Goal: Task Accomplishment & Management: Use online tool/utility

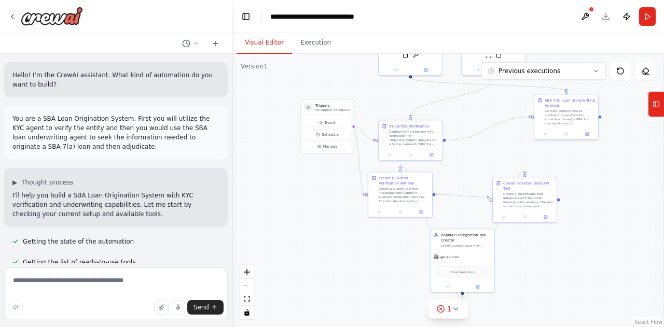
scroll to position [236, 0]
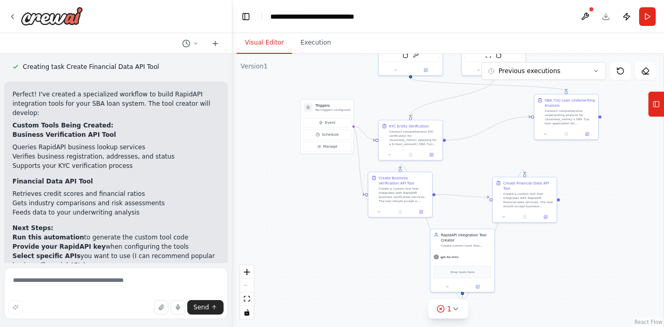
click at [115, 301] on div "Send" at bounding box center [115, 307] width 215 height 15
click at [119, 282] on textarea at bounding box center [115, 293] width 223 height 52
type textarea "**********"
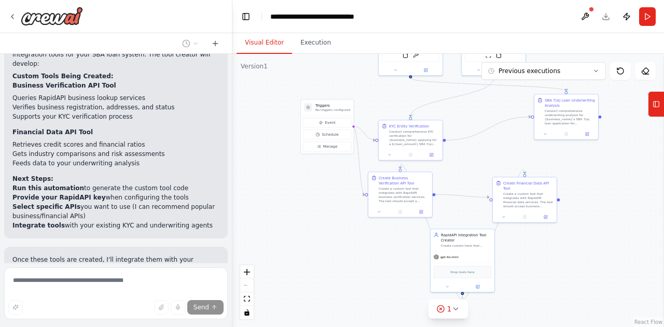
scroll to position [2388, 0]
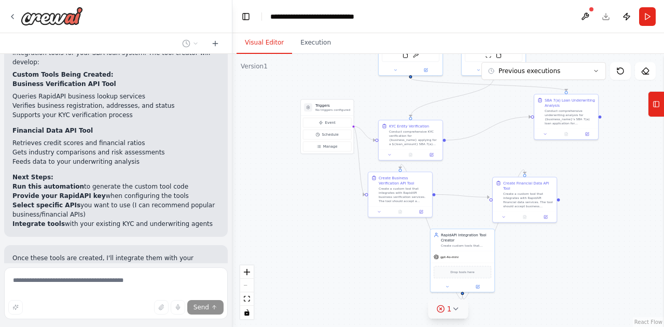
click at [447, 314] on button "1" at bounding box center [448, 309] width 40 height 19
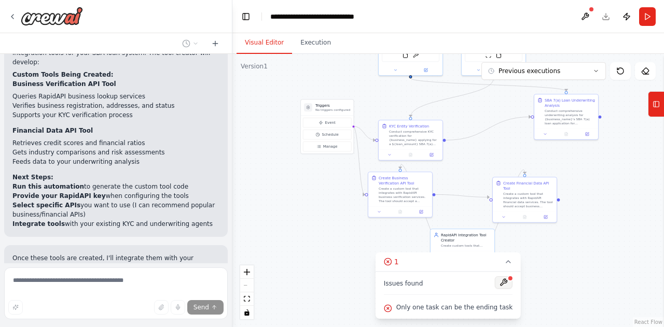
click at [495, 286] on button at bounding box center [504, 282] width 18 height 12
click at [507, 281] on div at bounding box center [510, 278] width 6 height 6
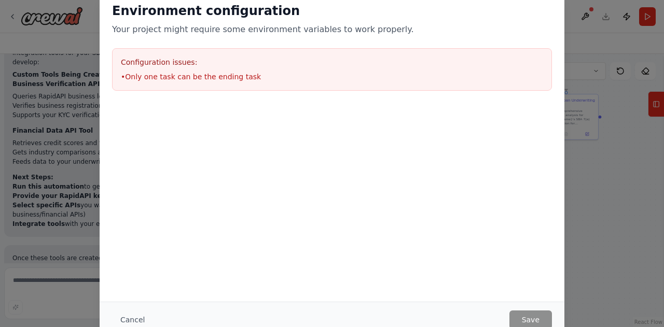
click at [599, 228] on div "Environment configuration Your project might require some environment variables…" at bounding box center [332, 163] width 664 height 327
click at [135, 314] on button "Cancel" at bounding box center [132, 320] width 41 height 19
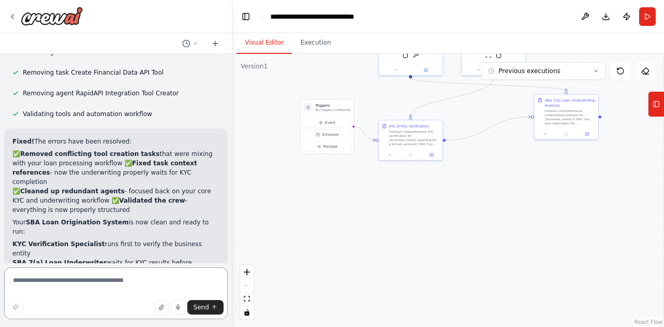
scroll to position [2903, 0]
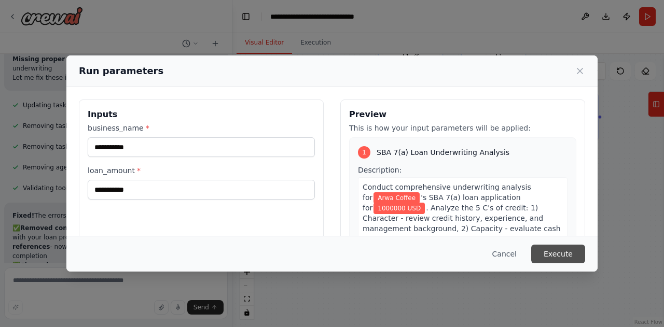
click at [565, 254] on button "Execute" at bounding box center [558, 254] width 54 height 19
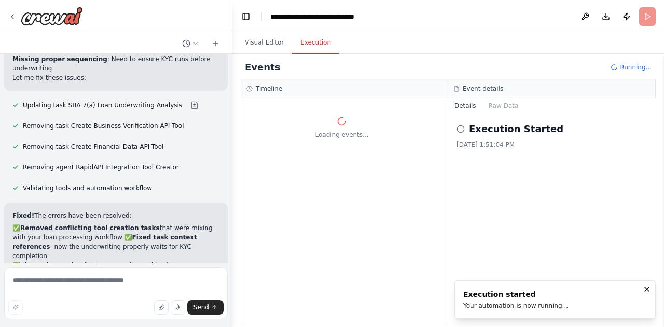
scroll to position [0, 0]
click at [258, 47] on button "Visual Editor" at bounding box center [263, 43] width 55 height 22
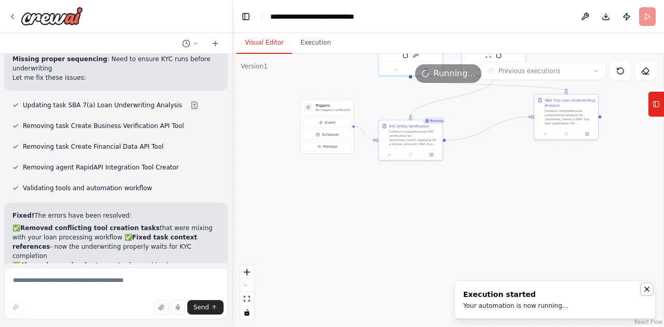
click at [647, 289] on icon "Notifications (F8)" at bounding box center [646, 289] width 4 height 4
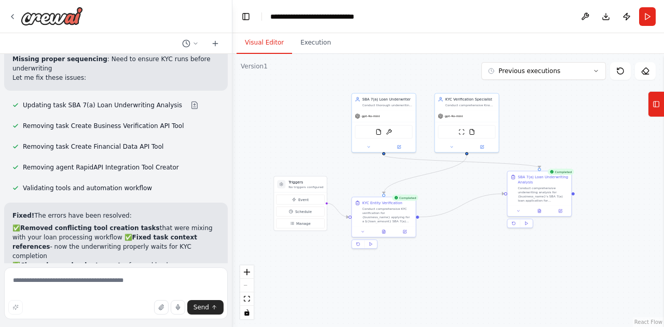
scroll to position [2903, 0]
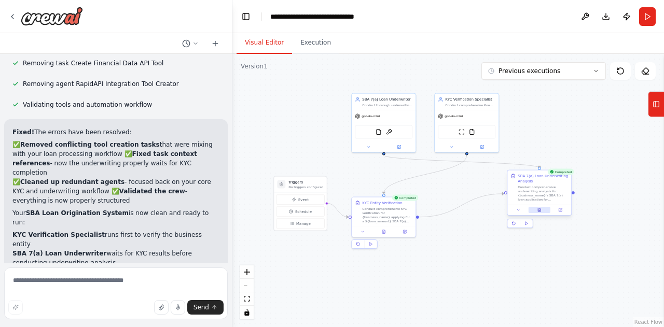
click at [538, 210] on icon at bounding box center [539, 210] width 3 height 4
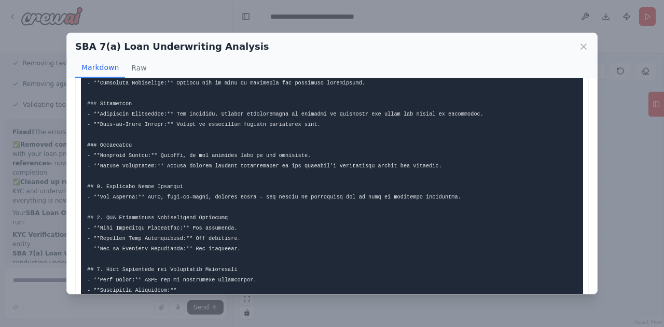
scroll to position [270, 0]
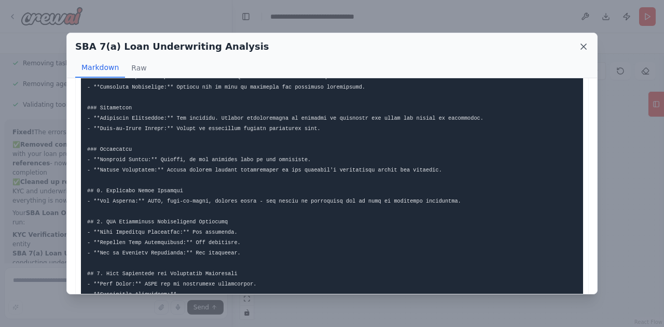
click at [583, 46] on icon at bounding box center [583, 46] width 5 height 5
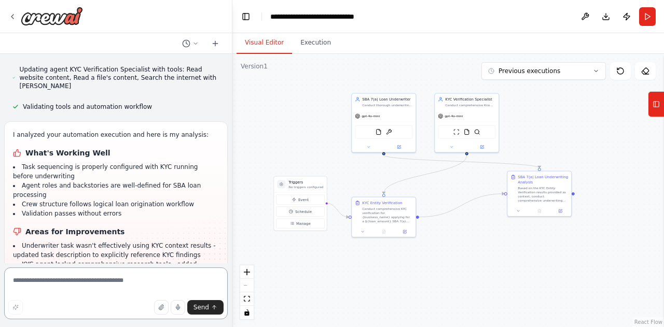
scroll to position [3503, 0]
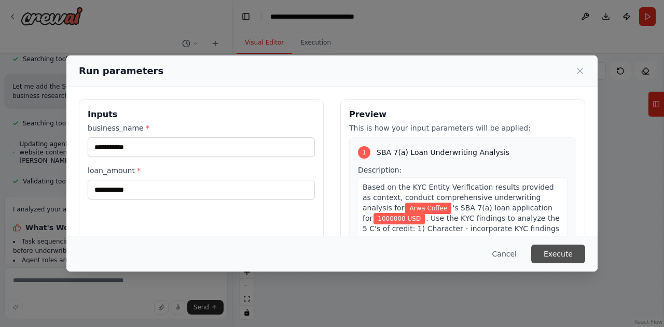
click at [561, 258] on button "Execute" at bounding box center [558, 254] width 54 height 19
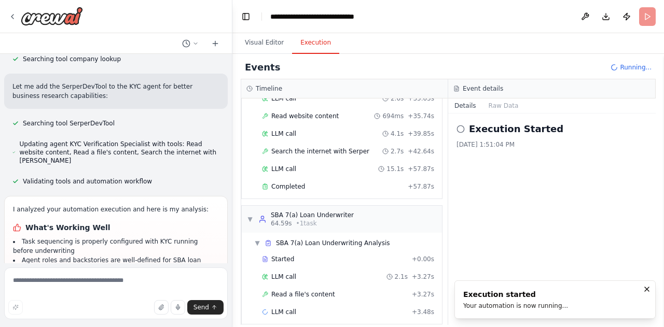
scroll to position [3503, 0]
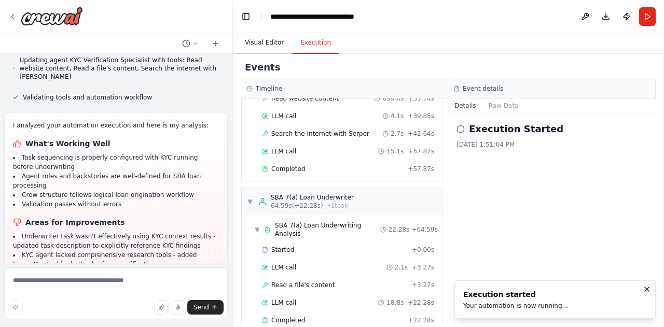
click at [269, 44] on button "Visual Editor" at bounding box center [263, 43] width 55 height 22
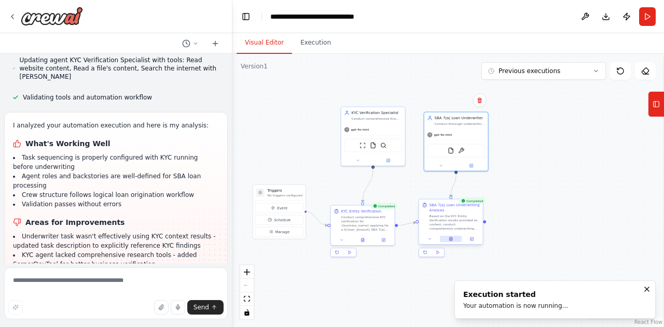
click at [450, 239] on icon at bounding box center [450, 239] width 3 height 4
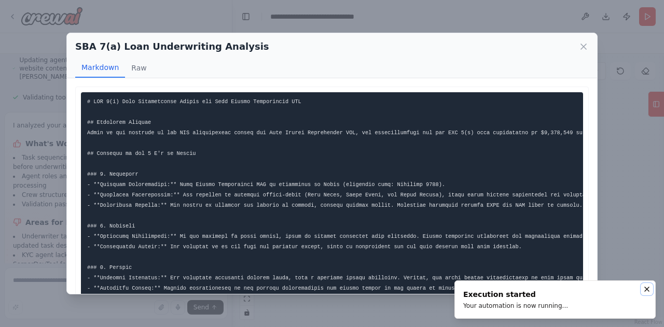
click at [647, 290] on icon "Notifications (F8)" at bounding box center [646, 289] width 4 height 4
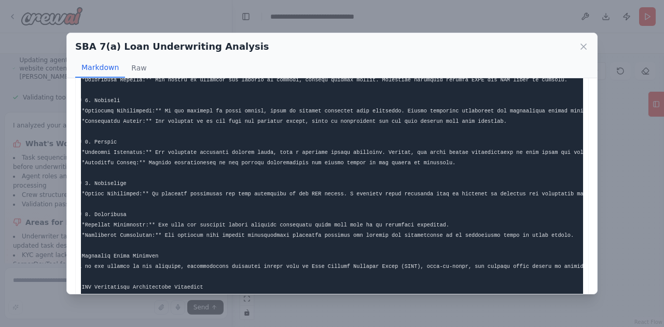
scroll to position [0, 0]
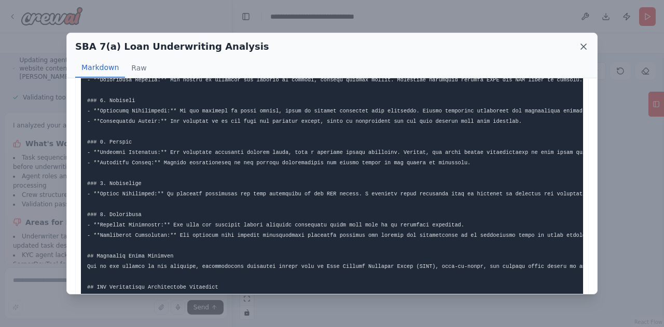
click at [582, 47] on icon at bounding box center [583, 46] width 10 height 10
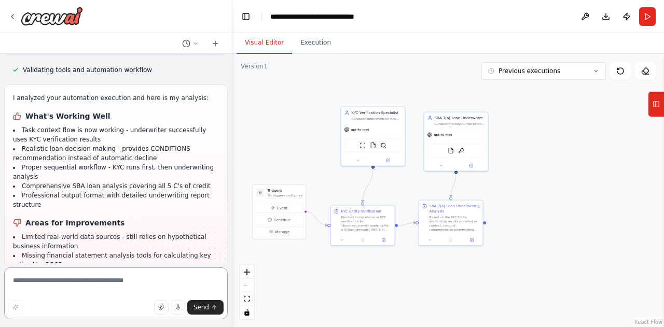
scroll to position [3868, 0]
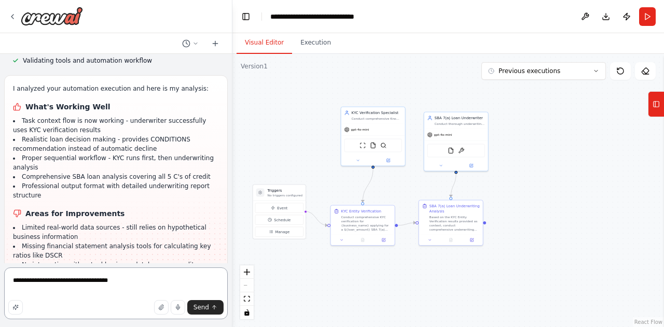
click at [11, 281] on textarea "**********" at bounding box center [115, 293] width 223 height 52
type textarea "**********"
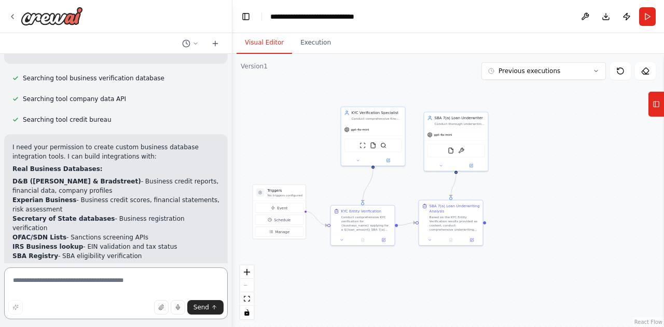
scroll to position [4263, 0]
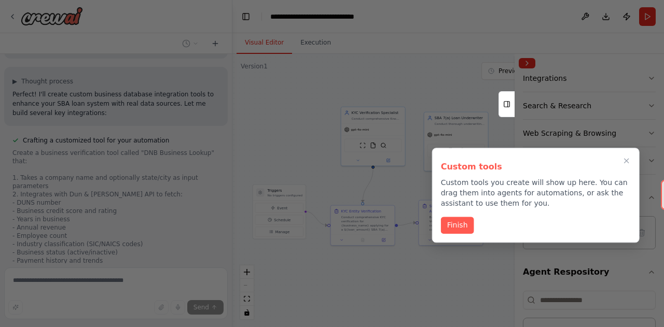
scroll to position [4556, 0]
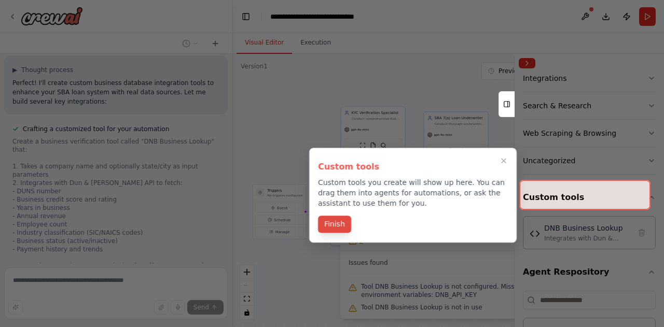
click at [334, 229] on button "Finish" at bounding box center [334, 224] width 33 height 17
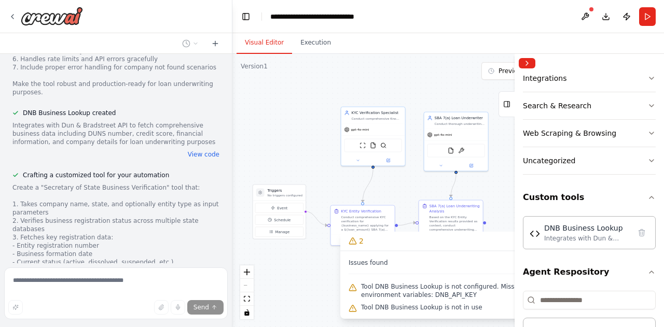
scroll to position [4788, 0]
click at [528, 66] on button "Collapse right sidebar" at bounding box center [526, 63] width 17 height 10
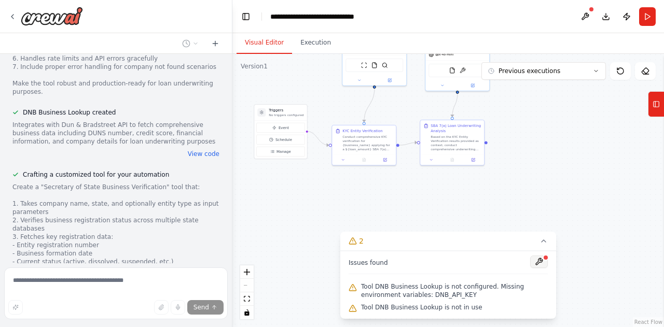
click at [540, 259] on button at bounding box center [539, 262] width 18 height 12
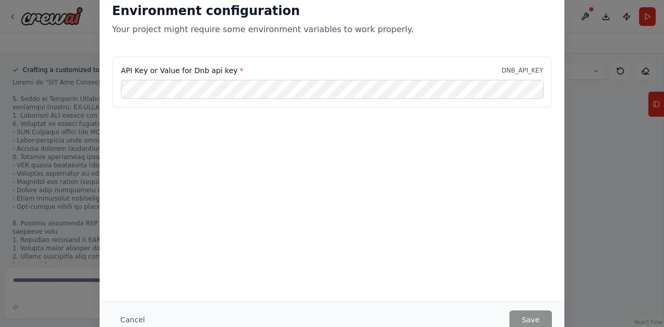
scroll to position [5533, 0]
click at [135, 319] on button "Cancel" at bounding box center [132, 320] width 41 height 19
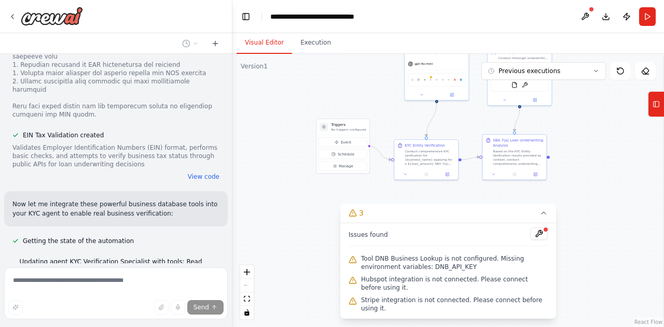
scroll to position [5719, 0]
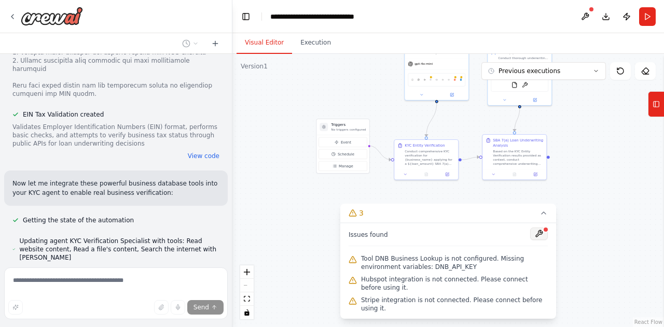
click at [541, 240] on button at bounding box center [539, 234] width 18 height 12
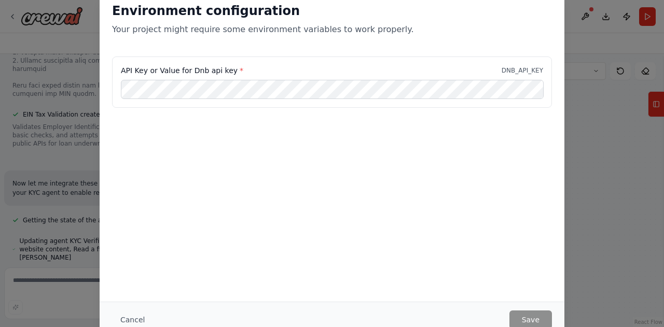
click at [587, 194] on div "Environment configuration Your project might require some environment variables…" at bounding box center [332, 163] width 664 height 327
click at [129, 321] on button "Cancel" at bounding box center [132, 320] width 41 height 19
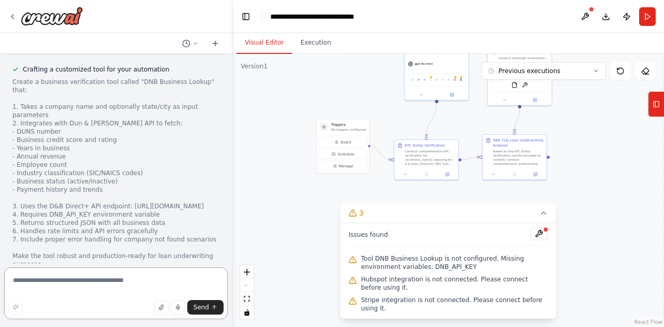
scroll to position [4616, 0]
click at [203, 322] on button "View code" at bounding box center [204, 326] width 32 height 8
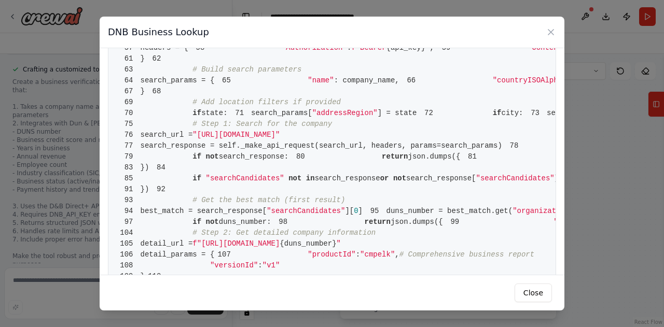
scroll to position [298, 0]
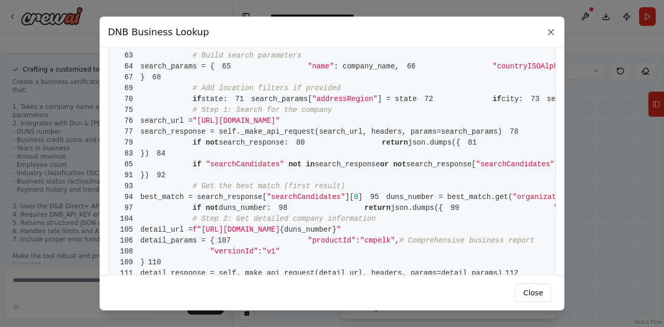
click at [552, 32] on icon at bounding box center [550, 32] width 5 height 5
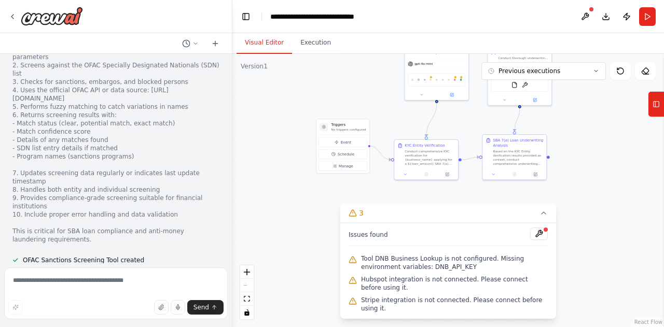
scroll to position [5267, 0]
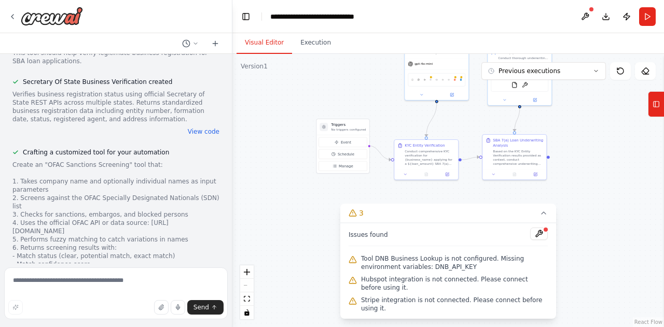
click at [35, 238] on div "Hello! I'm the CrewAI assistant. What kind of automation do you want to build? …" at bounding box center [116, 158] width 232 height 209
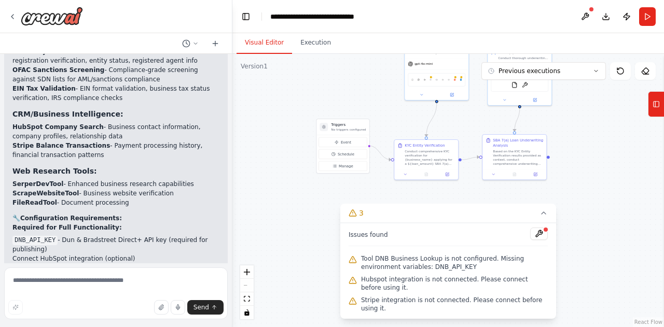
scroll to position [6245, 0]
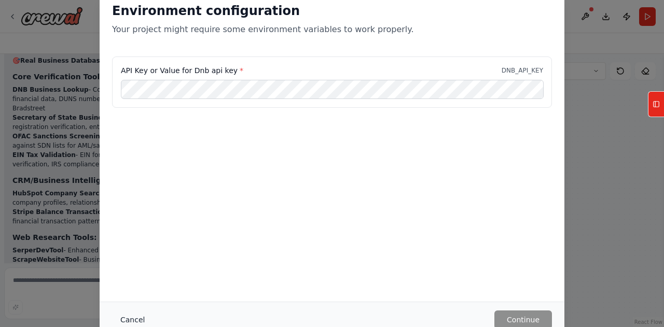
click at [124, 325] on button "Cancel" at bounding box center [132, 320] width 41 height 19
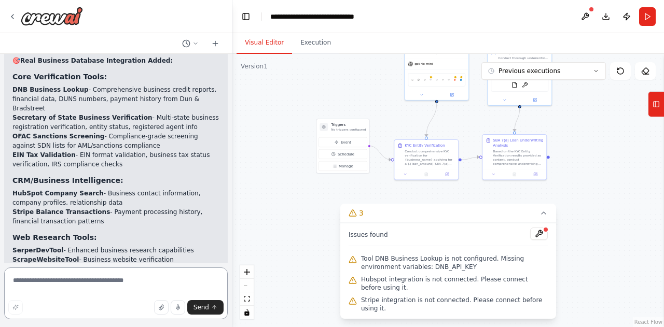
click at [48, 277] on textarea at bounding box center [115, 293] width 223 height 52
type textarea "**********"
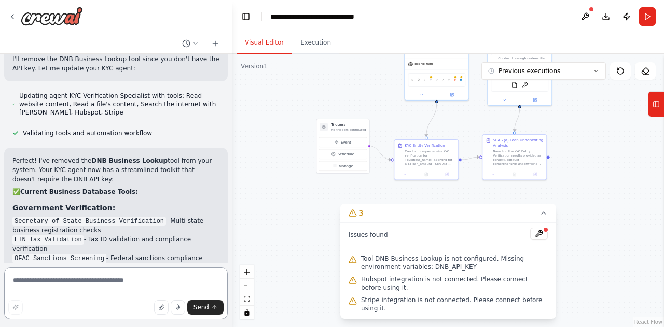
scroll to position [6726, 0]
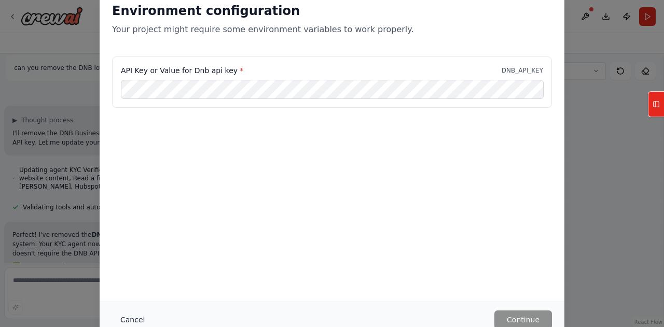
click at [129, 317] on button "Cancel" at bounding box center [132, 320] width 41 height 19
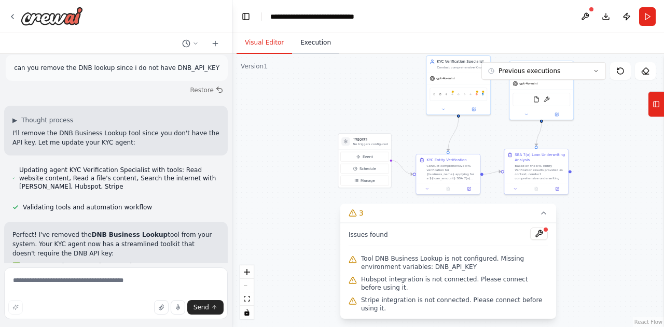
click at [305, 45] on button "Execution" at bounding box center [315, 43] width 47 height 22
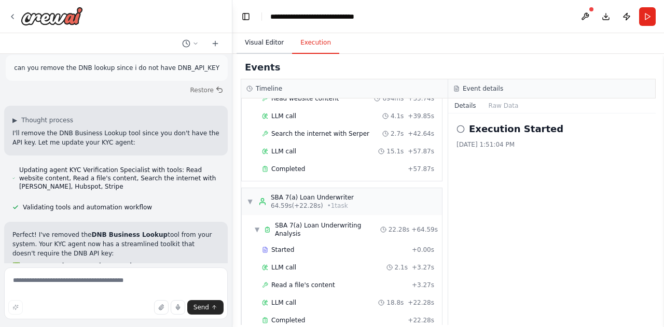
click at [264, 51] on button "Visual Editor" at bounding box center [263, 43] width 55 height 22
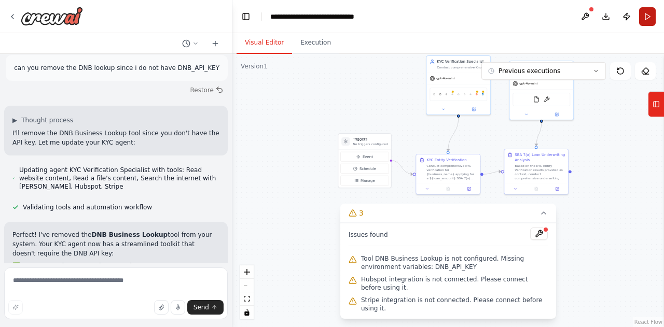
click at [647, 22] on button "Run" at bounding box center [647, 16] width 17 height 19
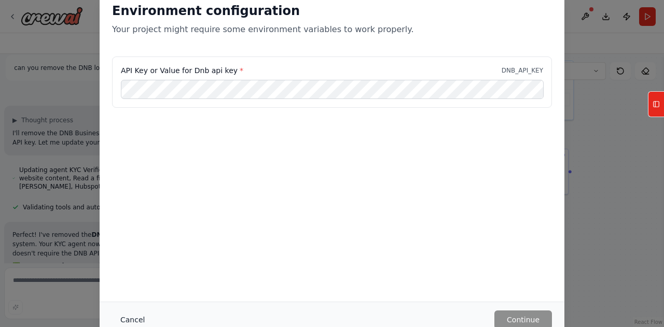
click at [133, 322] on button "Cancel" at bounding box center [132, 320] width 41 height 19
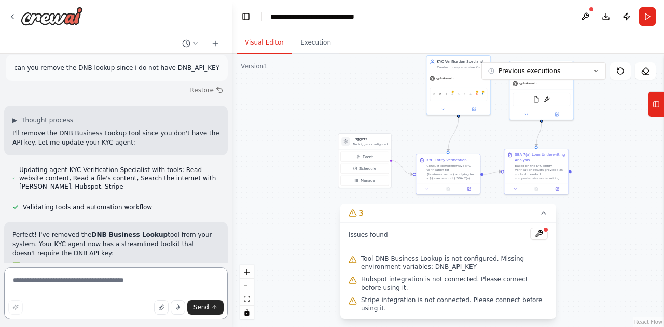
click at [113, 283] on textarea at bounding box center [115, 293] width 223 height 52
type textarea "**********"
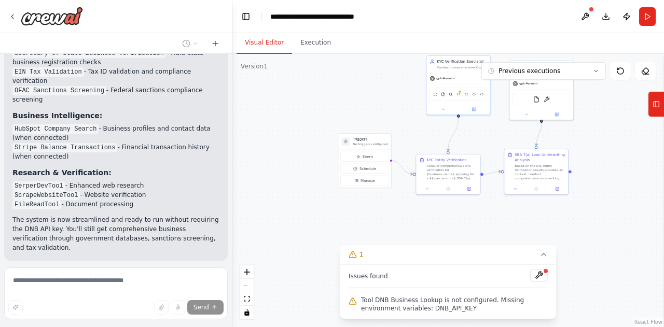
scroll to position [6905, 0]
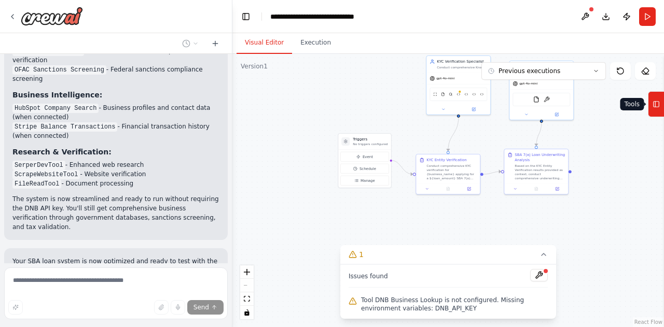
click at [651, 106] on button "Tools" at bounding box center [655, 104] width 16 height 26
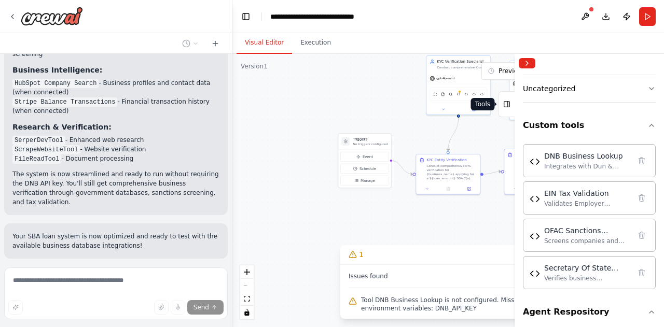
scroll to position [309, 0]
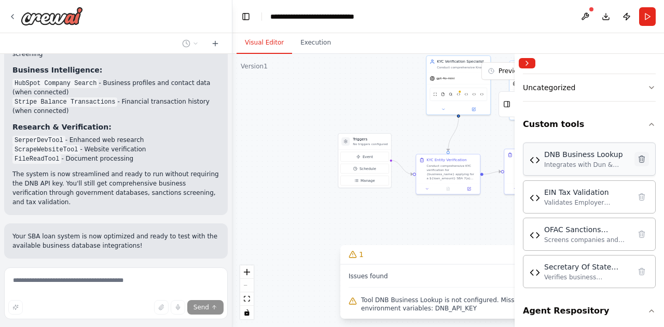
click at [637, 161] on icon at bounding box center [641, 159] width 8 height 8
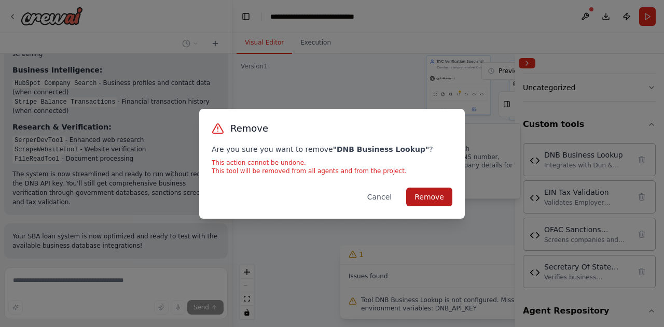
click at [433, 201] on button "Remove" at bounding box center [429, 197] width 46 height 19
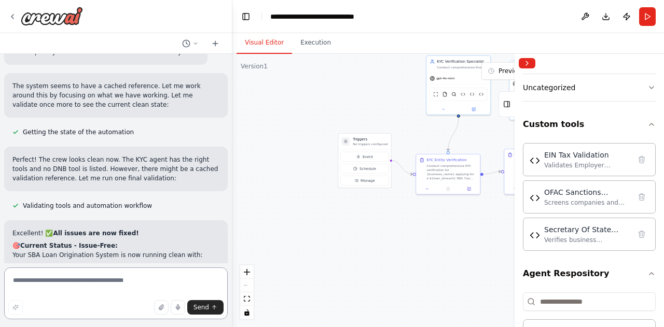
scroll to position [7757, 0]
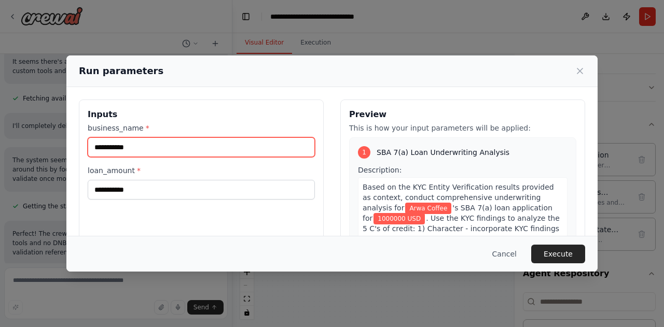
click at [165, 149] on input "**********" at bounding box center [201, 147] width 227 height 20
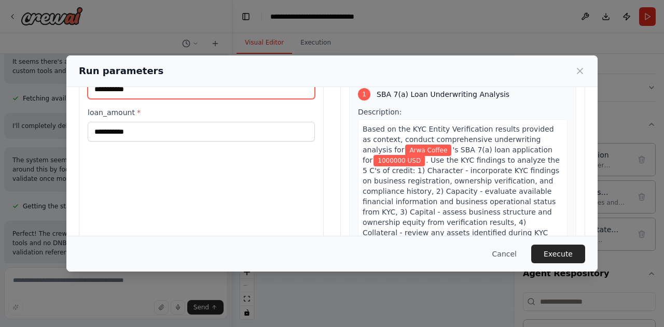
scroll to position [0, 0]
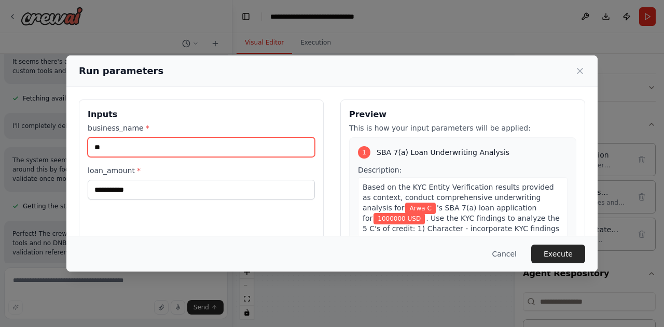
type input "*"
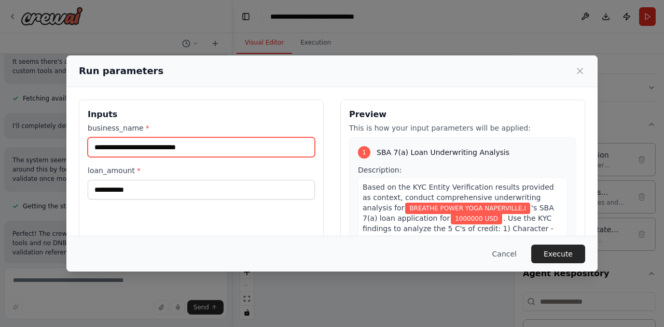
type input "**********"
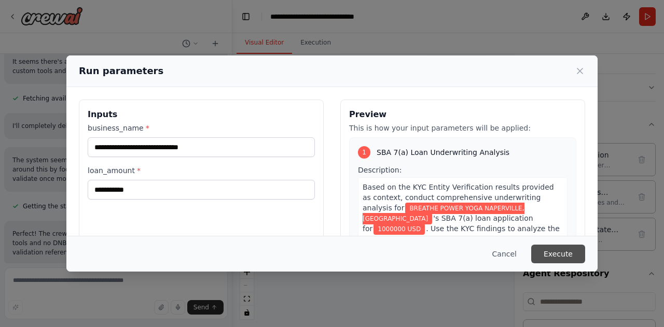
click at [562, 260] on button "Execute" at bounding box center [558, 254] width 54 height 19
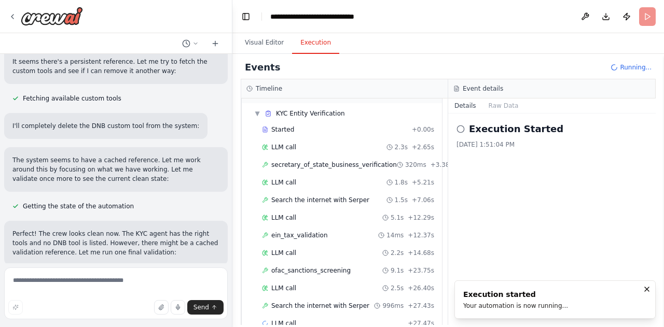
scroll to position [45, 0]
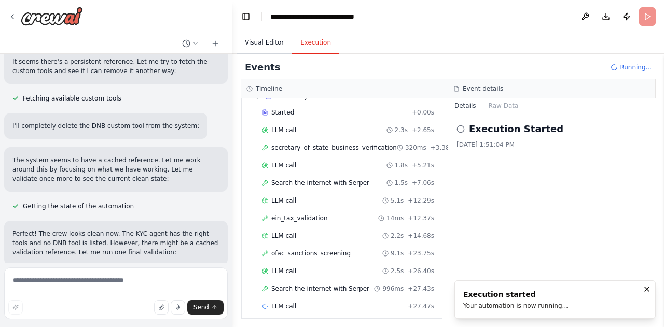
click at [261, 43] on button "Visual Editor" at bounding box center [263, 43] width 55 height 22
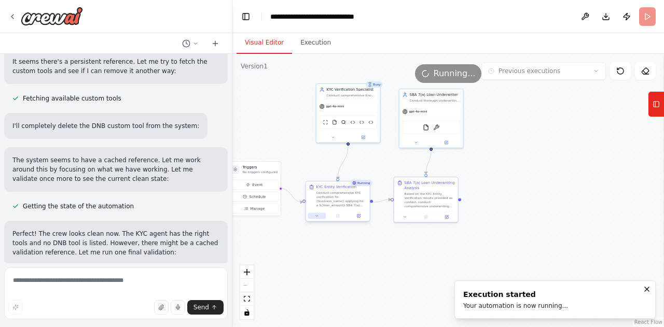
click at [316, 216] on icon at bounding box center [317, 215] width 2 height 1
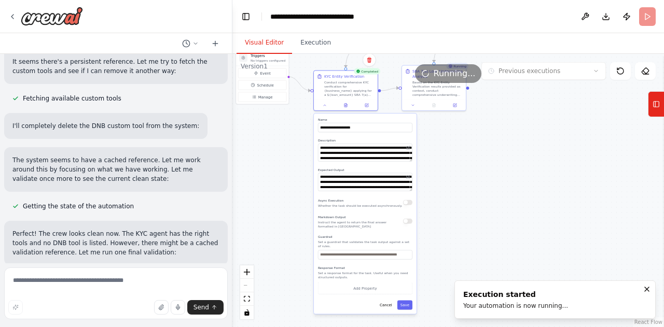
click at [469, 216] on div ".deletable-edge-delete-btn { width: 20px; height: 20px; border: 0px solid #ffff…" at bounding box center [447, 190] width 431 height 273
click at [345, 105] on icon at bounding box center [346, 105] width 2 height 0
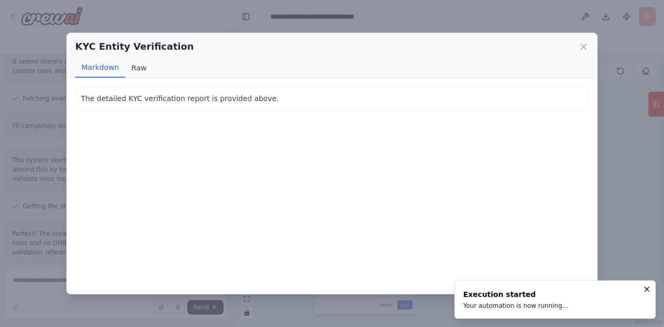
click at [141, 67] on button "Raw" at bounding box center [138, 68] width 27 height 20
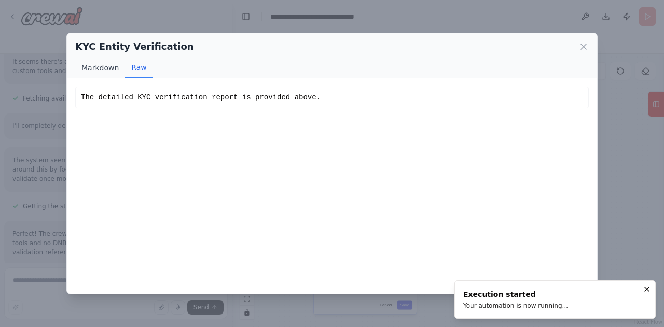
click at [95, 69] on button "Markdown" at bounding box center [100, 68] width 50 height 20
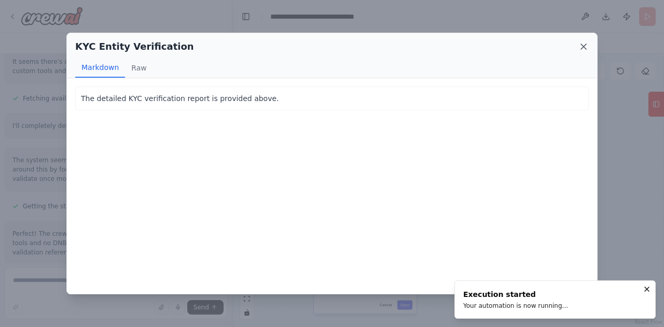
click at [583, 46] on icon at bounding box center [583, 46] width 5 height 5
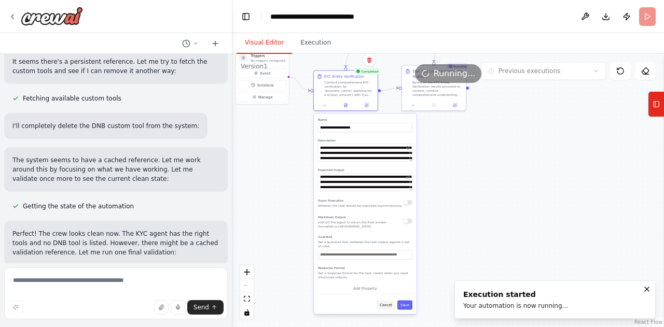
click at [388, 300] on button "Cancel" at bounding box center [385, 304] width 19 height 9
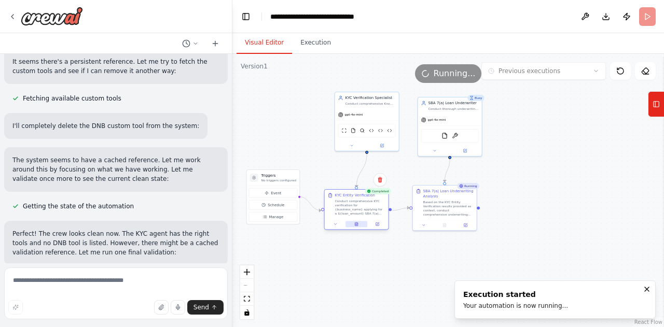
click at [356, 225] on icon at bounding box center [356, 224] width 3 height 4
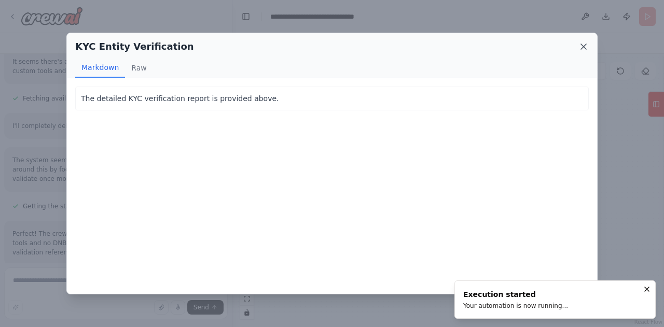
click at [583, 46] on icon at bounding box center [583, 46] width 5 height 5
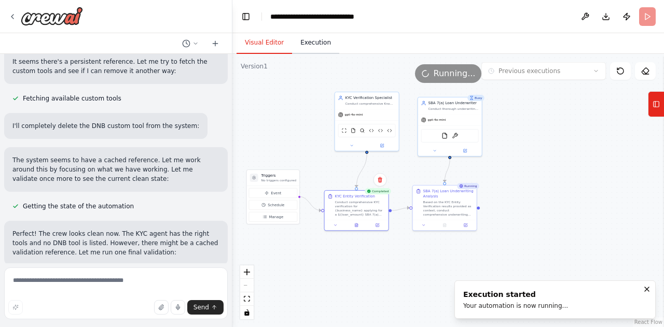
click at [308, 46] on button "Execution" at bounding box center [315, 43] width 47 height 22
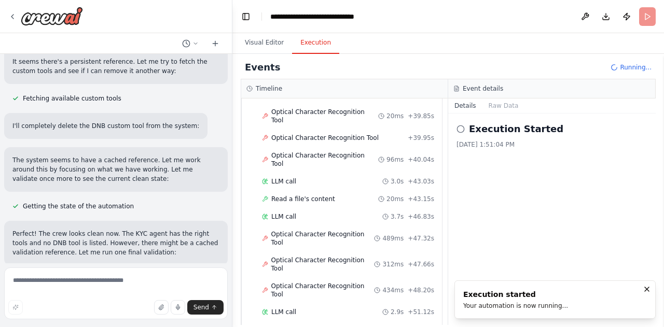
scroll to position [618, 0]
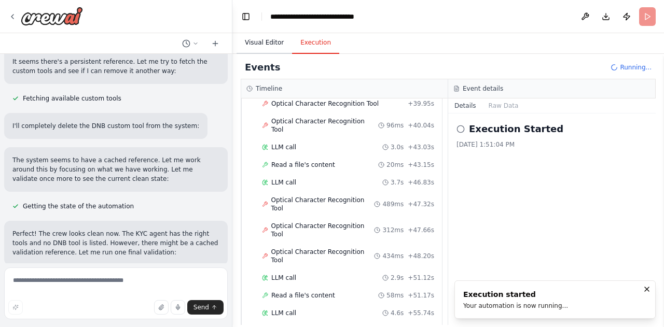
click at [261, 44] on button "Visual Editor" at bounding box center [263, 43] width 55 height 22
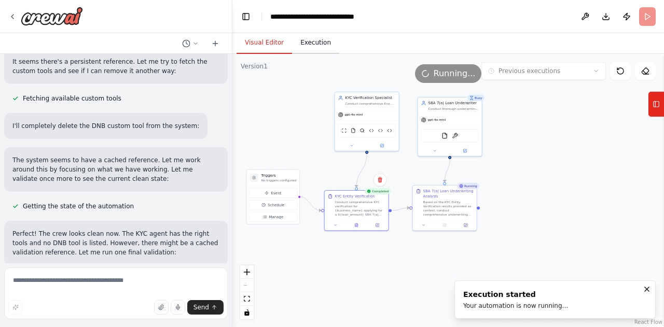
click at [310, 46] on button "Execution" at bounding box center [315, 43] width 47 height 22
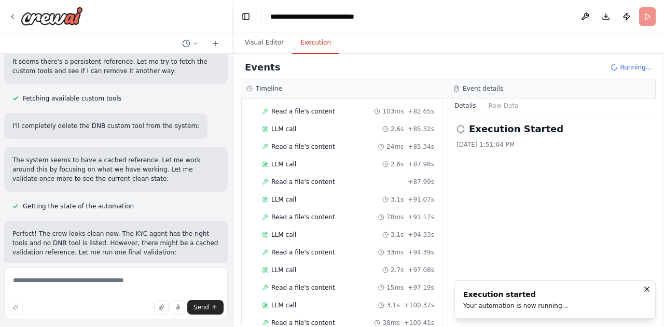
scroll to position [1136, 0]
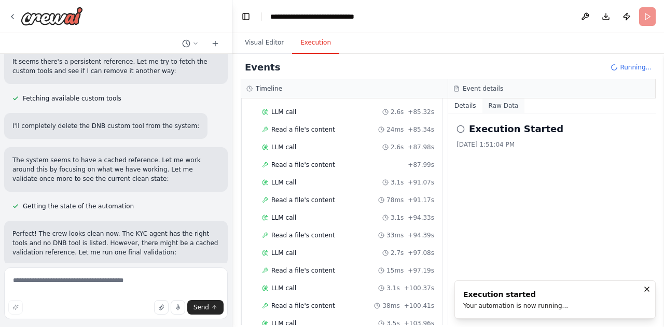
click at [504, 105] on button "Raw Data" at bounding box center [503, 105] width 43 height 15
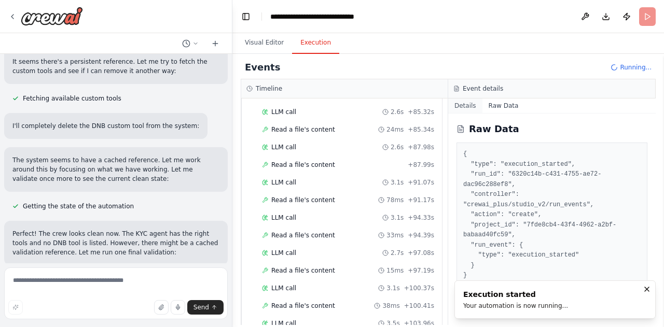
click at [463, 108] on button "Details" at bounding box center [465, 105] width 34 height 15
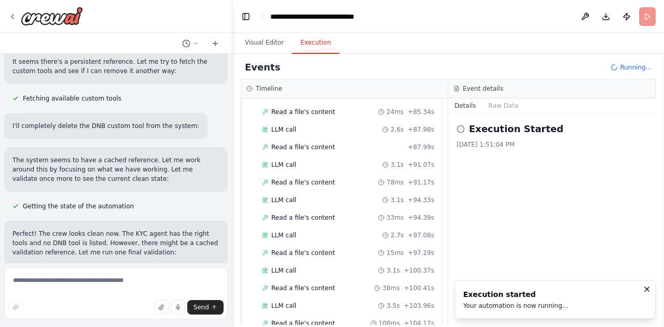
scroll to position [7757, 0]
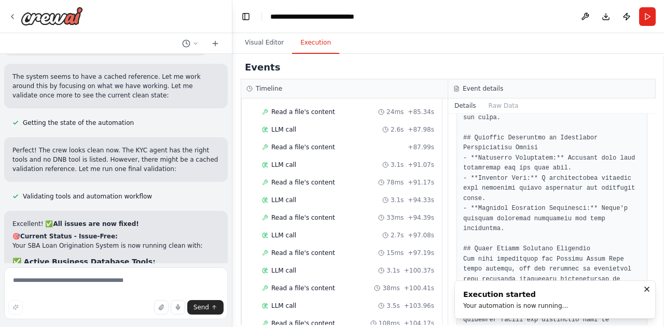
scroll to position [1329, 0]
click at [648, 288] on icon "Notifications (F8)" at bounding box center [646, 289] width 4 height 4
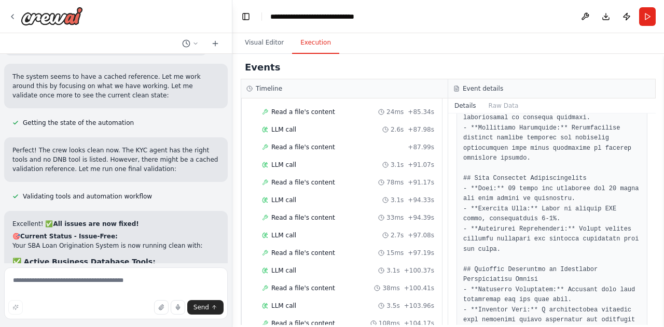
scroll to position [1163, 0]
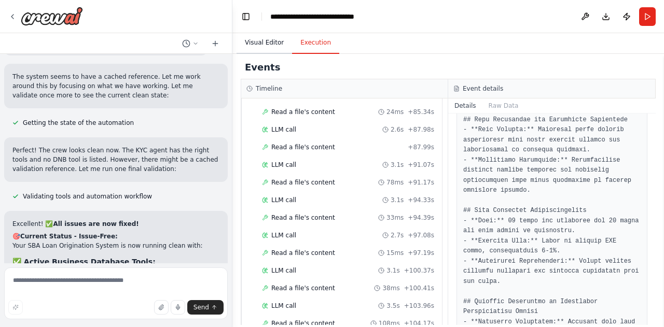
click at [258, 41] on button "Visual Editor" at bounding box center [263, 43] width 55 height 22
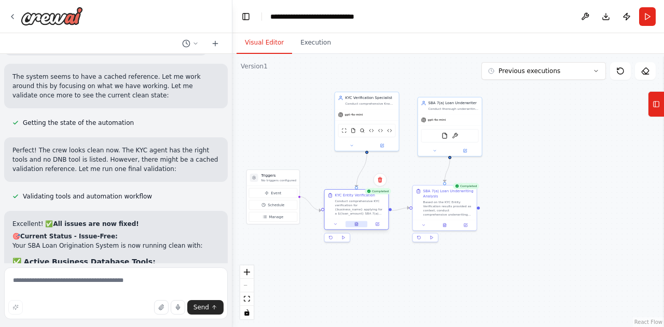
click at [356, 225] on icon at bounding box center [356, 224] width 3 height 4
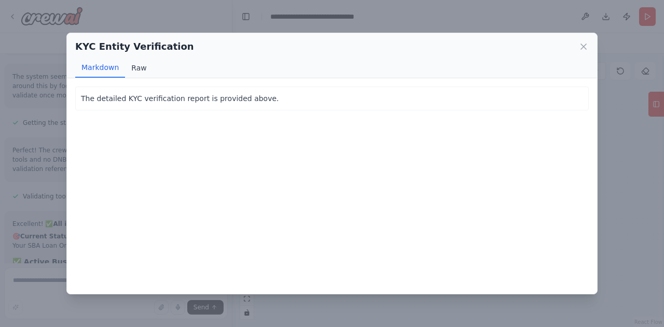
click at [148, 68] on button "Raw" at bounding box center [138, 68] width 27 height 20
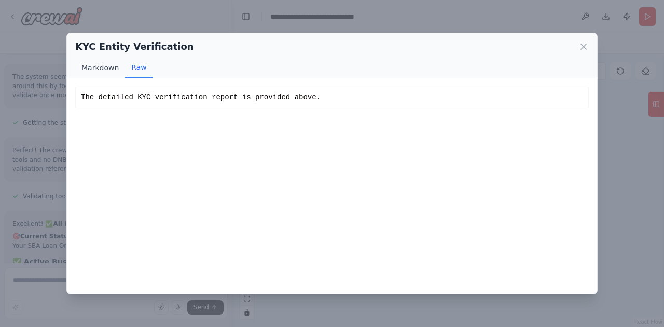
click at [100, 65] on button "Markdown" at bounding box center [100, 68] width 50 height 20
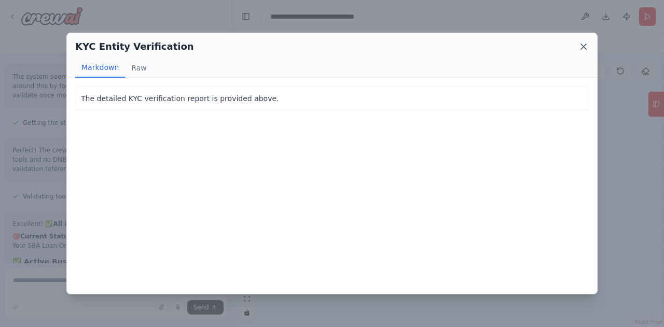
click at [581, 49] on icon at bounding box center [583, 46] width 5 height 5
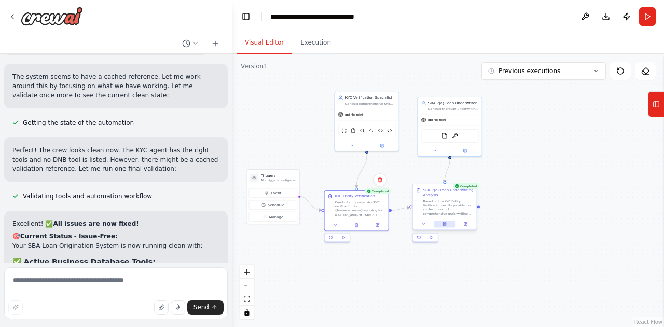
click at [444, 224] on icon at bounding box center [445, 224] width 2 height 0
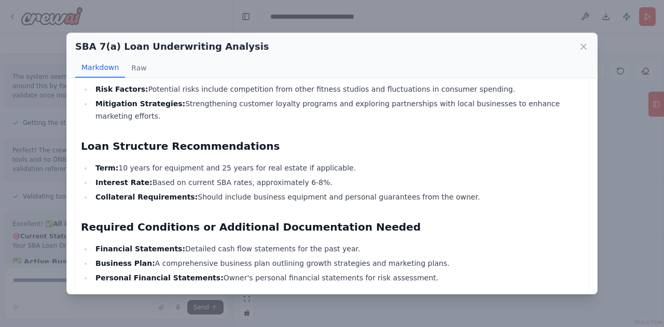
scroll to position [809, 0]
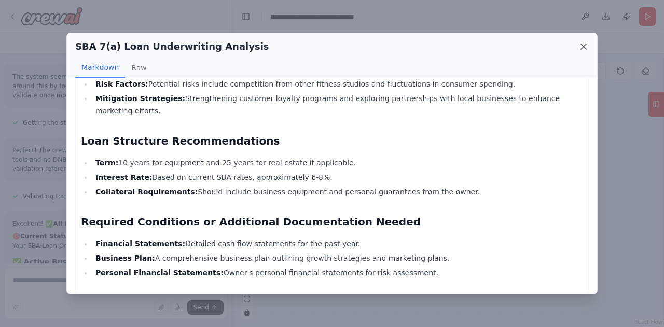
click at [583, 46] on icon at bounding box center [583, 46] width 5 height 5
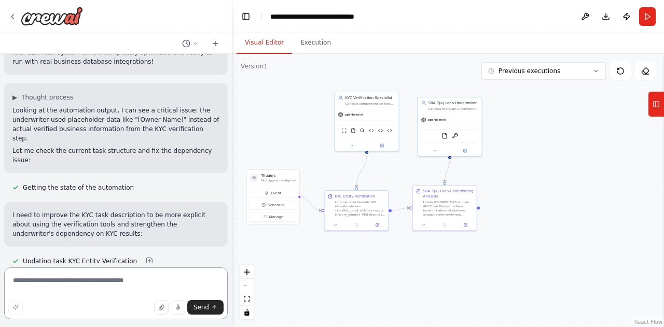
scroll to position [8181, 0]
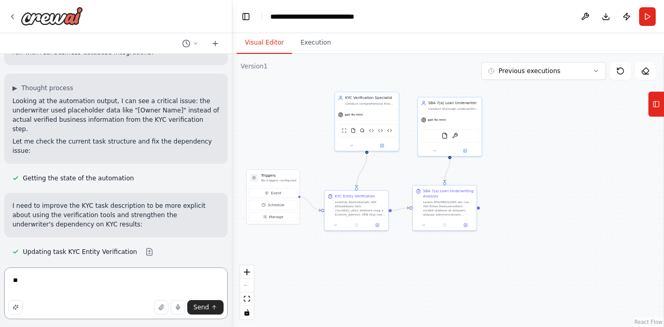
type textarea "*"
type textarea "**********"
click at [207, 313] on button "Send" at bounding box center [205, 307] width 36 height 15
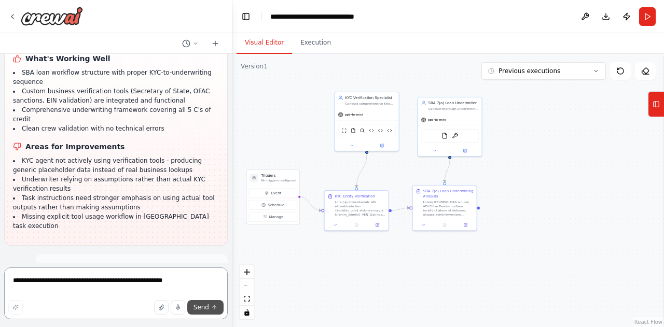
scroll to position [8471, 0]
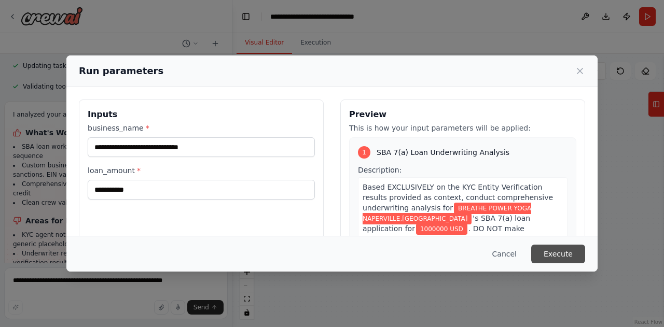
click at [566, 259] on button "Execute" at bounding box center [558, 254] width 54 height 19
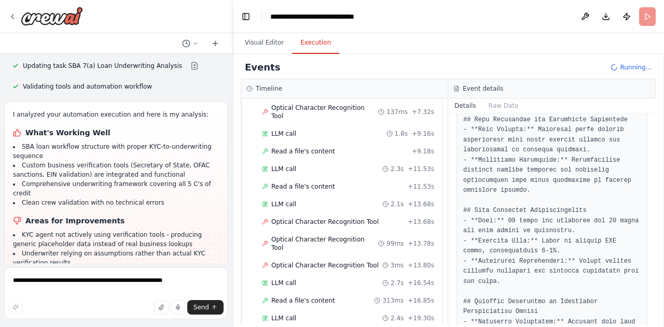
scroll to position [514, 0]
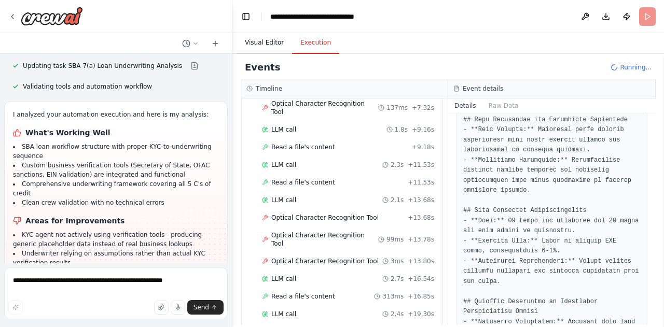
click at [276, 39] on button "Visual Editor" at bounding box center [263, 43] width 55 height 22
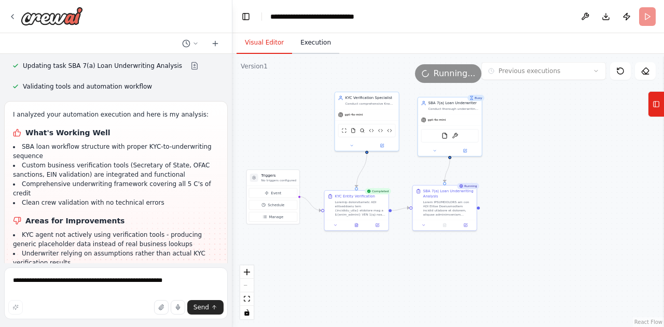
click at [314, 52] on button "Execution" at bounding box center [315, 43] width 47 height 22
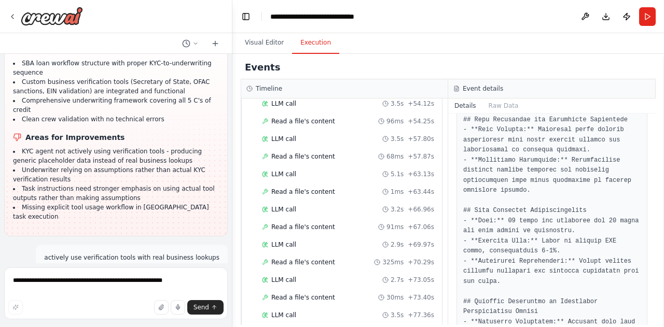
scroll to position [1102, 0]
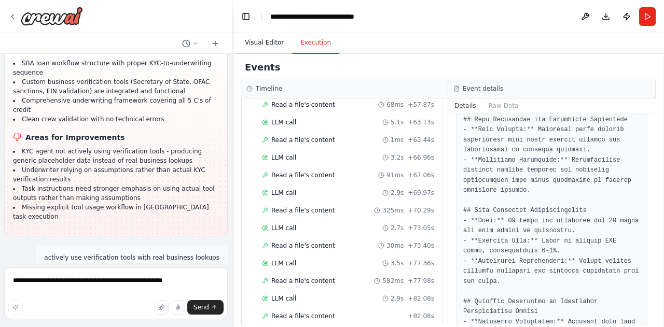
click at [264, 44] on button "Visual Editor" at bounding box center [263, 43] width 55 height 22
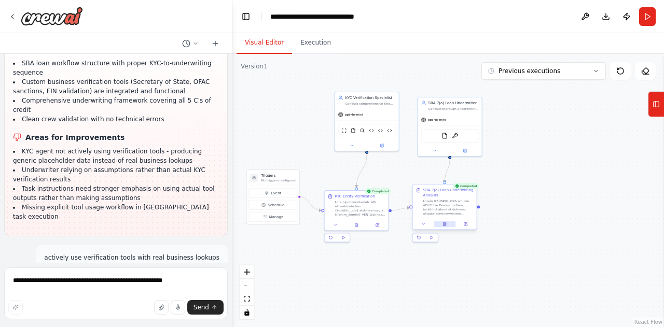
click at [445, 224] on icon at bounding box center [445, 224] width 2 height 0
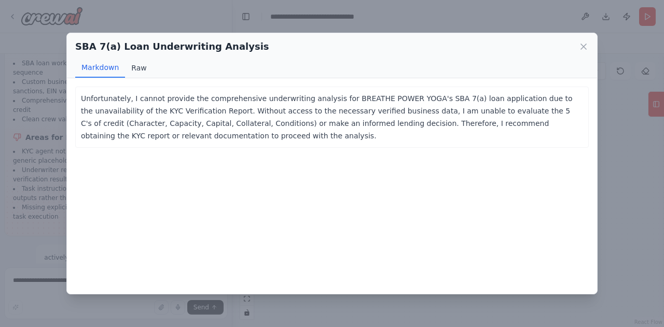
click at [139, 67] on button "Raw" at bounding box center [138, 68] width 27 height 20
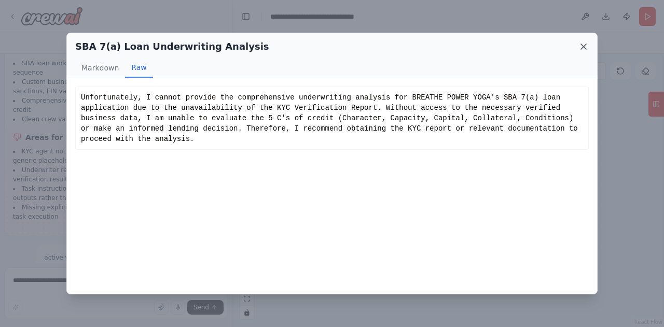
click at [581, 48] on icon at bounding box center [583, 46] width 10 height 10
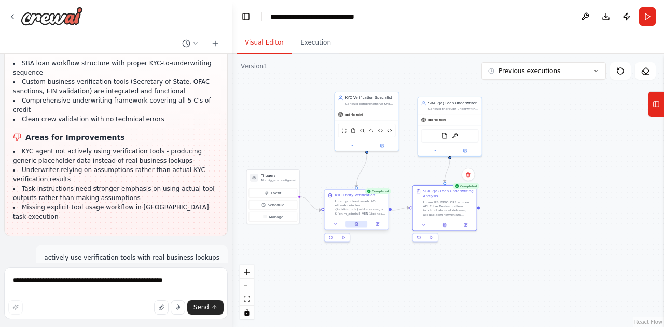
click at [356, 225] on icon at bounding box center [357, 225] width 2 height 0
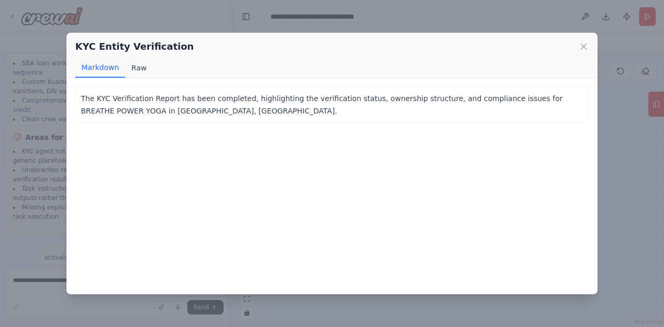
click at [140, 75] on button "Raw" at bounding box center [138, 68] width 27 height 20
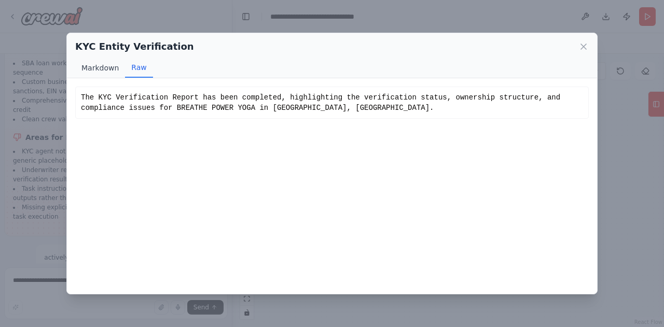
click at [101, 70] on button "Markdown" at bounding box center [100, 68] width 50 height 20
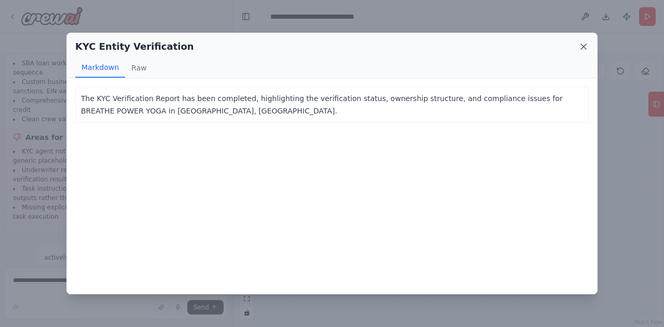
click at [583, 46] on icon at bounding box center [583, 46] width 5 height 5
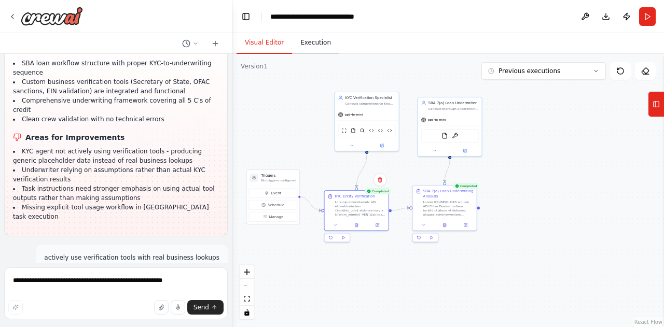
click at [309, 43] on button "Execution" at bounding box center [315, 43] width 47 height 22
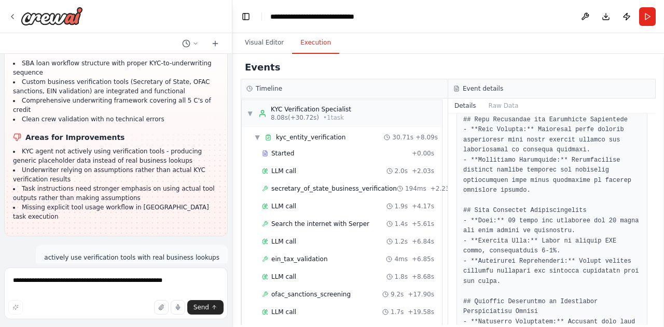
scroll to position [0, 0]
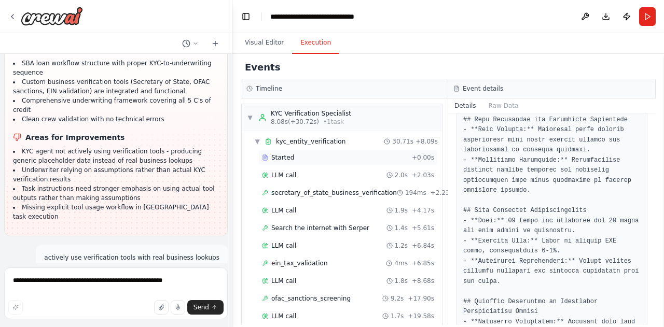
click at [279, 159] on span "Started" at bounding box center [282, 157] width 23 height 8
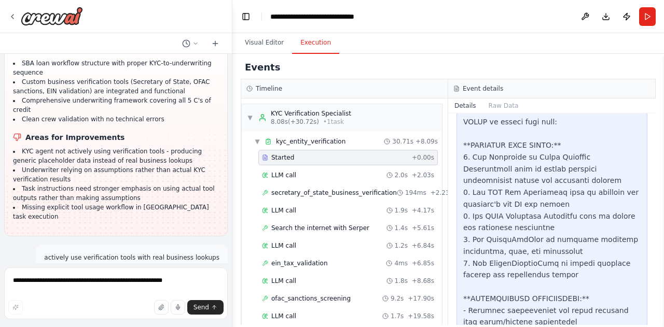
scroll to position [519, 0]
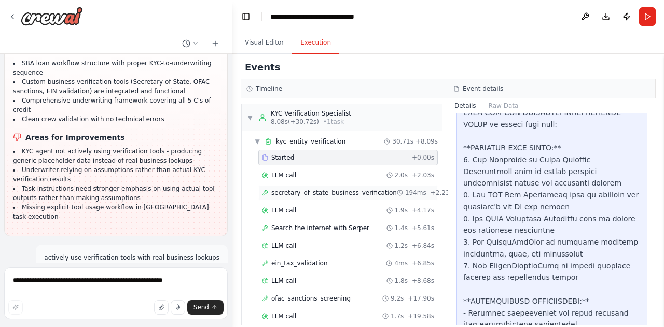
click at [336, 195] on span "secretary_of_state_business_verification" at bounding box center [333, 193] width 125 height 8
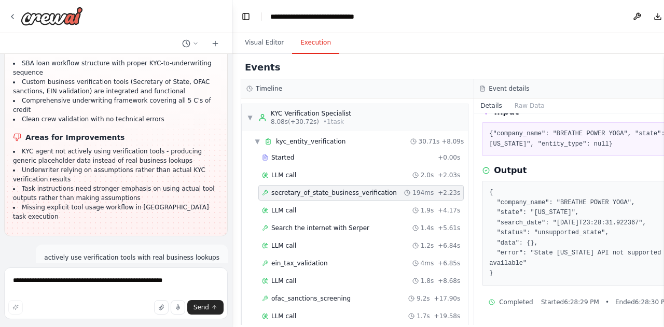
scroll to position [58, 0]
click at [287, 211] on span "LLM call" at bounding box center [283, 210] width 25 height 8
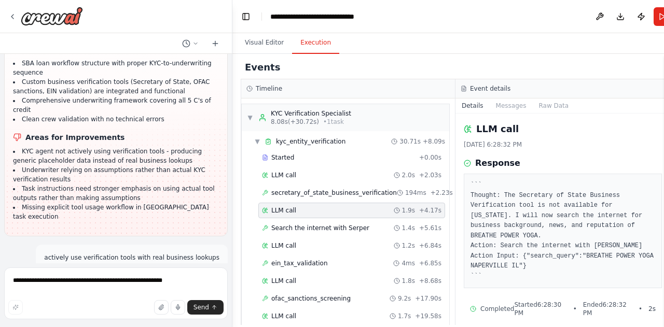
scroll to position [10, 0]
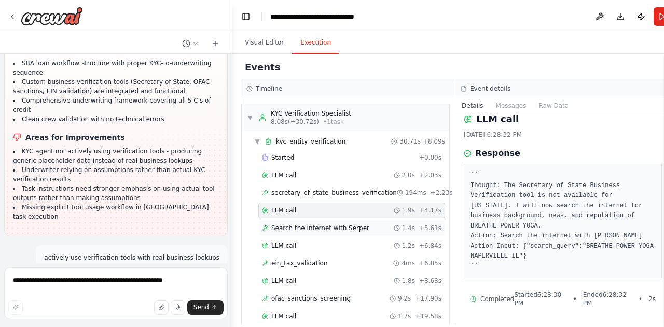
click at [330, 227] on span "Search the internet with Serper" at bounding box center [320, 228] width 98 height 8
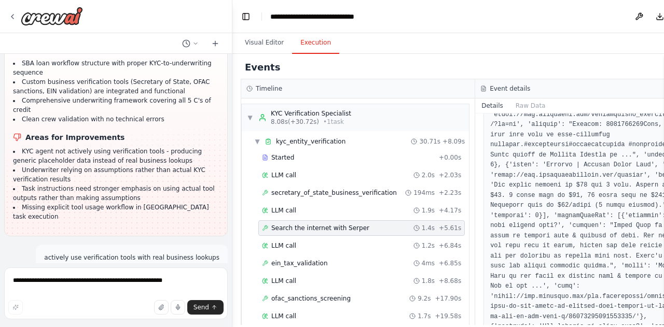
click at [634, 282] on pre at bounding box center [592, 99] width 204 height 991
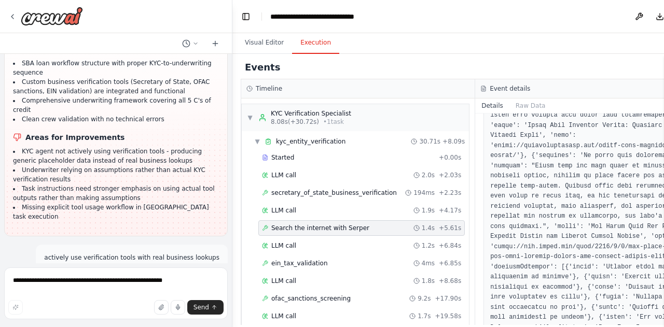
scroll to position [925, 0]
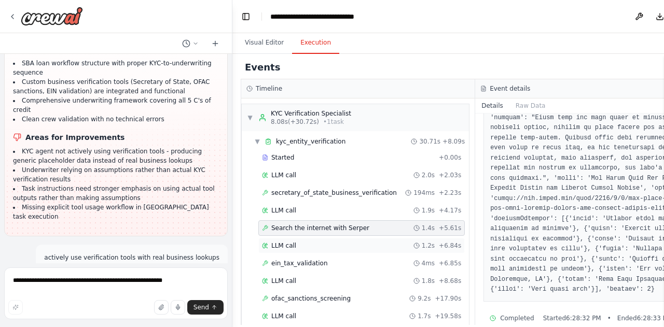
click at [291, 245] on span "LLM call" at bounding box center [283, 246] width 25 height 8
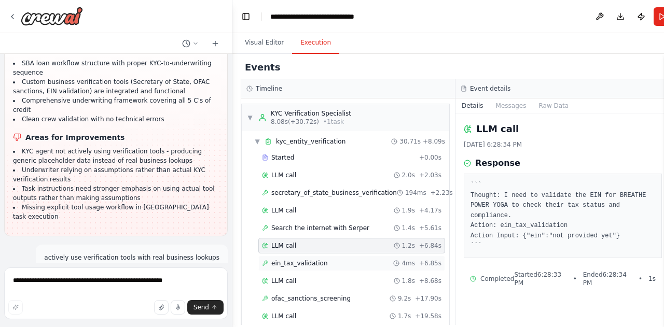
click at [318, 260] on span "ein_tax_validation" at bounding box center [299, 263] width 57 height 8
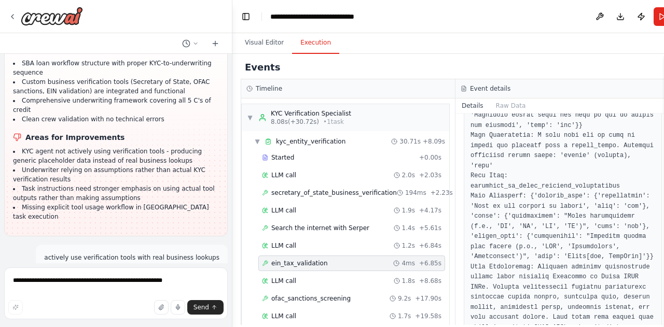
scroll to position [636, 0]
click at [283, 281] on span "LLM call" at bounding box center [283, 281] width 25 height 8
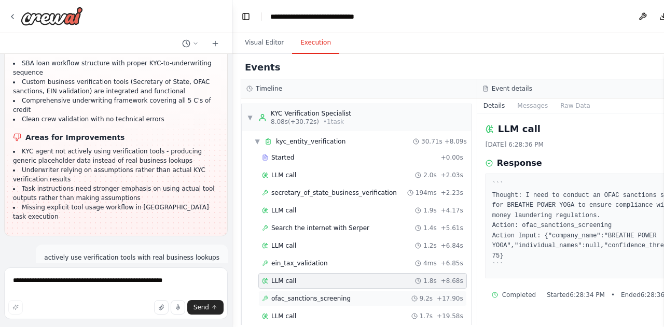
click at [328, 299] on span "ofac_sanctions_screening" at bounding box center [310, 298] width 79 height 8
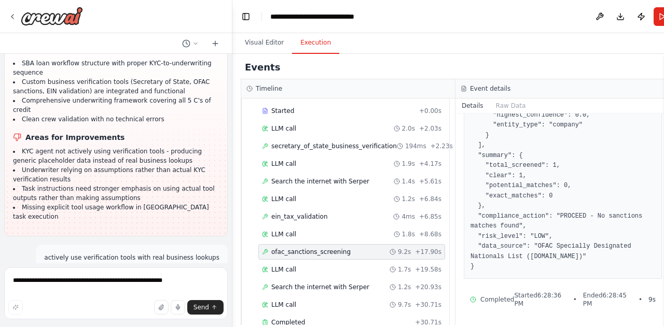
scroll to position [0, 0]
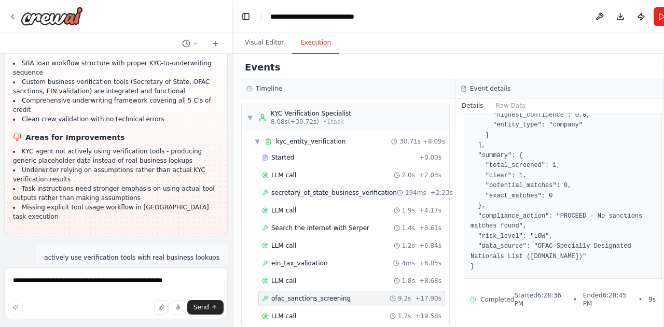
click at [326, 191] on span "secretary_of_state_business_verification" at bounding box center [333, 193] width 125 height 8
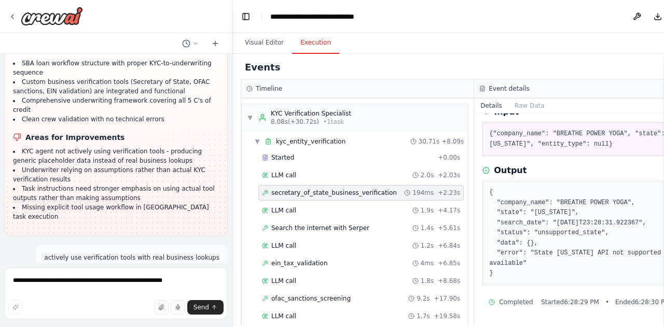
scroll to position [58, 0]
click at [269, 46] on button "Visual Editor" at bounding box center [263, 43] width 55 height 22
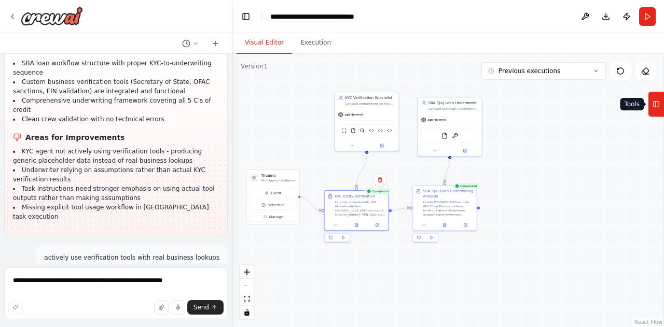
click at [652, 107] on icon at bounding box center [655, 104] width 7 height 17
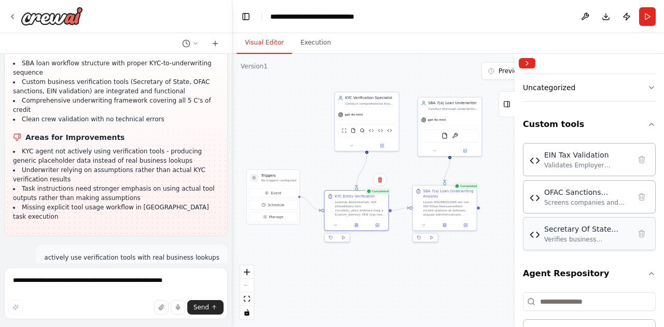
click at [577, 235] on div "Verifies business registration status using official Secretary of State REST AP…" at bounding box center [587, 239] width 86 height 8
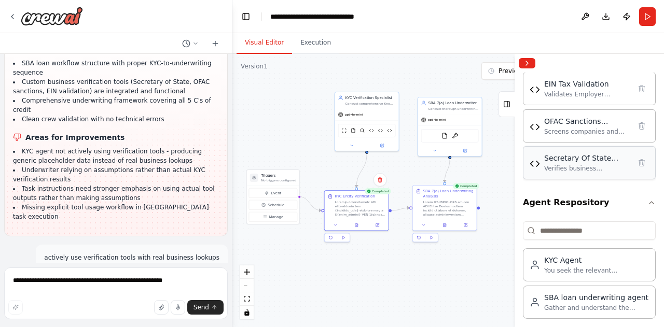
scroll to position [381, 0]
click at [567, 163] on div "Verifies business registration status using official Secretary of State REST AP…" at bounding box center [587, 167] width 86 height 8
click at [572, 159] on div "Secretary Of State Business Verification" at bounding box center [587, 157] width 86 height 10
click at [507, 104] on icon at bounding box center [506, 104] width 7 height 17
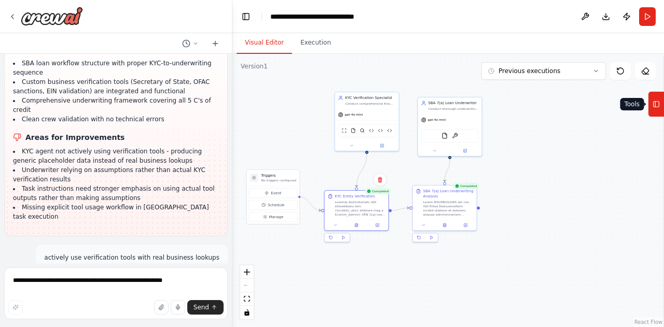
click at [655, 105] on icon at bounding box center [655, 105] width 0 height 6
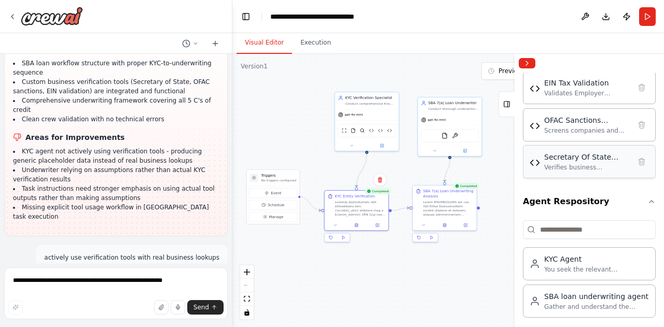
click at [569, 163] on div "Verifies business registration status using official Secretary of State REST AP…" at bounding box center [587, 167] width 86 height 8
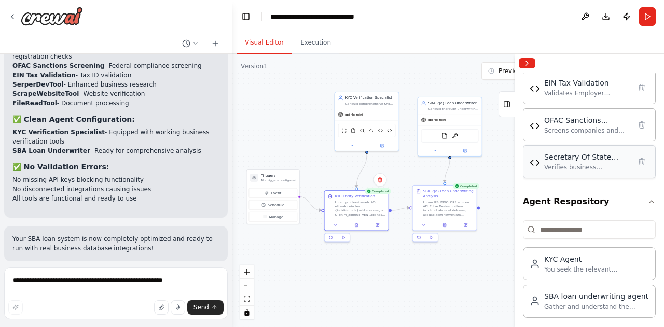
scroll to position [7983, 0]
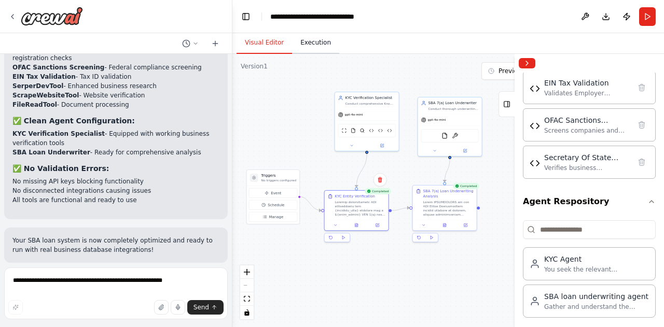
click at [315, 43] on button "Execution" at bounding box center [315, 43] width 47 height 22
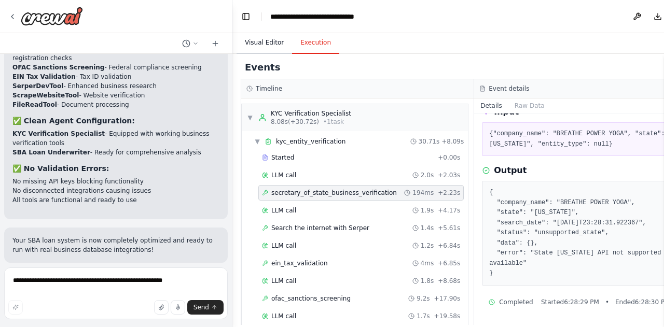
click at [257, 43] on button "Visual Editor" at bounding box center [263, 43] width 55 height 22
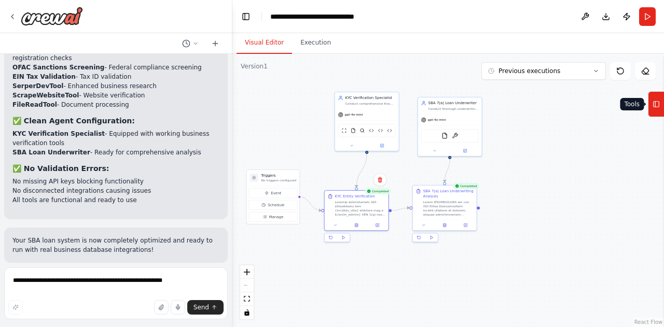
click at [653, 103] on rect at bounding box center [656, 105] width 6 height 6
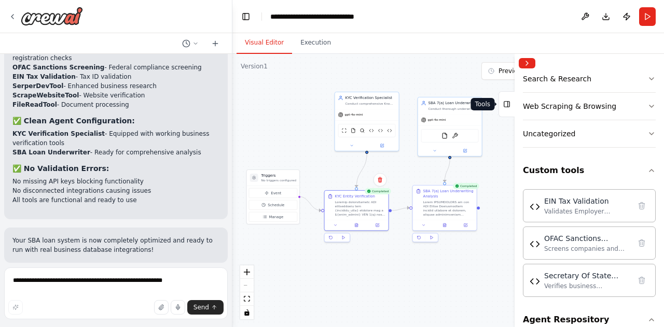
scroll to position [262, 0]
click at [586, 282] on div "Verifies business registration status using official Secretary of State REST AP…" at bounding box center [587, 286] width 86 height 8
click at [490, 308] on div ".deletable-edge-delete-btn { width: 20px; height: 20px; border: 0px solid #ffff…" at bounding box center [447, 190] width 431 height 273
click at [530, 281] on img at bounding box center [534, 281] width 10 height 10
click at [534, 283] on img at bounding box center [534, 281] width 10 height 10
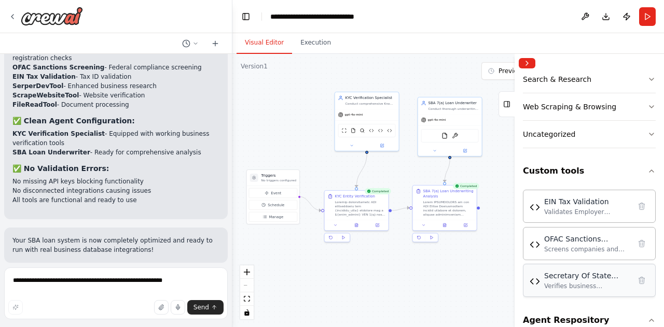
click at [537, 280] on img at bounding box center [534, 281] width 10 height 10
click at [539, 281] on div "Secretary Of State Business Verification Verifies business registration status …" at bounding box center [588, 281] width 119 height 20
click at [540, 279] on div "Secretary Of State Business Verification Verifies business registration status …" at bounding box center [588, 281] width 119 height 20
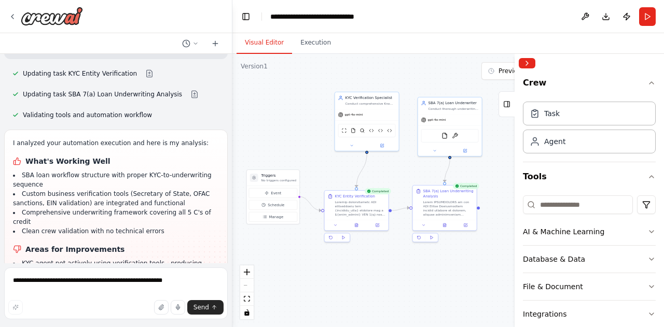
scroll to position [8471, 0]
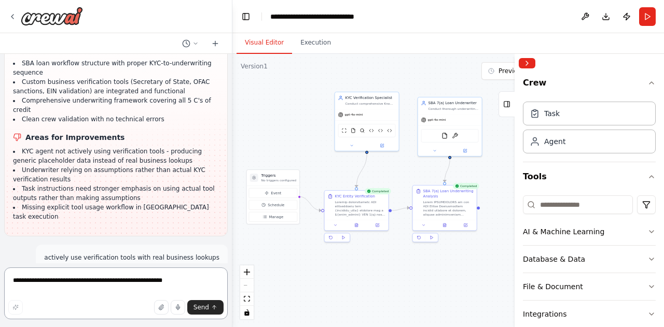
click at [114, 295] on textarea "**********" at bounding box center [115, 293] width 223 height 52
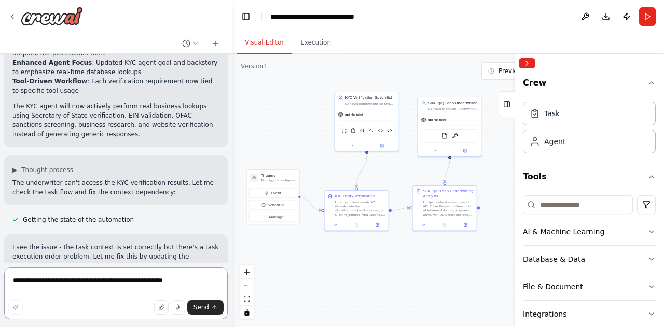
scroll to position [8860, 0]
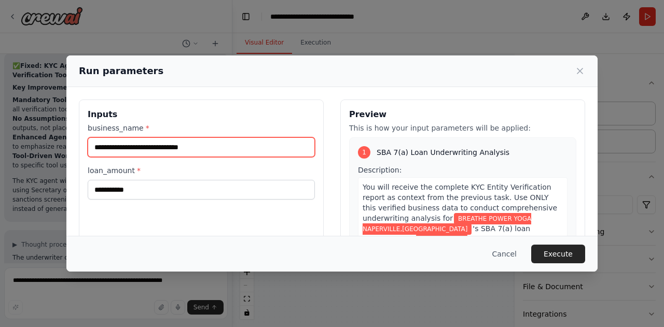
click at [123, 149] on input "**********" at bounding box center [201, 147] width 227 height 20
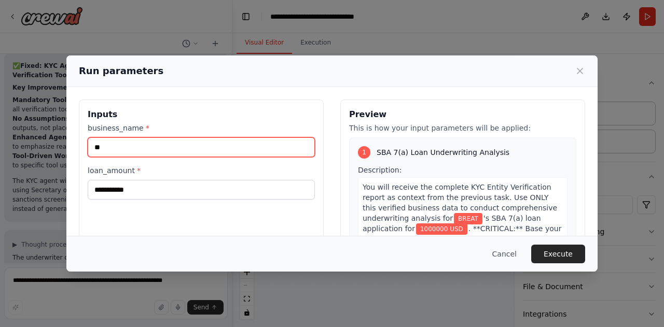
type input "*"
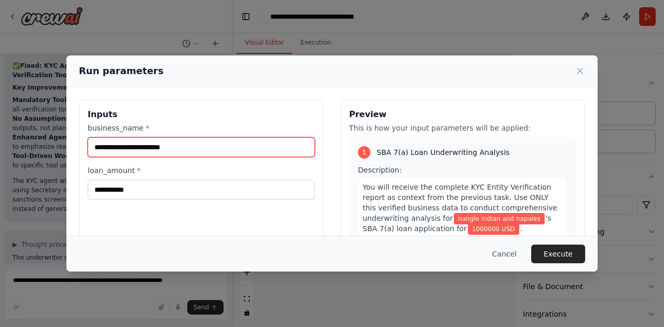
type input "**********"
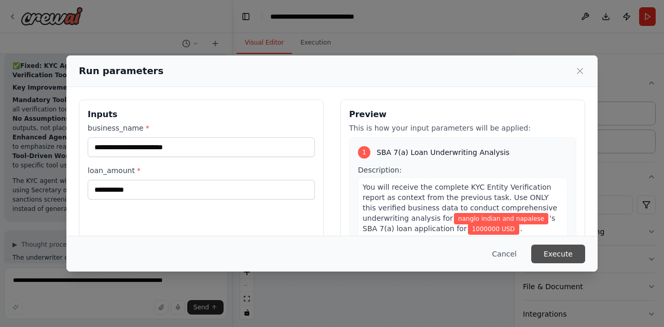
click at [560, 249] on button "Execute" at bounding box center [558, 254] width 54 height 19
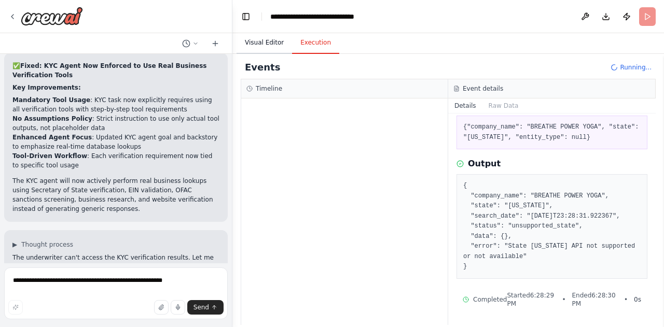
click at [255, 44] on button "Visual Editor" at bounding box center [263, 43] width 55 height 22
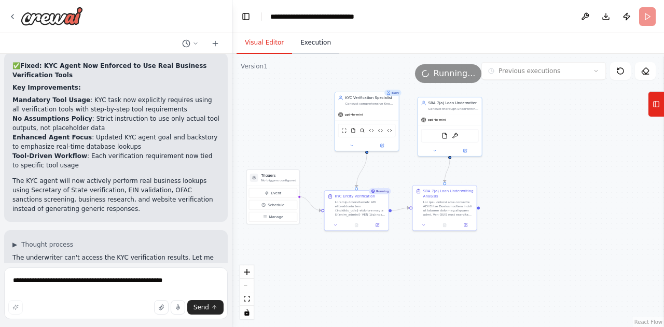
click at [317, 44] on button "Execution" at bounding box center [315, 43] width 47 height 22
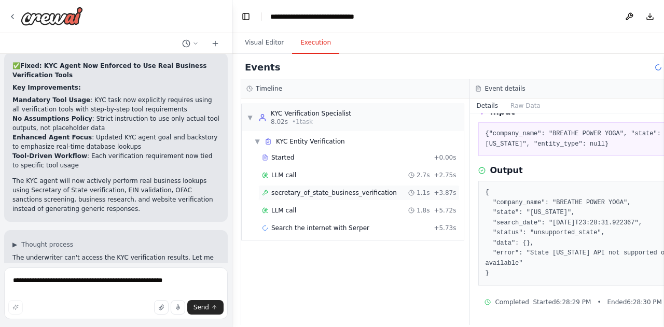
click at [338, 191] on span "secretary_of_state_business_verification" at bounding box center [333, 193] width 125 height 8
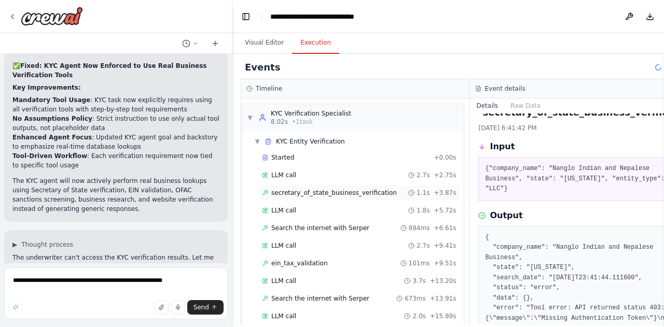
scroll to position [0, 0]
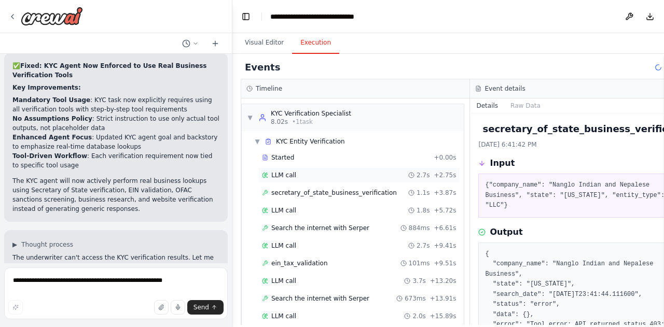
click at [285, 175] on span "LLM call" at bounding box center [283, 175] width 25 height 8
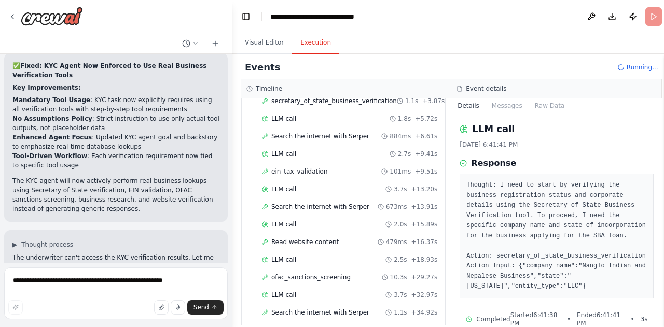
scroll to position [184, 0]
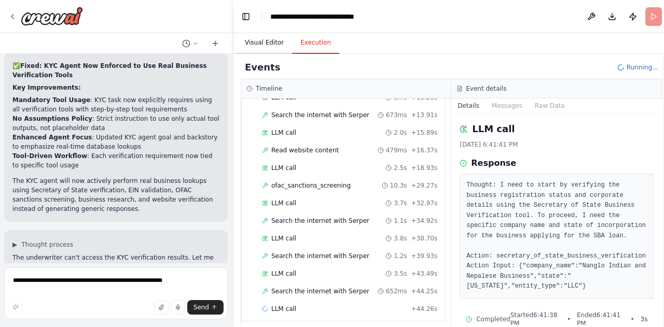
click at [268, 44] on button "Visual Editor" at bounding box center [263, 43] width 55 height 22
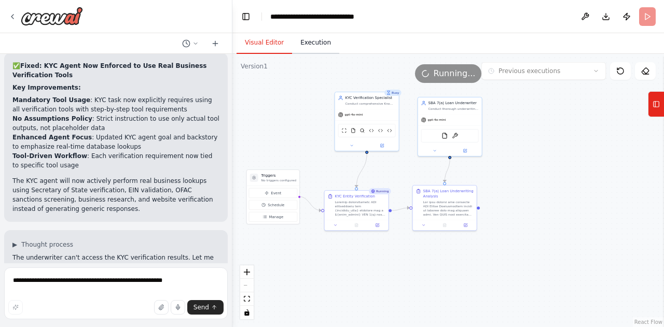
click at [309, 51] on button "Execution" at bounding box center [315, 43] width 47 height 22
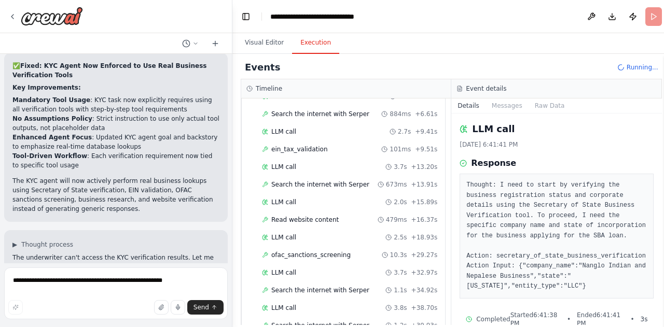
scroll to position [114, 0]
click at [320, 251] on span "ofac_sanctions_screening" at bounding box center [310, 255] width 79 height 8
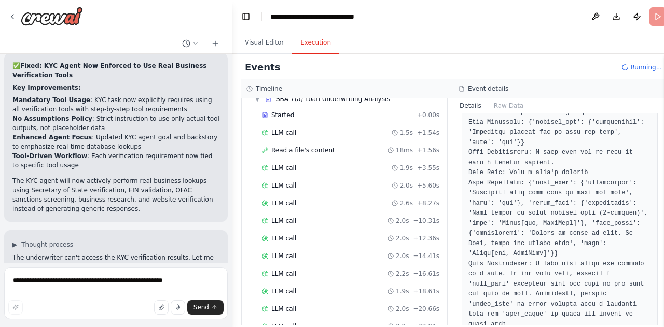
scroll to position [469, 0]
click at [314, 145] on span "Read a file's content" at bounding box center [303, 149] width 64 height 8
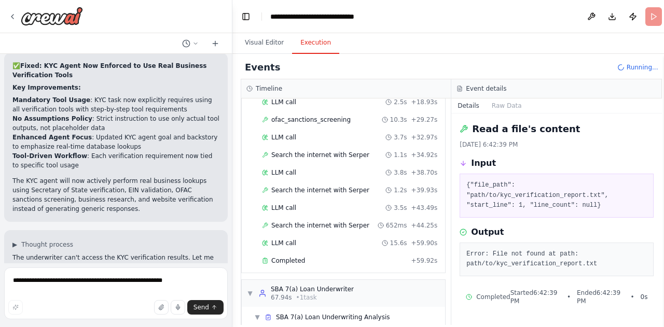
scroll to position [249, 0]
click at [288, 257] on span "Completed" at bounding box center [288, 261] width 34 height 8
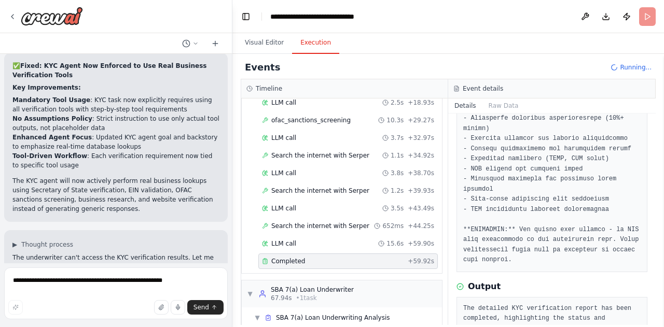
scroll to position [328, 0]
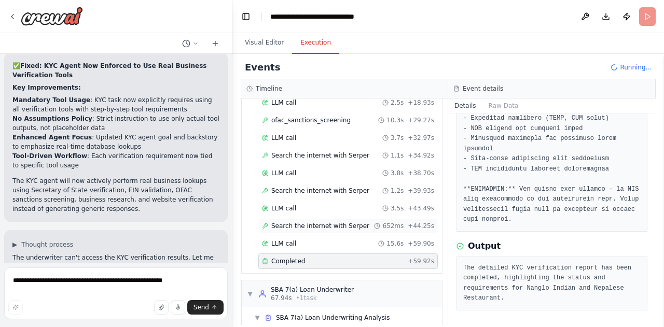
click at [327, 222] on span "Search the internet with Serper" at bounding box center [320, 226] width 98 height 8
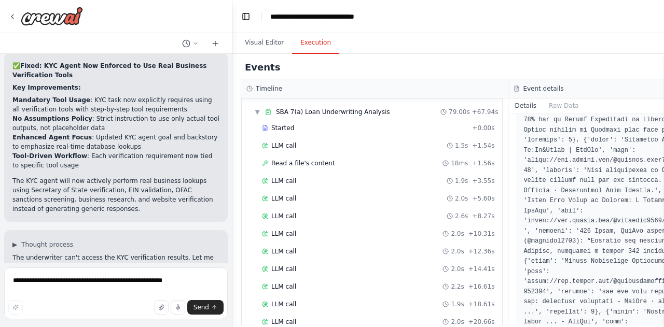
scroll to position [8860, 0]
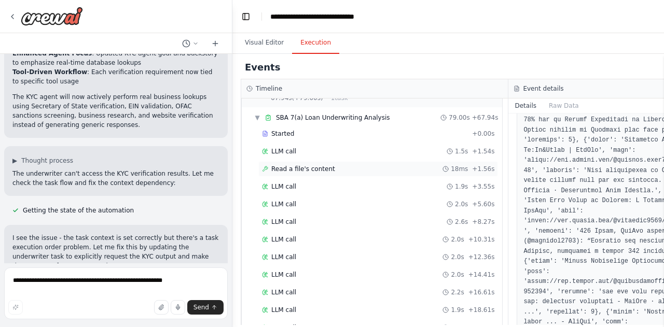
click at [321, 165] on span "Read a file's content" at bounding box center [303, 169] width 64 height 8
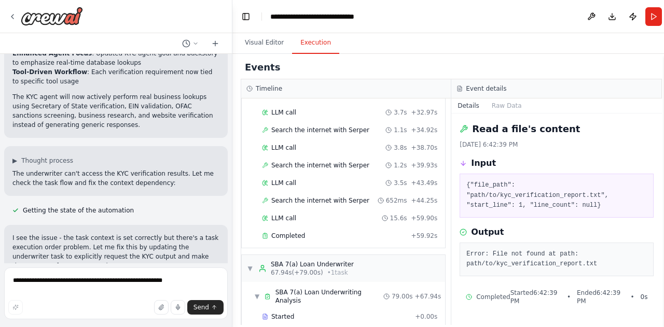
scroll to position [255, 0]
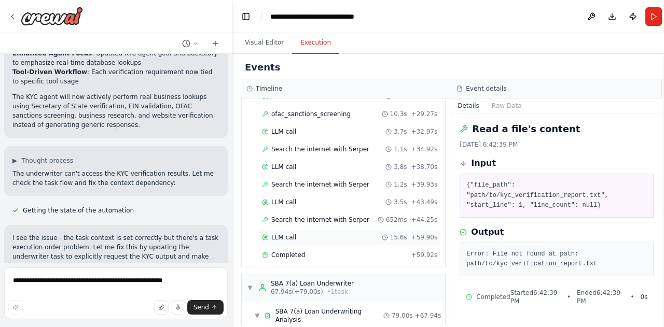
click at [287, 233] on span "LLM call" at bounding box center [283, 237] width 25 height 8
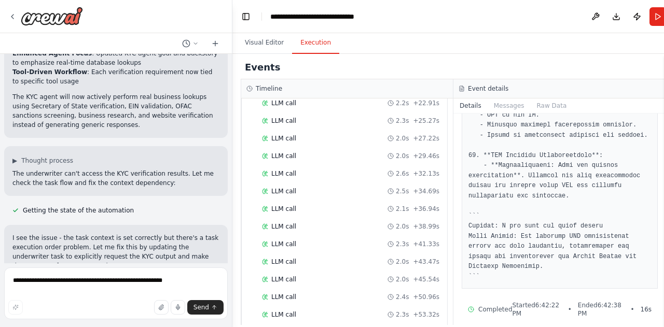
scroll to position [756, 0]
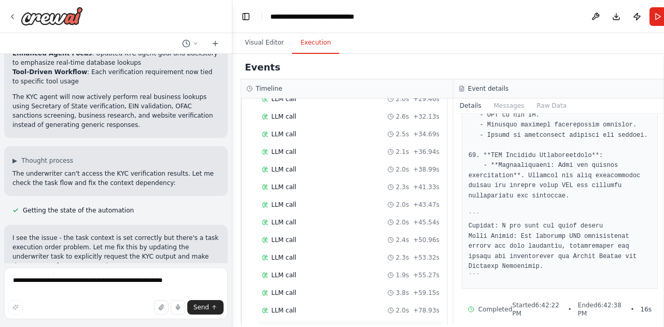
click at [287, 320] on div "Completed + 79.00s" at bounding box center [350, 328] width 185 height 16
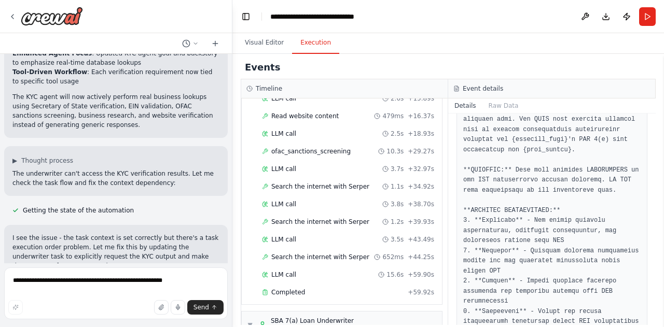
scroll to position [214, 0]
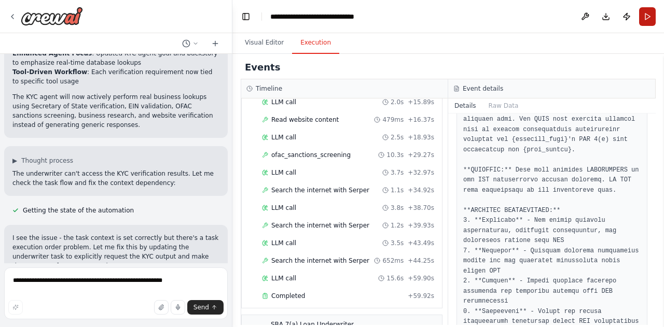
click at [644, 12] on button "Run" at bounding box center [647, 16] width 17 height 19
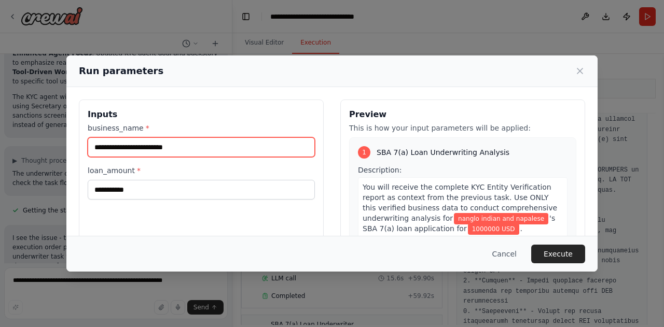
click at [242, 151] on input "**********" at bounding box center [201, 147] width 227 height 20
type input "**********"
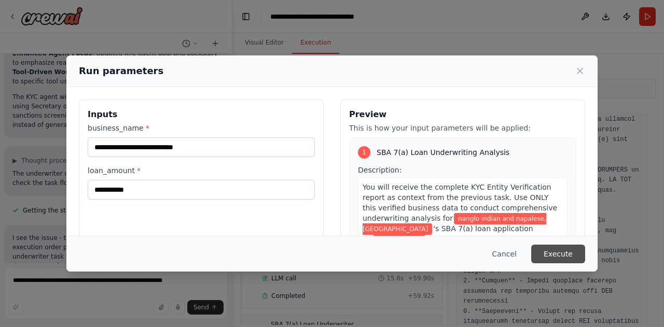
click at [562, 252] on button "Execute" at bounding box center [558, 254] width 54 height 19
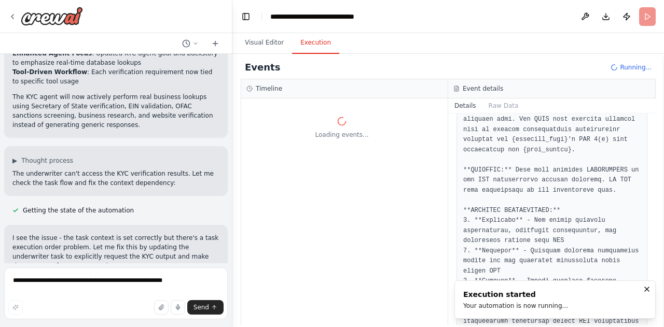
scroll to position [0, 0]
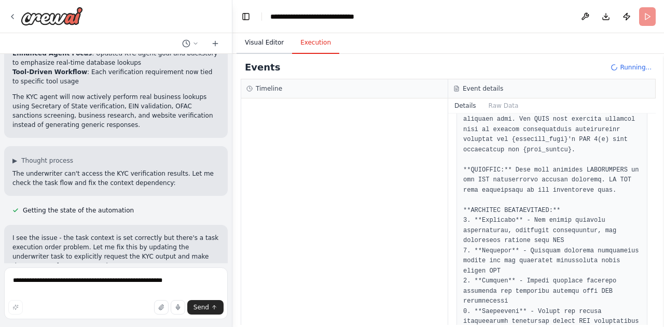
click at [263, 46] on button "Visual Editor" at bounding box center [263, 43] width 55 height 22
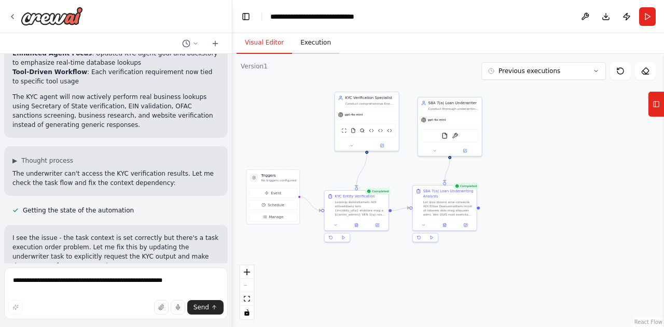
click at [302, 33] on button "Execution" at bounding box center [315, 43] width 47 height 22
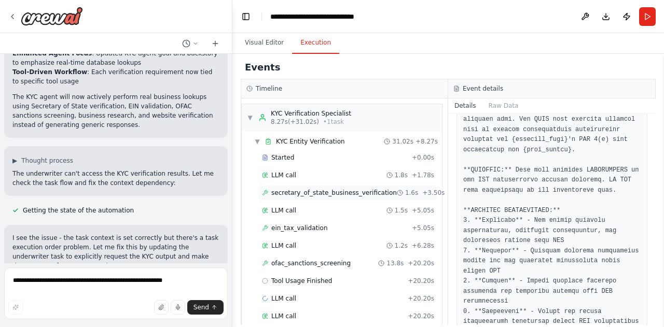
click at [357, 192] on span "secretary_of_state_business_verification" at bounding box center [333, 193] width 125 height 8
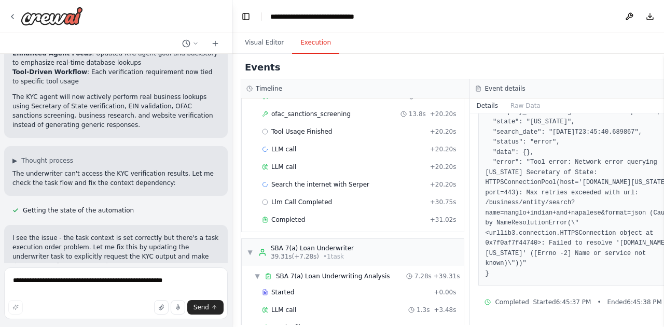
scroll to position [160, 0]
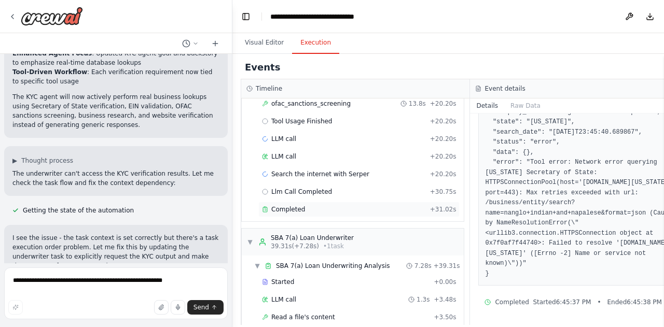
click at [295, 205] on span "Completed" at bounding box center [288, 209] width 34 height 8
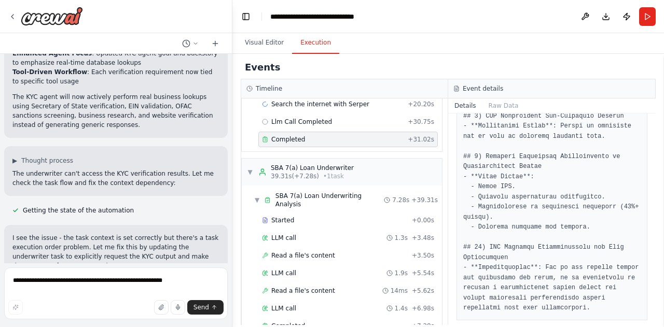
scroll to position [238, 0]
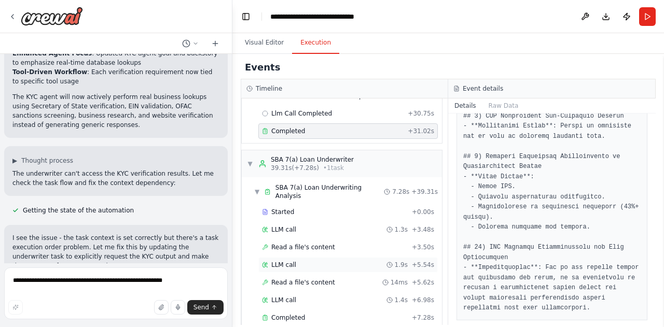
click at [316, 257] on div "LLM call 1.9s + 5.54s" at bounding box center [347, 265] width 179 height 16
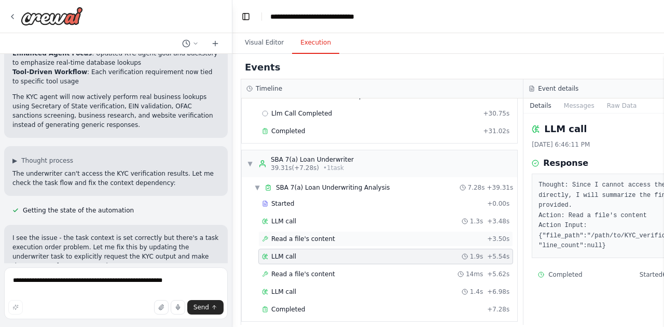
click at [329, 235] on div "Read a file's content + 3.50s" at bounding box center [385, 239] width 247 height 8
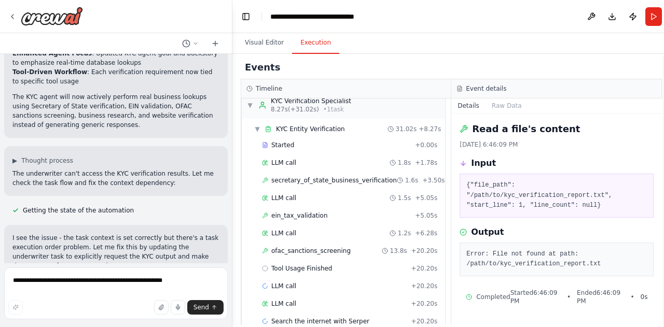
scroll to position [0, 0]
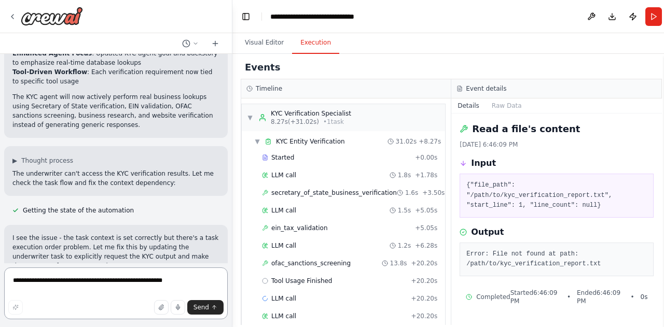
click at [119, 283] on textarea "**********" at bounding box center [115, 293] width 223 height 52
click at [77, 283] on textarea "**********" at bounding box center [115, 293] width 223 height 52
click at [134, 285] on textarea "**********" at bounding box center [115, 293] width 223 height 52
click at [349, 191] on span "secretary_of_state_business_verification" at bounding box center [333, 193] width 125 height 8
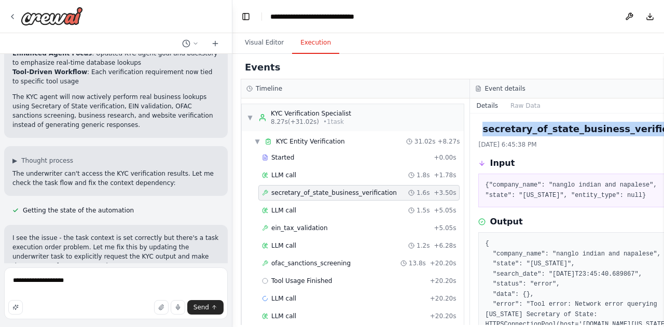
copy h2 "secretary_of_state_business_verification"
click at [93, 283] on textarea "**********" at bounding box center [115, 293] width 223 height 52
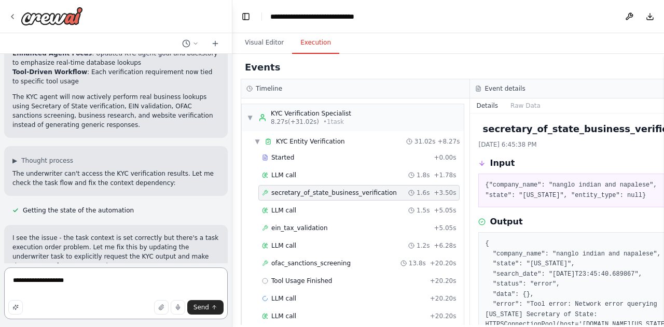
paste textarea "**********"
click at [208, 296] on textarea "**********" at bounding box center [115, 293] width 223 height 52
type textarea "**********"
click at [195, 307] on span "Send" at bounding box center [201, 307] width 16 height 8
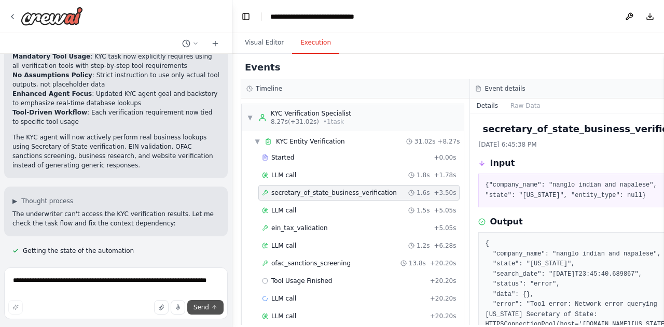
scroll to position [8836, 0]
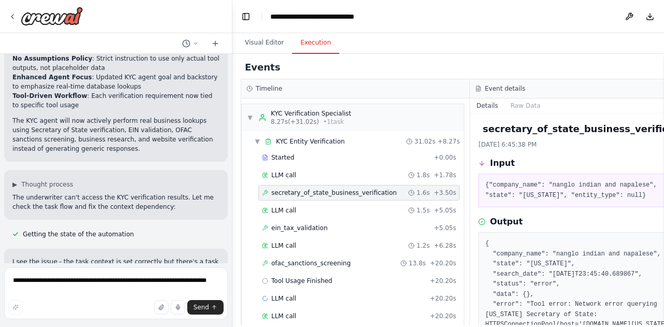
click at [204, 313] on button "Send" at bounding box center [205, 307] width 36 height 15
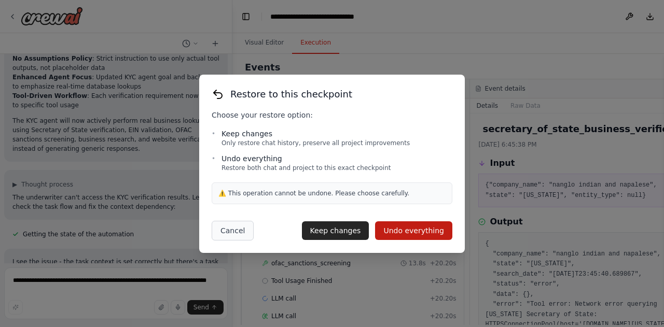
click at [232, 238] on button "Cancel" at bounding box center [232, 231] width 42 height 20
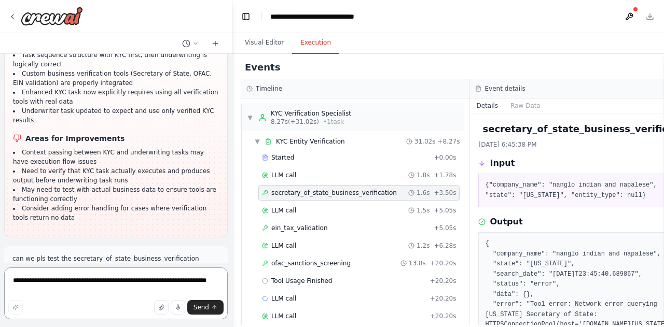
scroll to position [9168, 0]
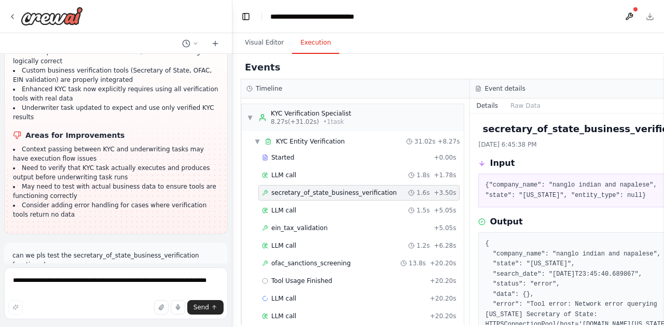
scroll to position [9171, 0]
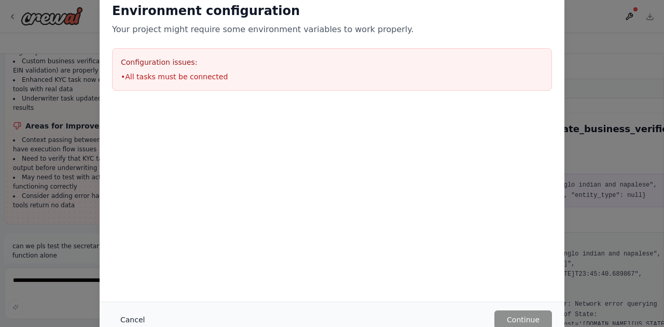
click at [121, 322] on button "Cancel" at bounding box center [132, 320] width 41 height 19
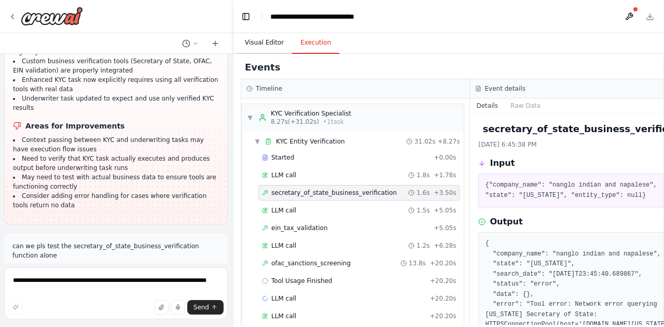
click at [253, 48] on button "Visual Editor" at bounding box center [263, 43] width 55 height 22
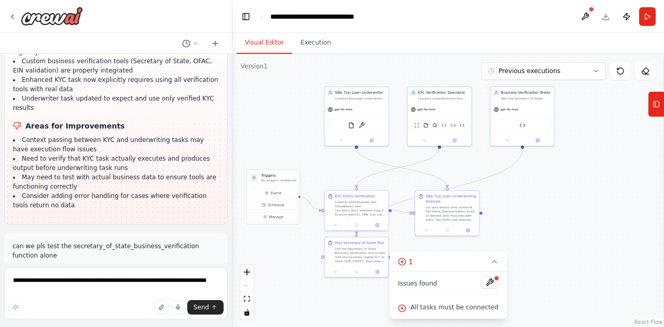
click at [492, 287] on div at bounding box center [490, 283] width 18 height 14
click at [482, 283] on button at bounding box center [490, 282] width 18 height 12
click at [377, 271] on icon at bounding box center [377, 270] width 3 height 3
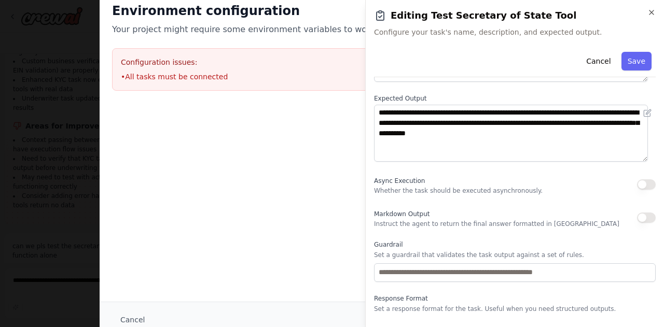
scroll to position [139, 0]
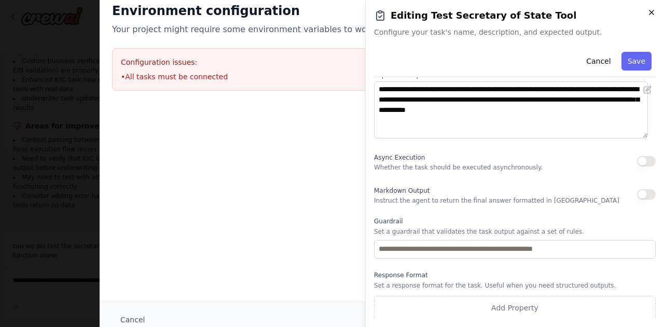
click at [648, 13] on icon "button" at bounding box center [651, 12] width 8 height 8
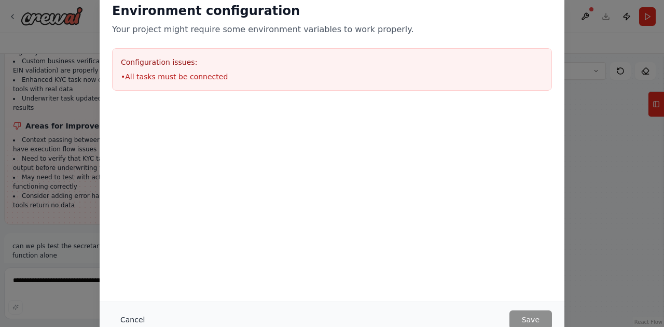
click at [122, 317] on button "Cancel" at bounding box center [132, 320] width 41 height 19
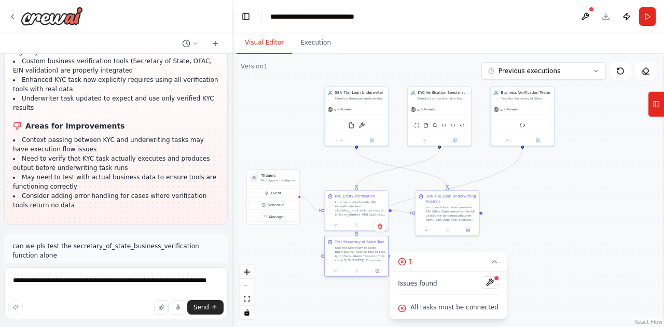
click at [352, 256] on div "Use the Secretary of State Business Verification tool to test with the business…" at bounding box center [360, 254] width 50 height 17
click at [537, 109] on div "gpt-4o-mini" at bounding box center [522, 108] width 64 height 11
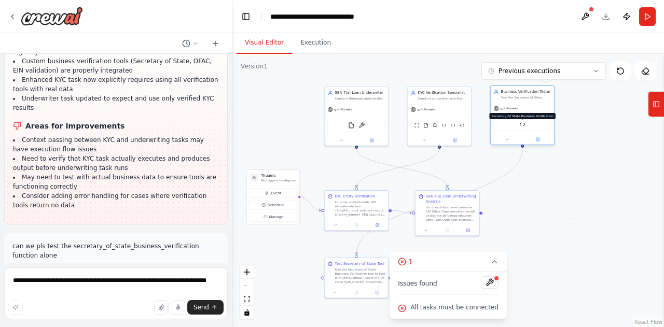
click at [521, 124] on img at bounding box center [522, 124] width 6 height 6
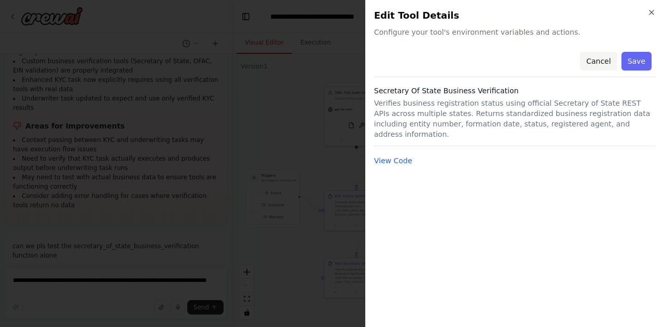
click at [598, 68] on button "Cancel" at bounding box center [598, 61] width 37 height 19
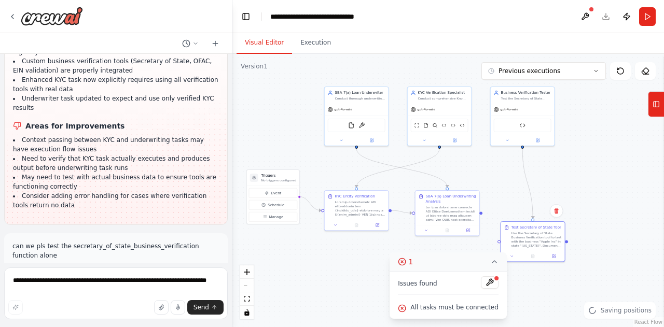
click at [403, 263] on icon at bounding box center [402, 262] width 2 height 2
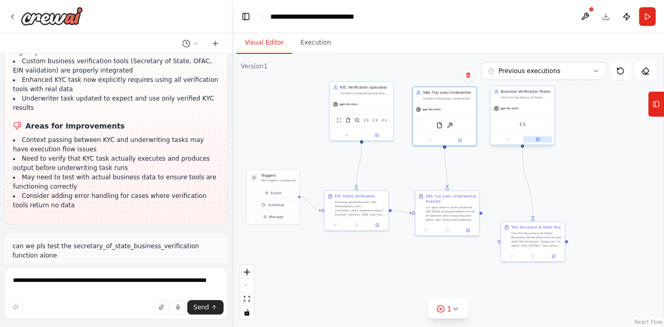
click at [538, 140] on icon at bounding box center [536, 139] width 3 height 3
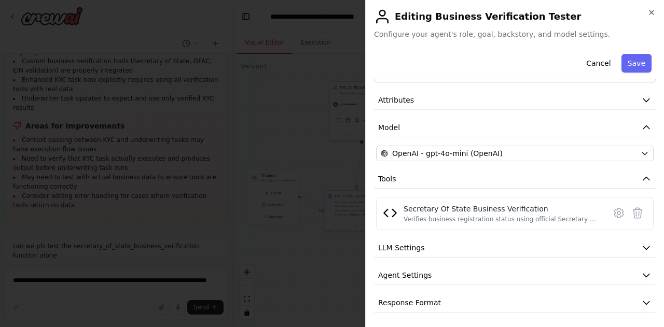
scroll to position [0, 0]
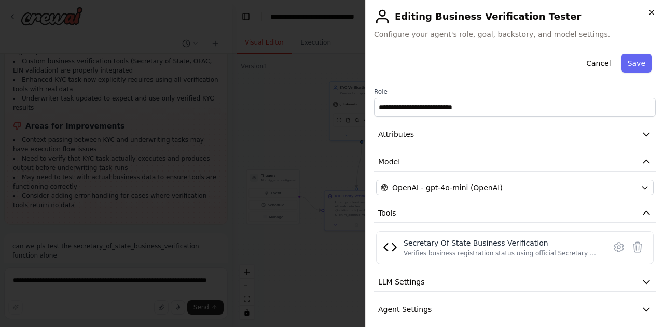
click at [652, 15] on icon "button" at bounding box center [651, 12] width 8 height 8
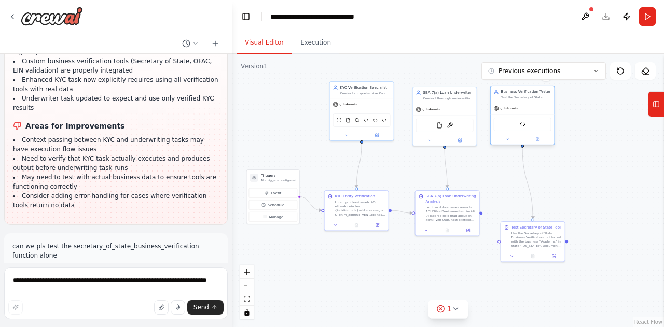
click at [539, 110] on div "gpt-4o-mini" at bounding box center [522, 108] width 64 height 11
click at [542, 94] on div "Business Verification Tester Test the Secretary of State Business Verification …" at bounding box center [526, 94] width 50 height 10
click at [580, 195] on div ".deletable-edge-delete-btn { width: 20px; height: 20px; border: 0px solid #ffff…" at bounding box center [447, 190] width 431 height 273
click at [462, 263] on div ".deletable-edge-delete-btn { width: 20px; height: 20px; border: 0px solid #ffff…" at bounding box center [447, 190] width 431 height 273
click at [589, 16] on button at bounding box center [584, 16] width 17 height 19
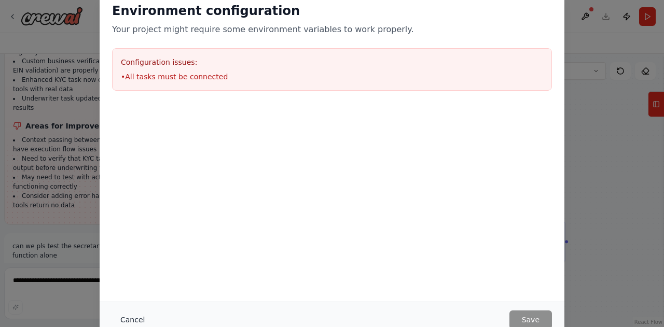
click at [128, 320] on button "Cancel" at bounding box center [132, 320] width 41 height 19
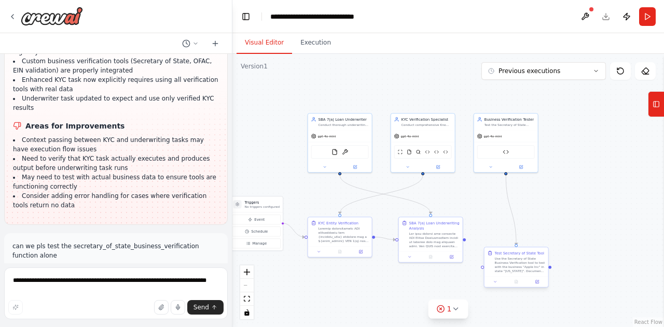
click at [531, 260] on div "Use the Secretary of State Business Verification tool to test with the business…" at bounding box center [520, 265] width 50 height 17
click at [527, 119] on div "Business Verification Tester" at bounding box center [509, 118] width 50 height 5
click at [529, 102] on icon at bounding box center [529, 101] width 6 height 6
click at [504, 106] on button "Confirm" at bounding box center [499, 101] width 37 height 12
click at [546, 250] on icon at bounding box center [547, 248] width 4 height 3
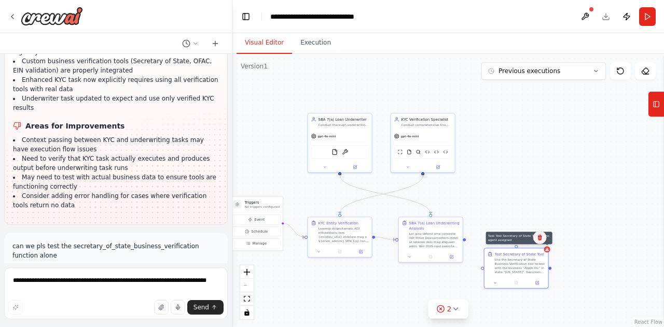
click at [540, 238] on icon at bounding box center [539, 238] width 4 height 6
click at [512, 239] on button "Confirm" at bounding box center [509, 237] width 37 height 12
click at [131, 280] on textarea "**********" at bounding box center [115, 293] width 223 height 52
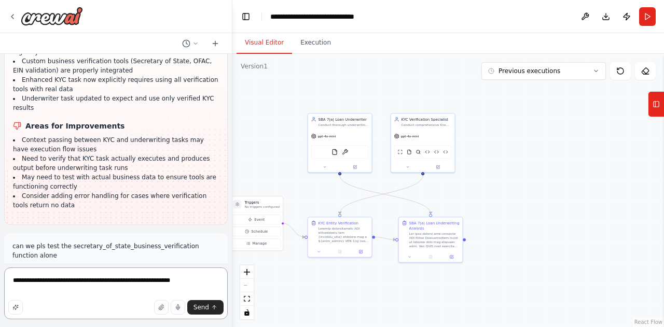
type textarea "**********"
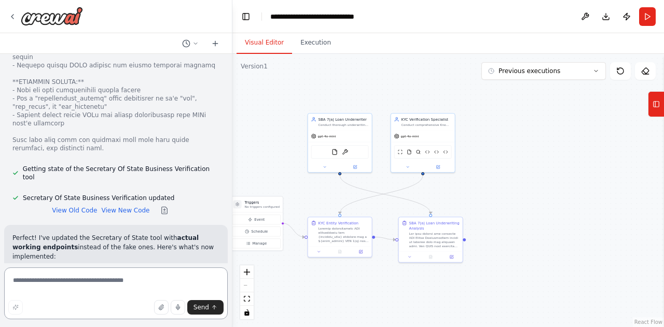
scroll to position [10233, 0]
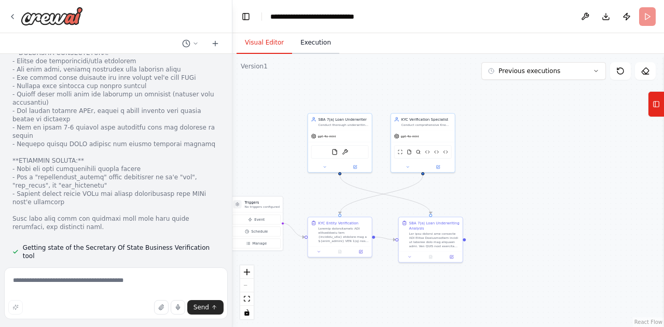
click at [314, 43] on button "Execution" at bounding box center [315, 43] width 47 height 22
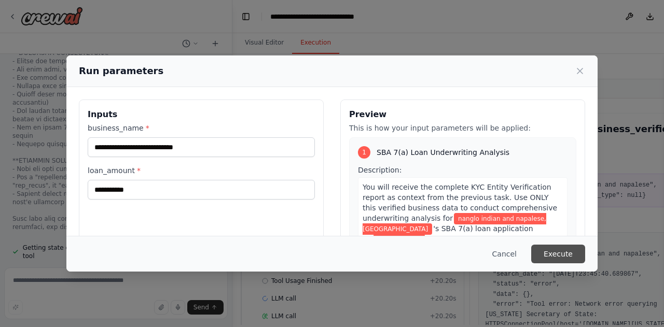
click at [561, 257] on button "Execute" at bounding box center [558, 254] width 54 height 19
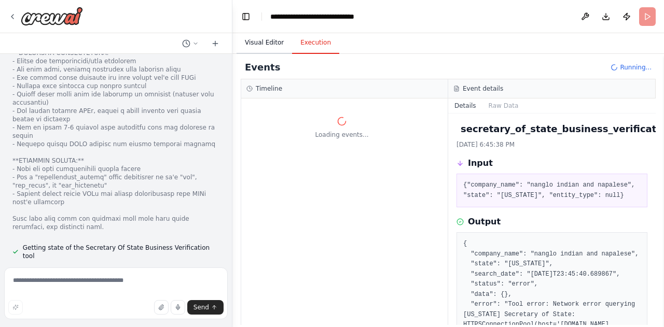
click at [261, 46] on button "Visual Editor" at bounding box center [263, 43] width 55 height 22
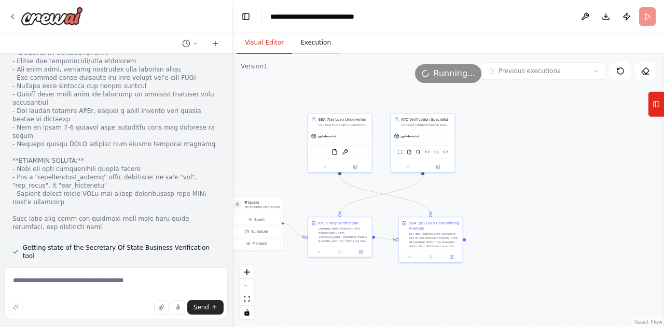
click at [309, 43] on button "Execution" at bounding box center [315, 43] width 47 height 22
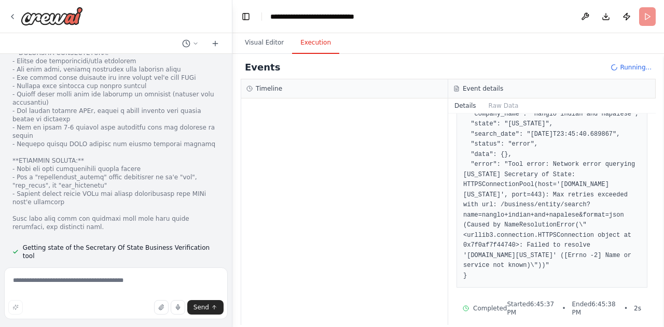
scroll to position [149, 0]
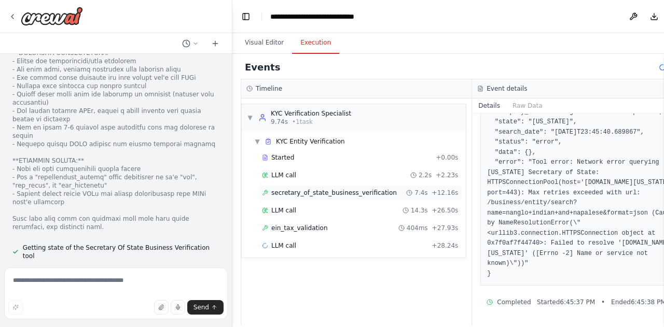
click at [312, 191] on span "secretary_of_state_business_verification" at bounding box center [333, 193] width 125 height 8
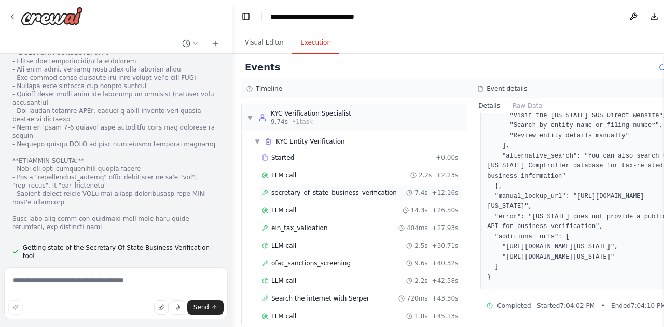
scroll to position [242, 0]
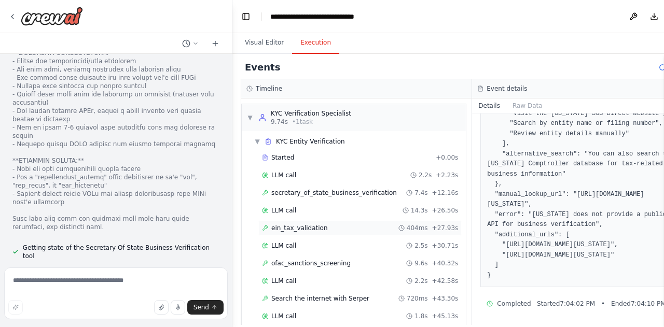
click at [305, 228] on span "ein_tax_validation" at bounding box center [299, 228] width 57 height 8
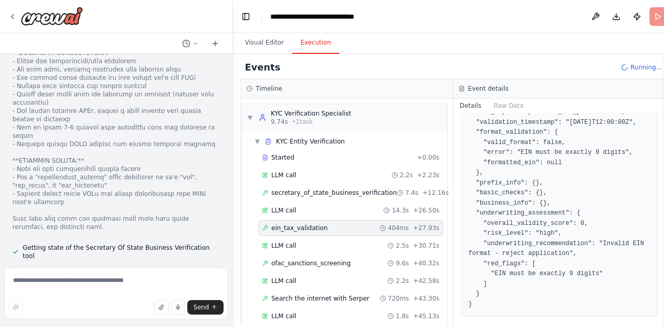
scroll to position [169, 0]
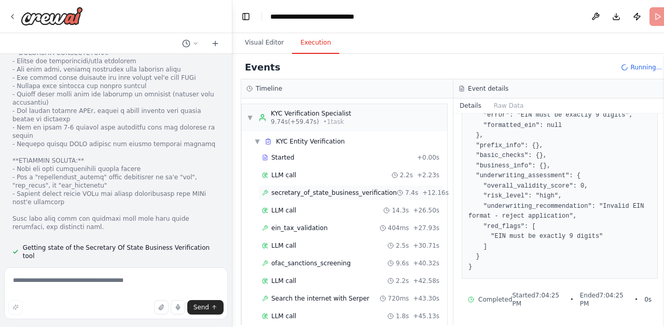
click at [330, 194] on span "secretary_of_state_business_verification" at bounding box center [333, 193] width 125 height 8
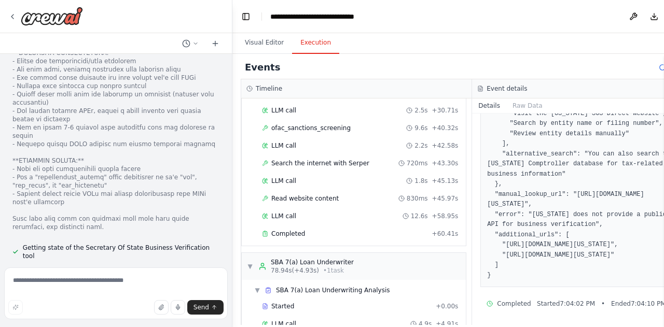
scroll to position [138, 0]
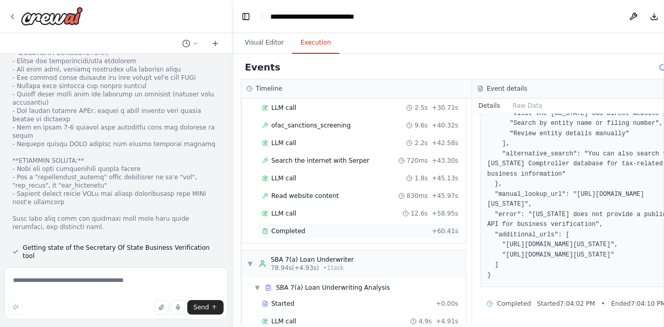
click at [291, 230] on span "Completed" at bounding box center [288, 231] width 34 height 8
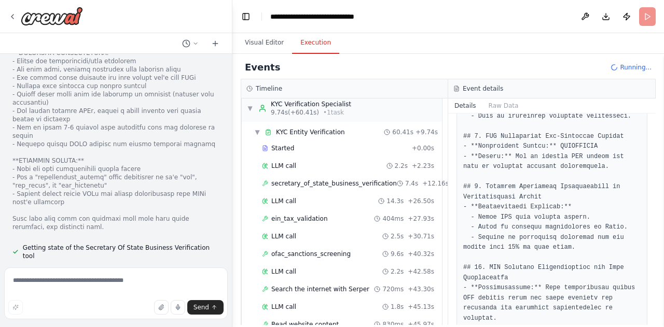
scroll to position [0, 0]
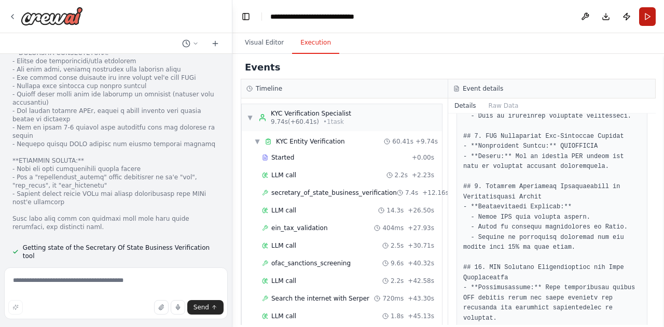
click at [651, 17] on button "Run" at bounding box center [647, 16] width 17 height 19
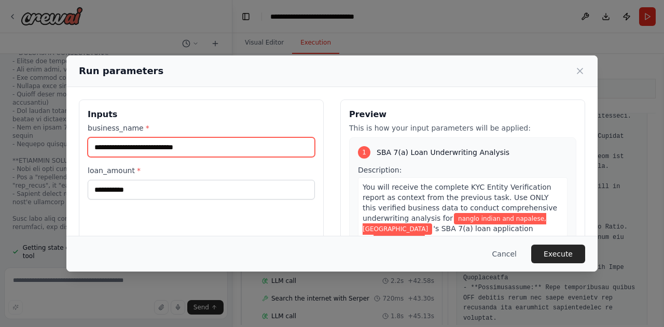
click at [222, 148] on input "**********" at bounding box center [201, 147] width 227 height 20
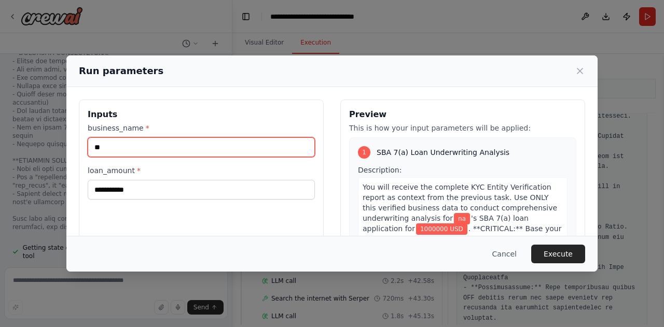
type input "*"
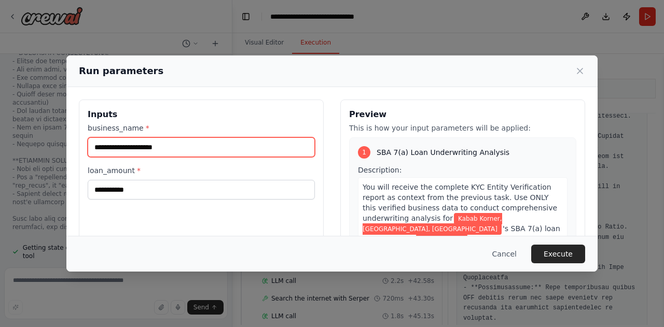
type input "**********"
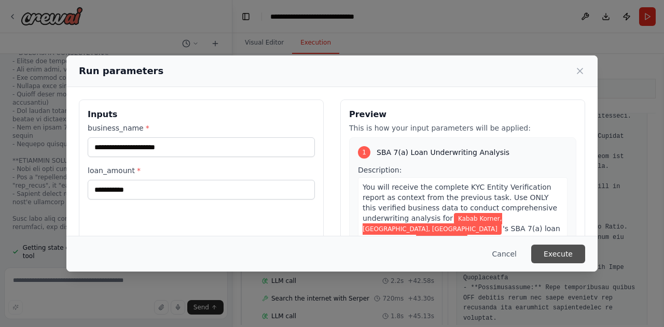
click at [567, 258] on button "Execute" at bounding box center [558, 254] width 54 height 19
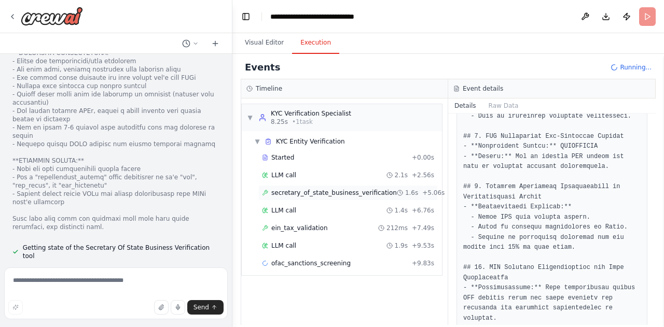
click at [347, 194] on span "secretary_of_state_business_verification" at bounding box center [333, 193] width 125 height 8
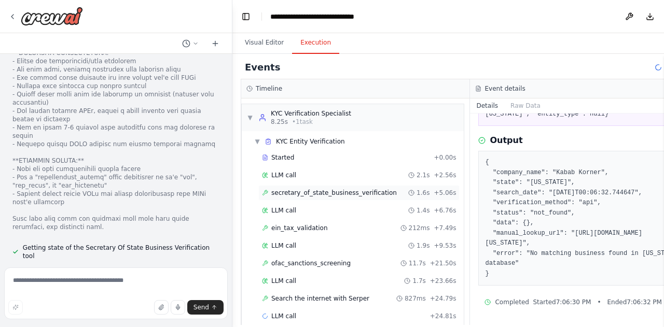
scroll to position [90, 0]
click at [303, 226] on span "ein_tax_validation" at bounding box center [299, 228] width 57 height 8
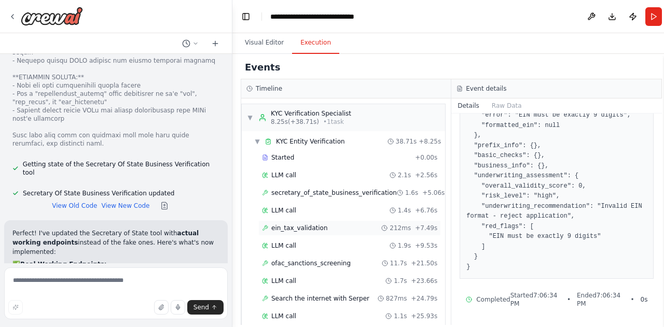
scroll to position [10233, 0]
click at [653, 21] on button "Run" at bounding box center [653, 16] width 17 height 19
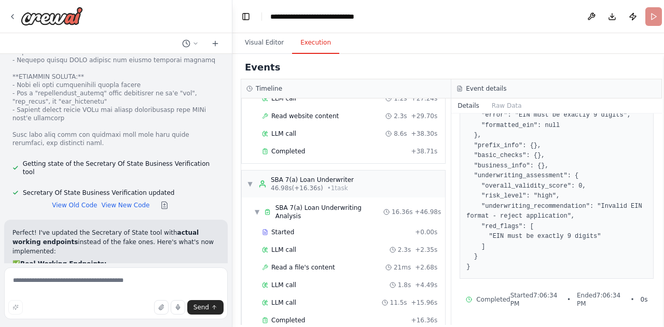
scroll to position [255, 0]
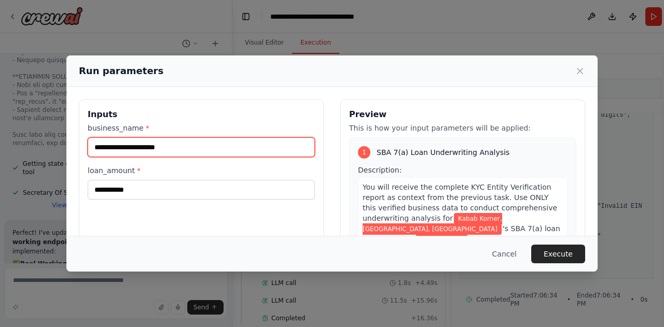
click at [197, 147] on input "**********" at bounding box center [201, 147] width 227 height 20
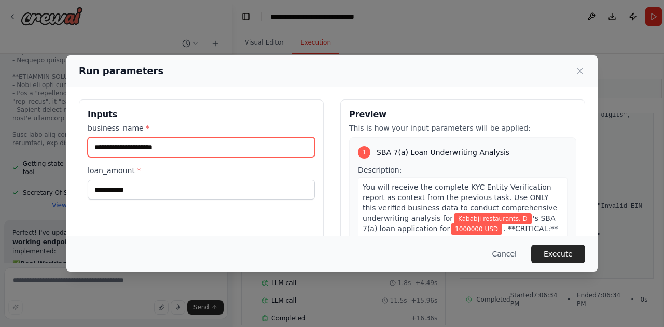
type input "**********"
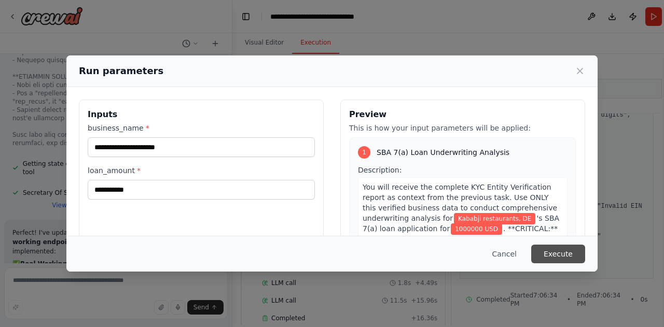
click at [564, 252] on button "Execute" at bounding box center [558, 254] width 54 height 19
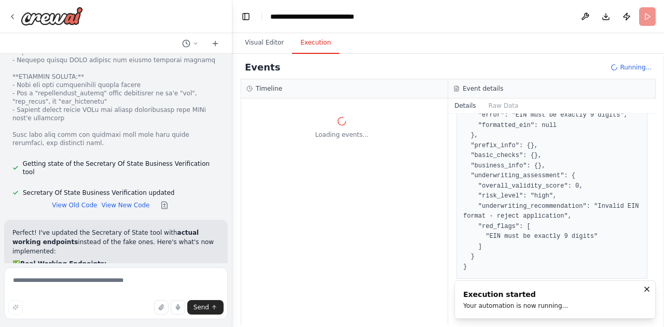
scroll to position [0, 0]
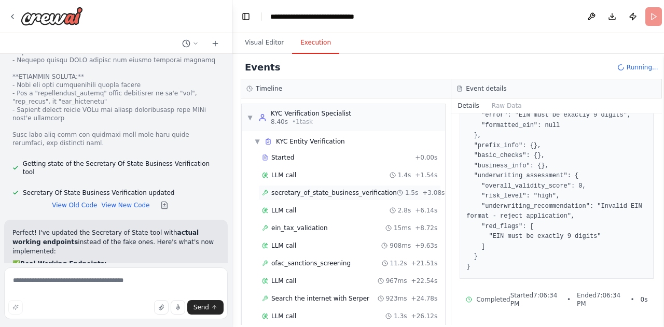
click at [333, 193] on span "secretary_of_state_business_verification" at bounding box center [333, 193] width 125 height 8
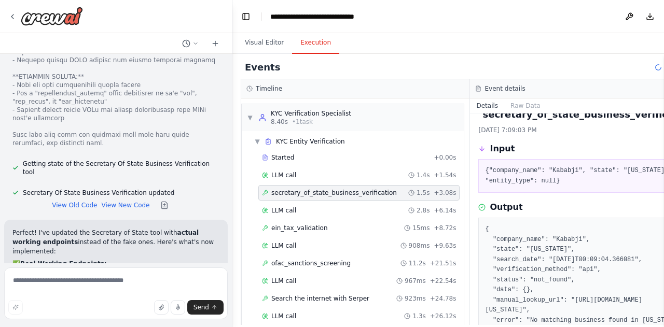
scroll to position [90, 0]
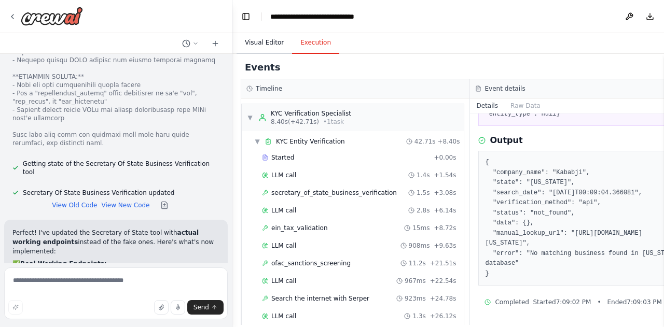
click at [265, 41] on button "Visual Editor" at bounding box center [263, 43] width 55 height 22
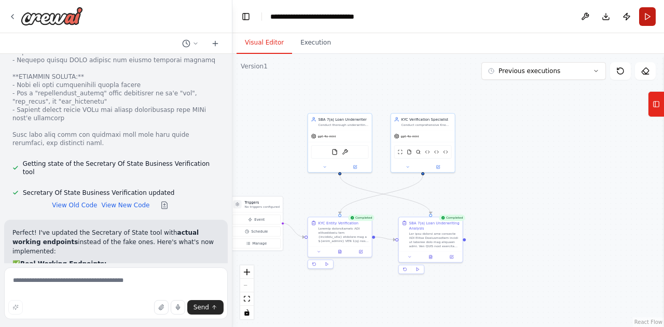
click at [643, 21] on button "Run" at bounding box center [647, 16] width 17 height 19
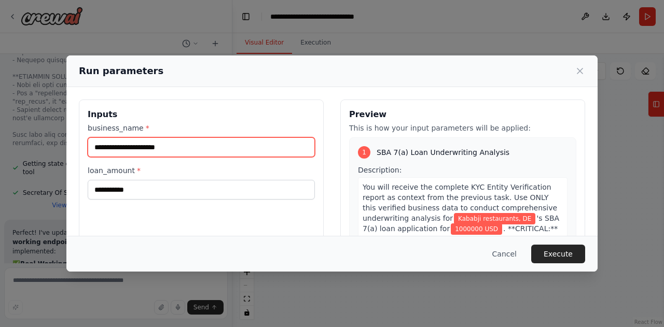
click at [217, 150] on input "**********" at bounding box center [201, 147] width 227 height 20
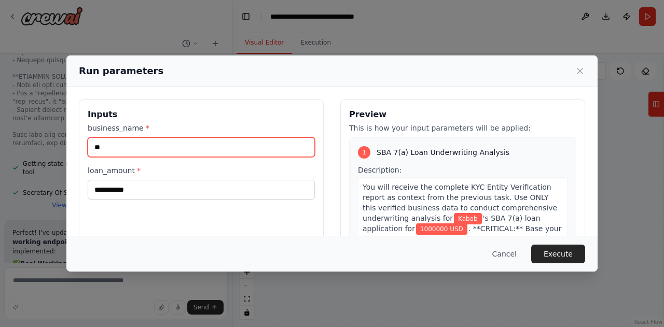
type input "*"
paste input "**********"
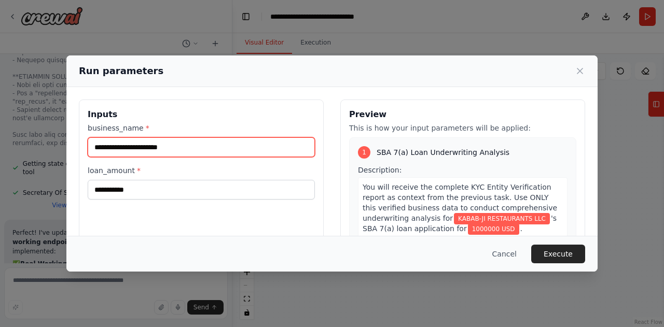
click at [243, 148] on input "**********" at bounding box center [201, 147] width 227 height 20
type input "**********"
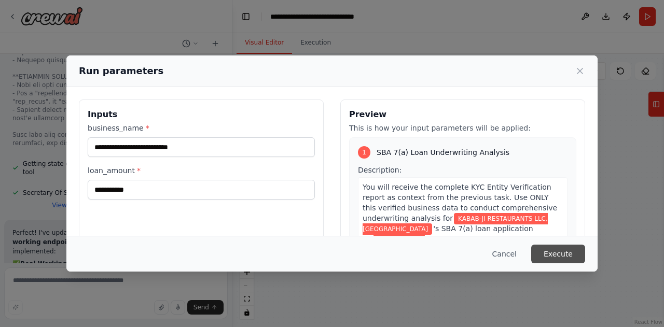
click at [559, 254] on button "Execute" at bounding box center [558, 254] width 54 height 19
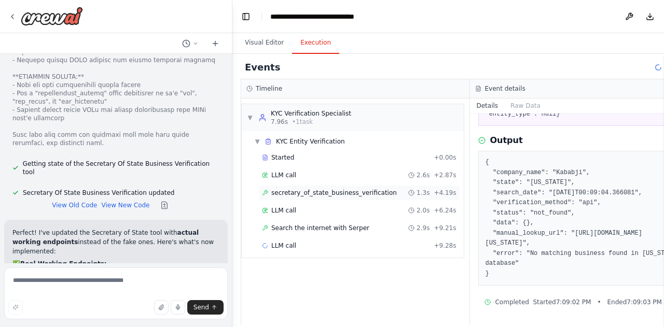
click at [342, 194] on span "secretary_of_state_business_verification" at bounding box center [333, 193] width 125 height 8
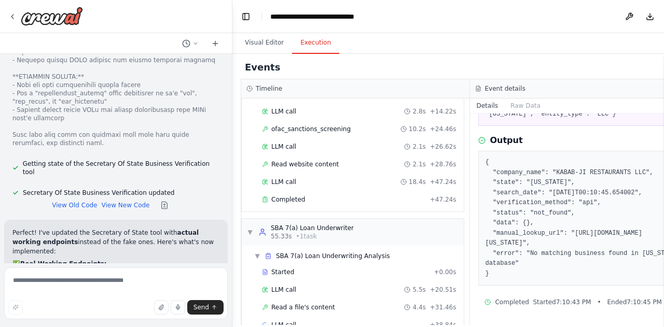
scroll to position [186, 0]
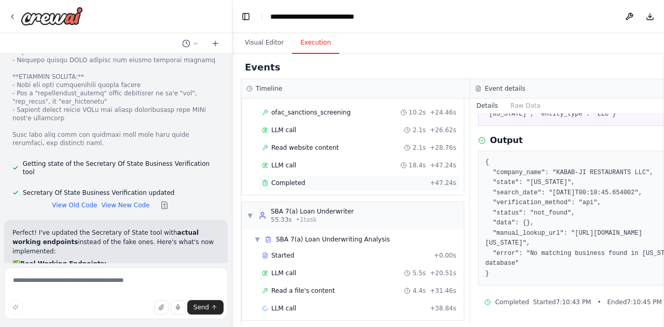
click at [284, 179] on span "Completed" at bounding box center [288, 183] width 34 height 8
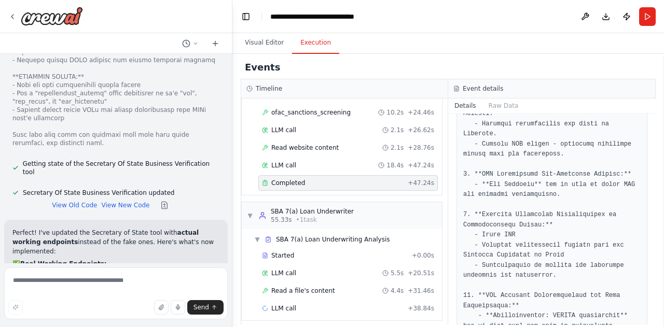
scroll to position [834, 0]
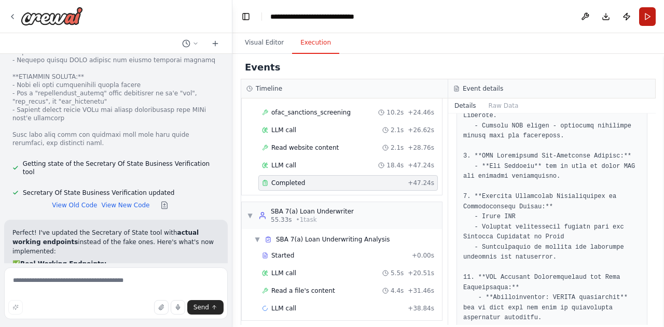
click at [649, 22] on button "Run" at bounding box center [647, 16] width 17 height 19
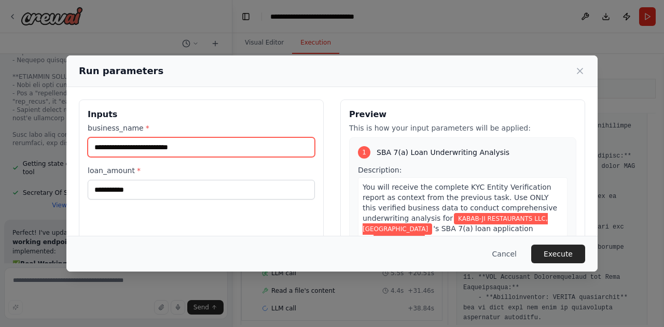
click at [218, 149] on input "**********" at bounding box center [201, 147] width 227 height 20
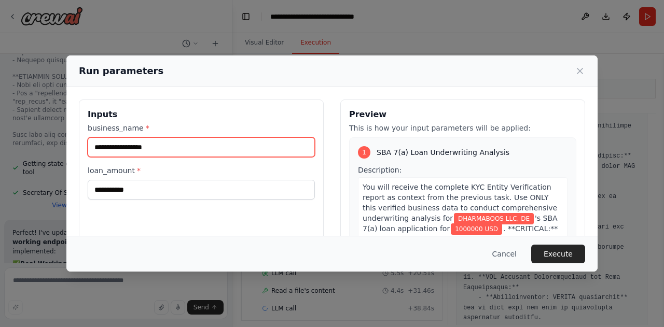
type input "**********"
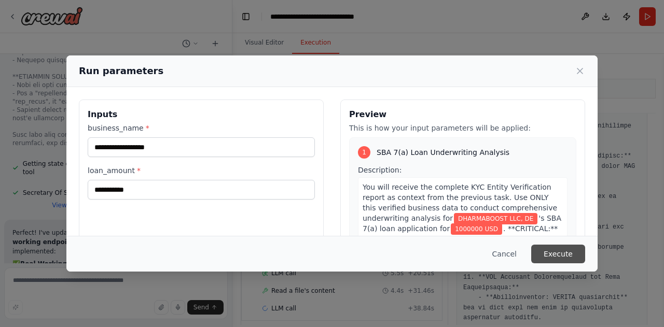
click at [564, 253] on button "Execute" at bounding box center [558, 254] width 54 height 19
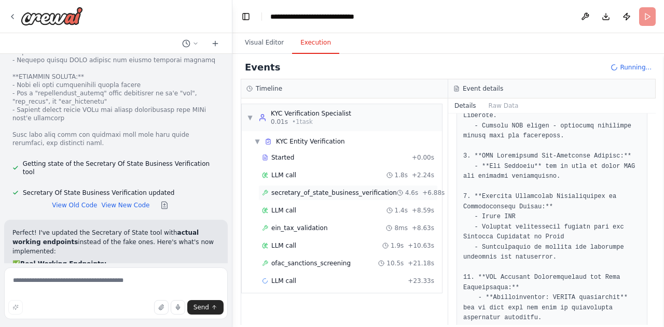
click at [345, 191] on span "secretary_of_state_business_verification" at bounding box center [333, 193] width 125 height 8
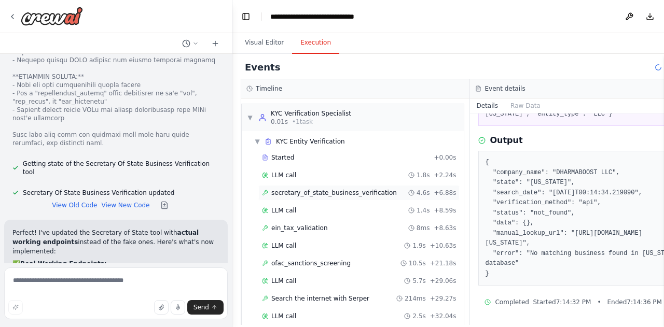
scroll to position [90, 0]
click at [582, 237] on pre "{ "company_name": "DHARMABOOST LLC", "state": "DE", "search_date": "2025-10-14T…" at bounding box center [584, 218] width 199 height 121
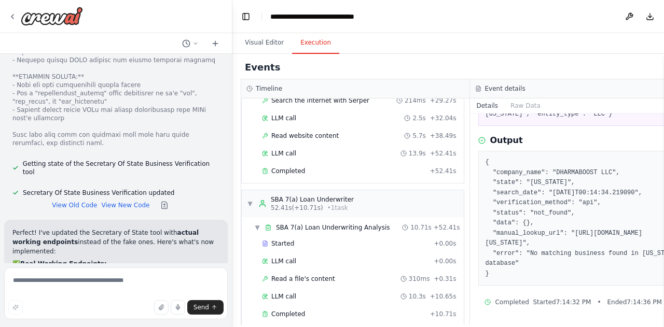
click at [583, 243] on pre "{ "company_name": "DHARMABOOST LLC", "state": "DE", "search_date": "2025-10-14T…" at bounding box center [584, 218] width 199 height 121
click at [519, 106] on button "Raw Data" at bounding box center [525, 105] width 43 height 15
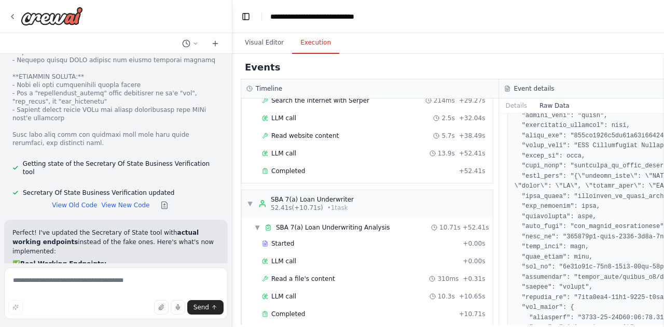
scroll to position [87, 0]
click at [295, 310] on span "Completed" at bounding box center [288, 314] width 34 height 8
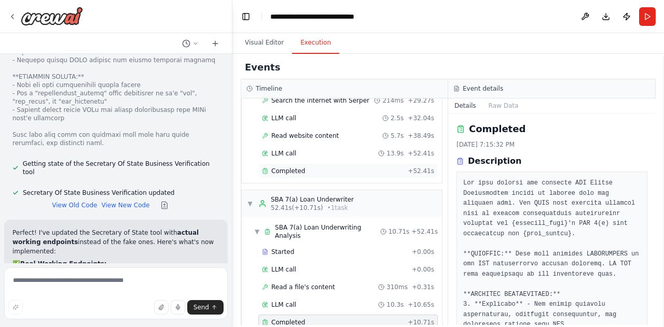
click at [287, 167] on span "Completed" at bounding box center [288, 171] width 34 height 8
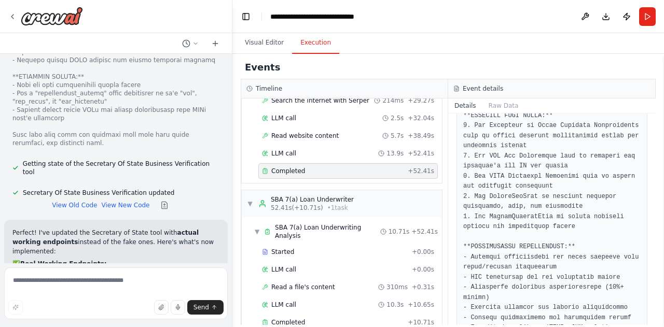
click at [599, 290] on pre at bounding box center [551, 247] width 177 height 374
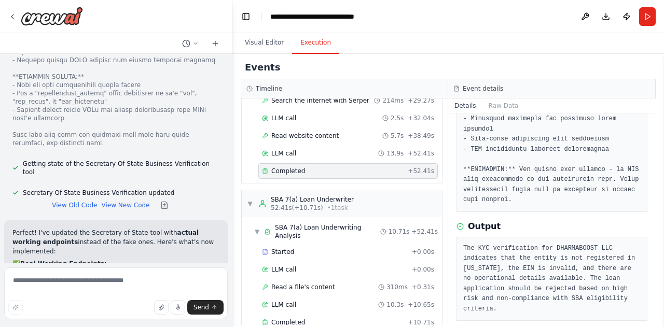
scroll to position [348, 0]
click at [261, 42] on button "Visual Editor" at bounding box center [263, 43] width 55 height 22
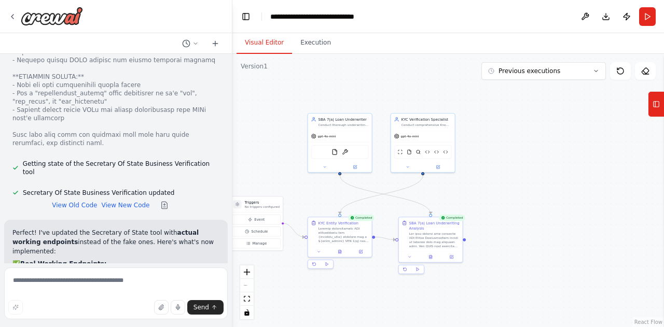
click at [547, 291] on div ".deletable-edge-delete-btn { width: 20px; height: 20px; border: 0px solid #ffff…" at bounding box center [447, 190] width 431 height 273
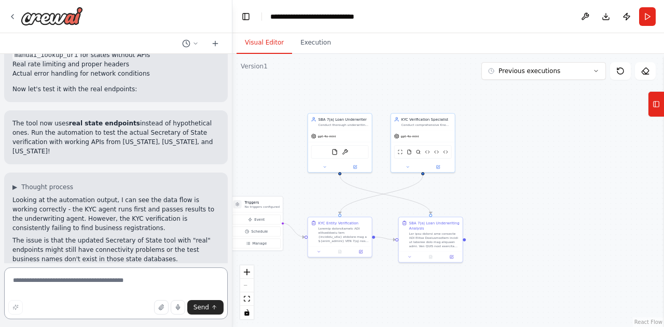
scroll to position [10637, 0]
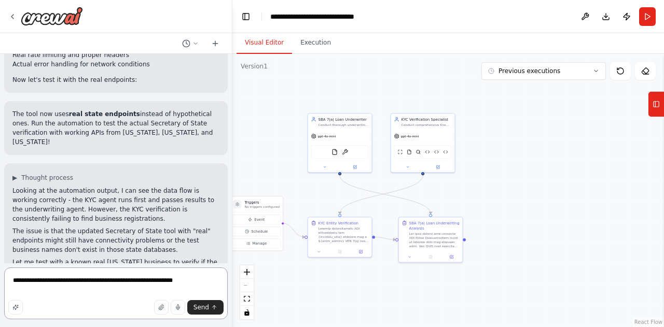
type textarea "**********"
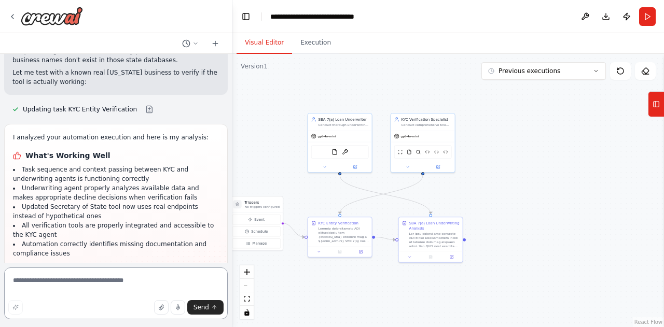
scroll to position [10837, 0]
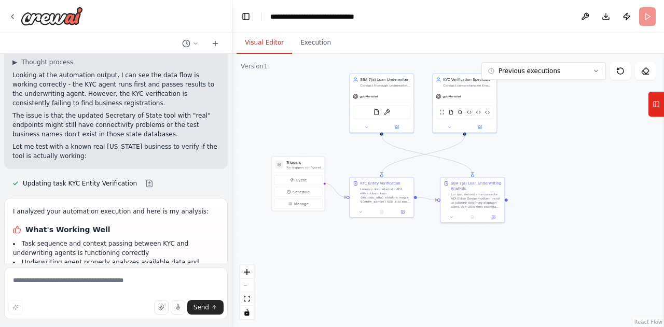
click at [652, 21] on header "**********" at bounding box center [447, 16] width 431 height 33
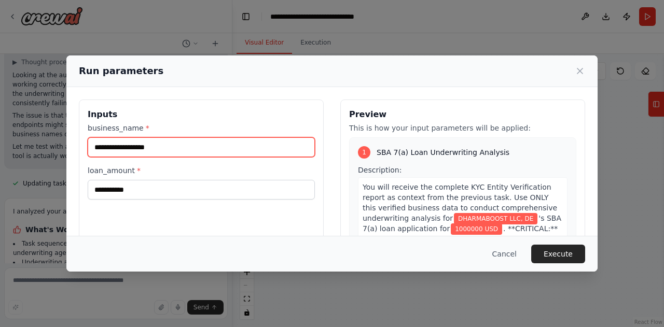
click at [232, 149] on input "**********" at bounding box center [201, 147] width 227 height 20
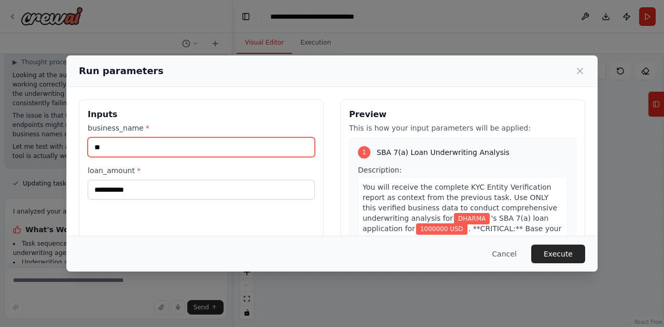
type input "*"
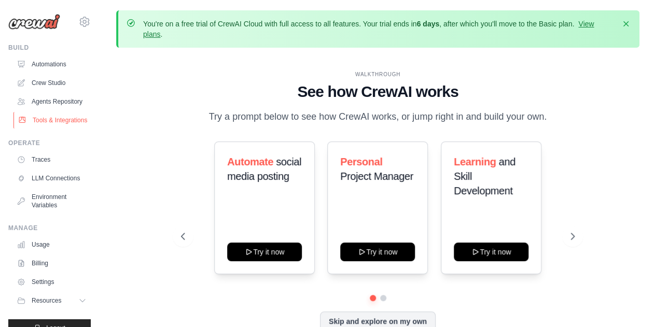
click at [45, 129] on link "Tools & Integrations" at bounding box center [52, 120] width 78 height 17
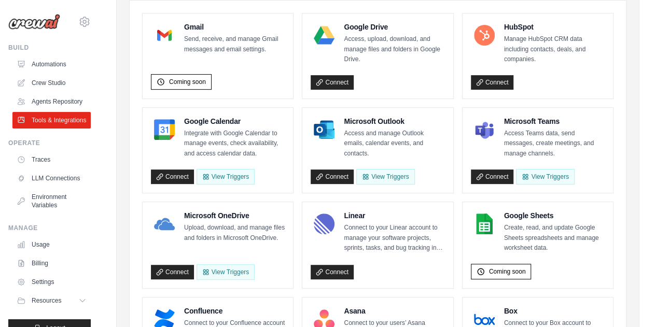
scroll to position [167, 0]
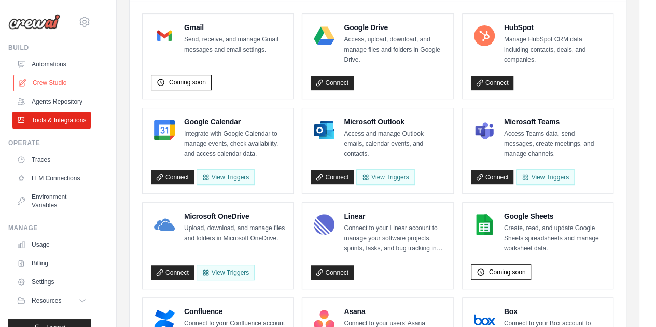
click at [52, 84] on link "Crew Studio" at bounding box center [52, 83] width 78 height 17
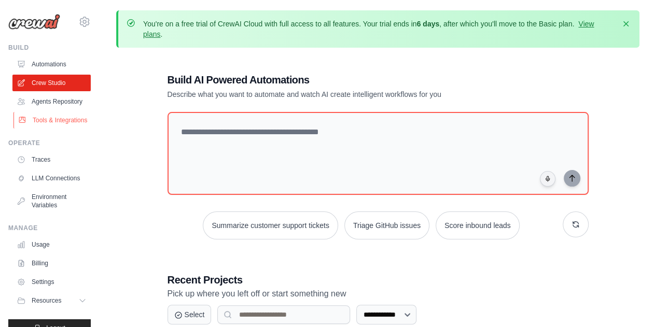
click at [46, 129] on link "Tools & Integrations" at bounding box center [52, 120] width 78 height 17
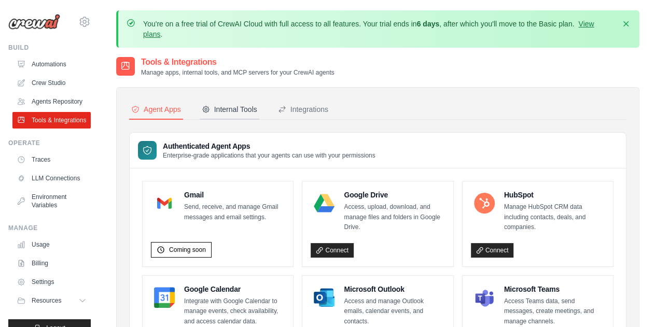
click at [223, 110] on div "Internal Tools" at bounding box center [229, 109] width 55 height 10
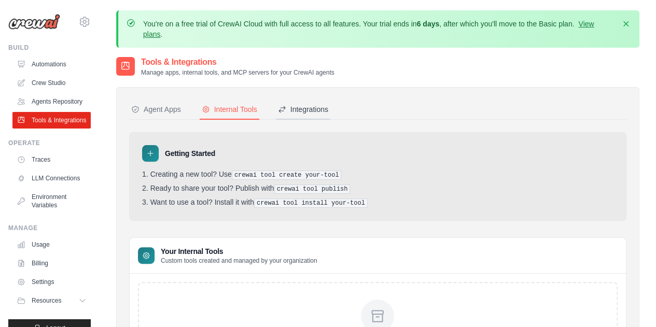
click at [311, 109] on div "Integrations" at bounding box center [303, 109] width 50 height 10
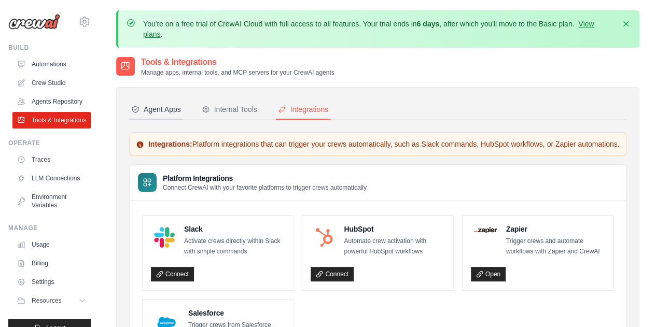
click at [156, 110] on div "Agent Apps" at bounding box center [156, 109] width 50 height 10
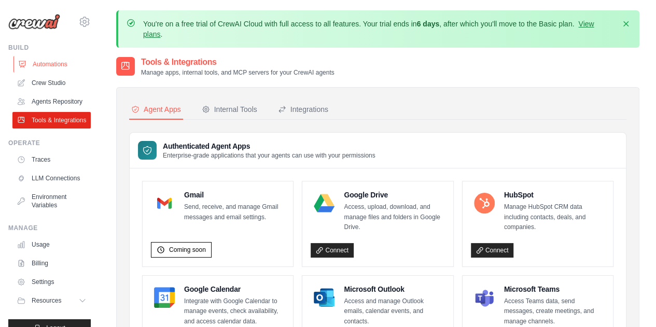
click at [67, 63] on link "Automations" at bounding box center [52, 64] width 78 height 17
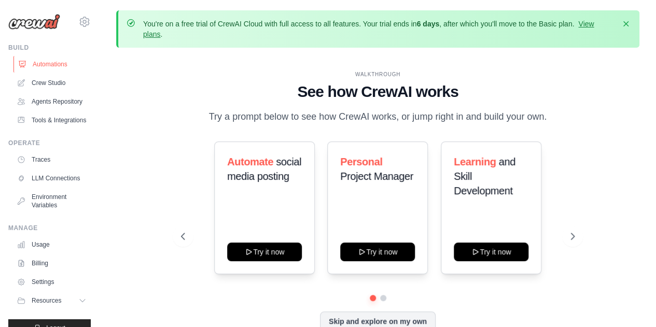
click at [60, 71] on link "Automations" at bounding box center [52, 64] width 78 height 17
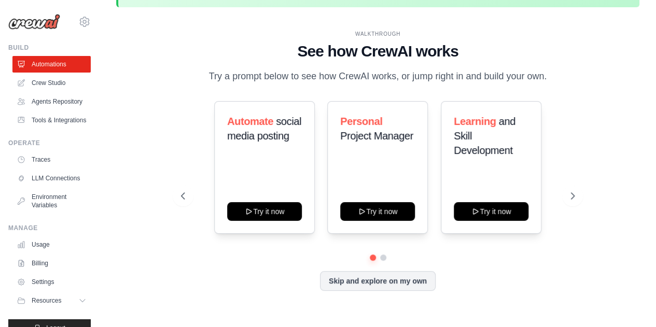
scroll to position [46, 0]
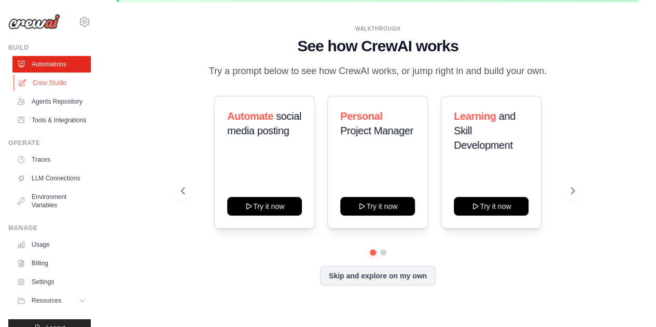
click at [58, 83] on link "Crew Studio" at bounding box center [52, 83] width 78 height 17
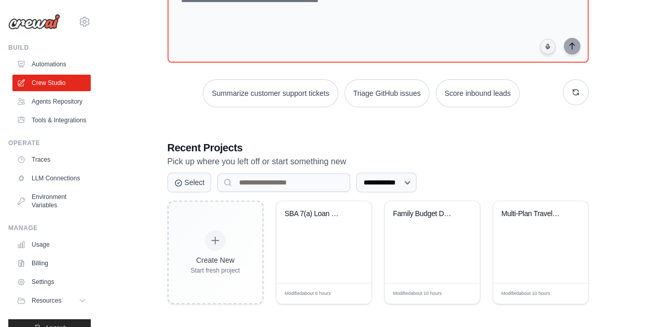
scroll to position [135, 0]
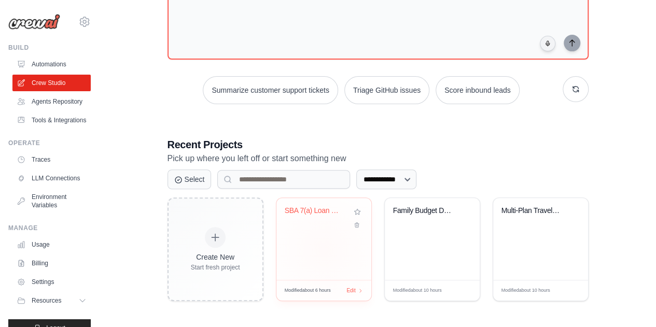
click at [309, 292] on span "Modified about 6 hours" at bounding box center [308, 290] width 46 height 7
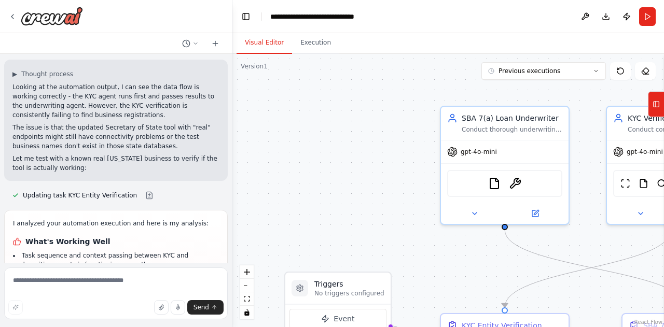
scroll to position [10753, 0]
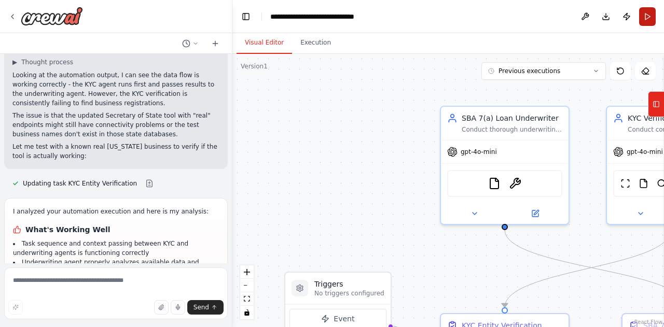
click at [643, 24] on button "Run" at bounding box center [647, 16] width 17 height 19
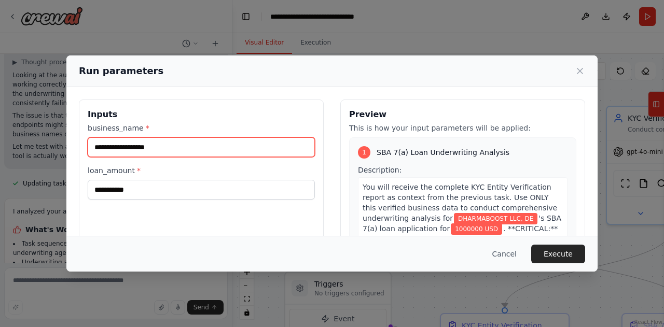
click at [216, 148] on input "**********" at bounding box center [201, 147] width 227 height 20
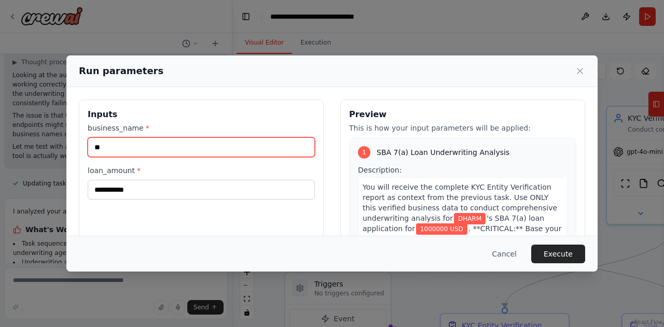
type input "*"
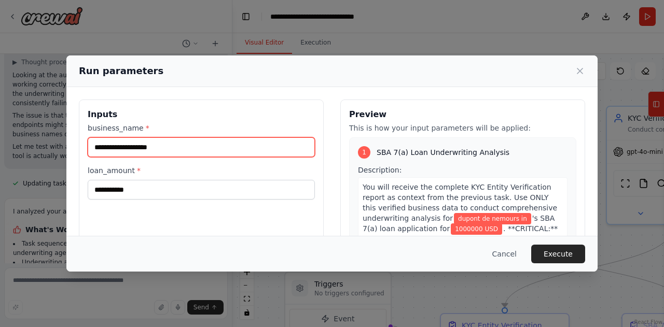
type input "**********"
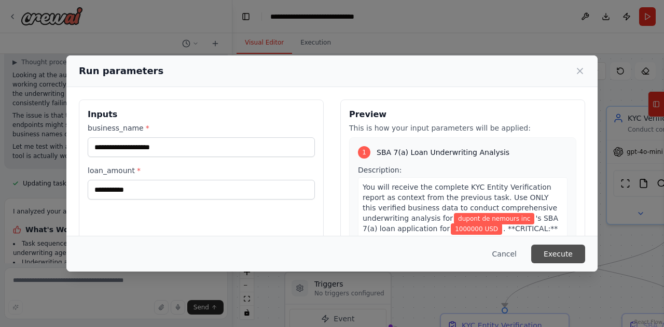
click at [570, 255] on button "Execute" at bounding box center [558, 254] width 54 height 19
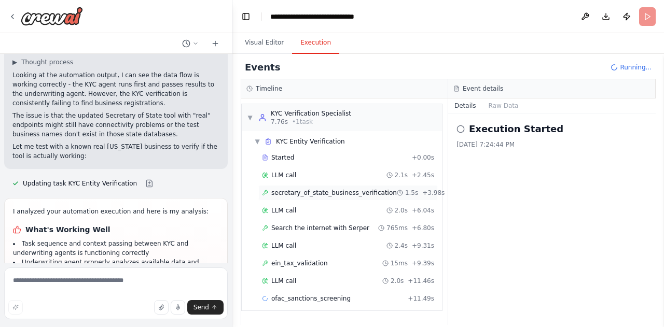
click at [333, 193] on span "secretary_of_state_business_verification" at bounding box center [333, 193] width 125 height 8
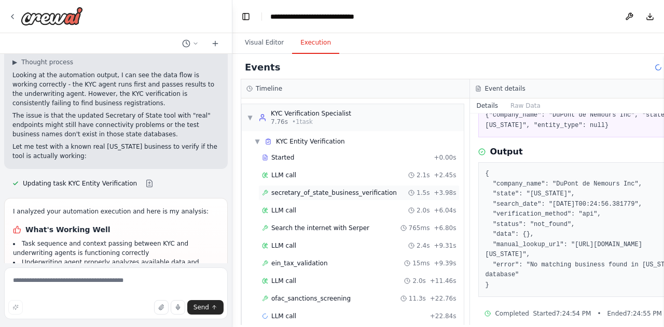
scroll to position [90, 0]
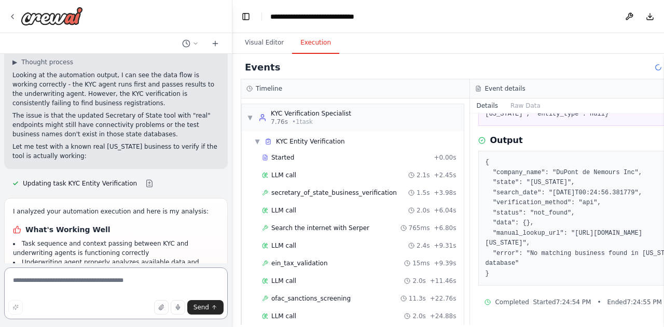
click at [122, 294] on textarea at bounding box center [115, 293] width 223 height 52
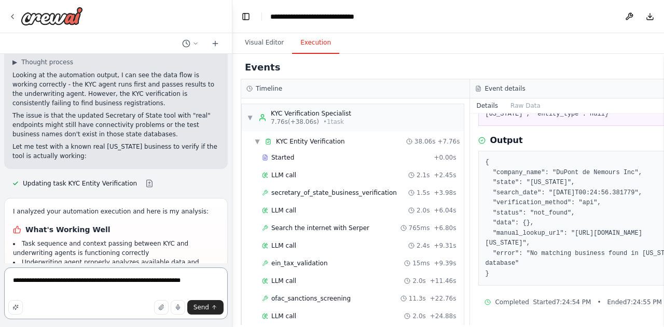
type textarea "**********"
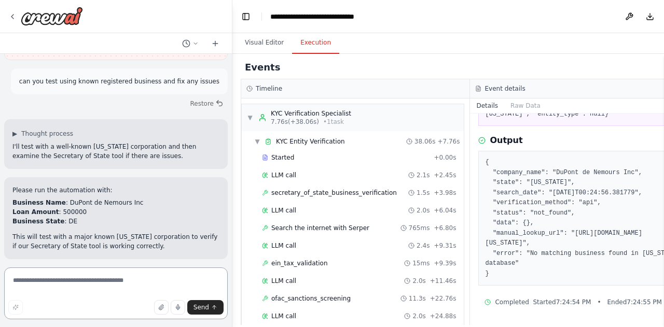
scroll to position [11163, 0]
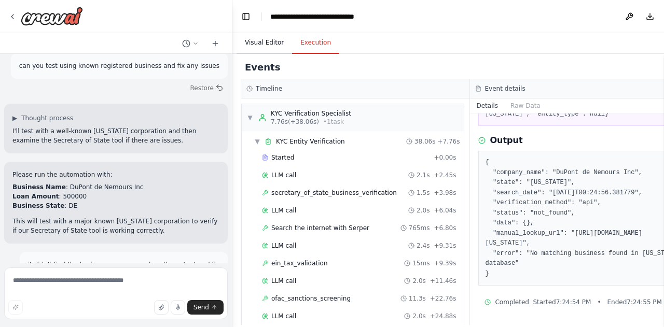
click at [264, 43] on button "Visual Editor" at bounding box center [263, 43] width 55 height 22
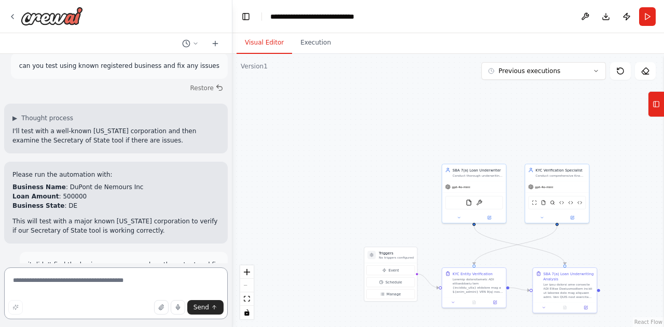
click at [140, 283] on textarea at bounding box center [115, 293] width 223 height 52
type textarea "**********"
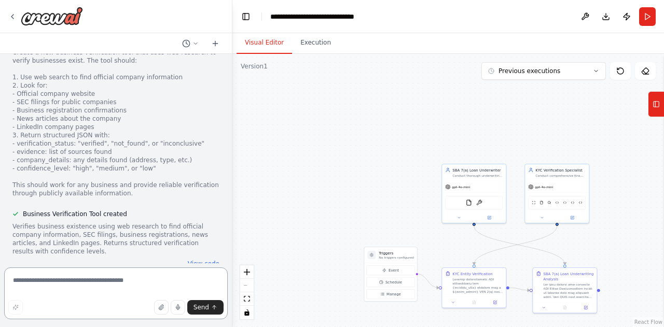
scroll to position [12308, 0]
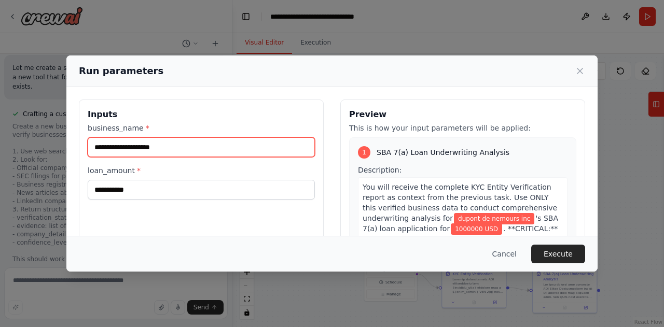
click at [197, 149] on input "**********" at bounding box center [201, 147] width 227 height 20
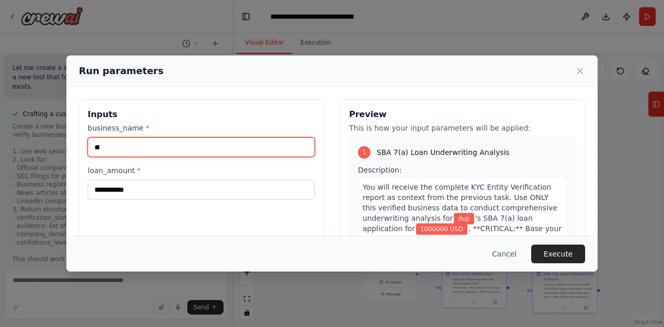
type input "*"
type input "**********"
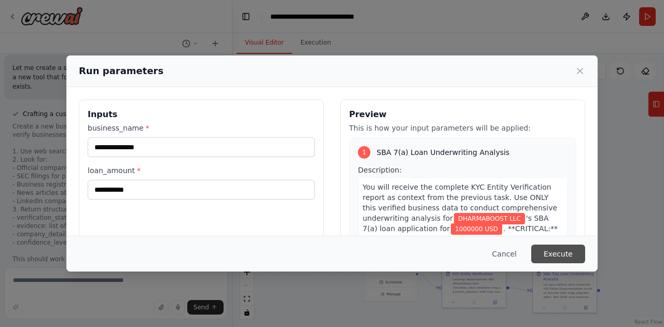
click at [567, 249] on button "Execute" at bounding box center [558, 254] width 54 height 19
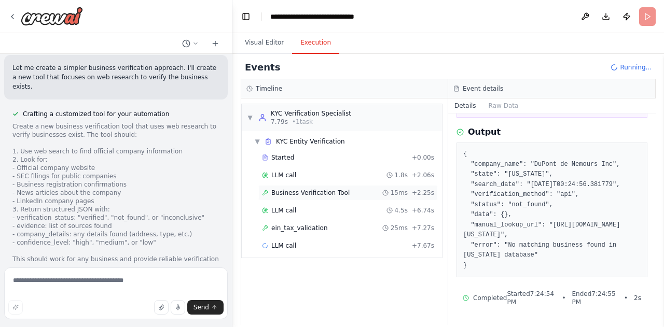
click at [324, 191] on span "Business Verification Tool" at bounding box center [310, 193] width 78 height 8
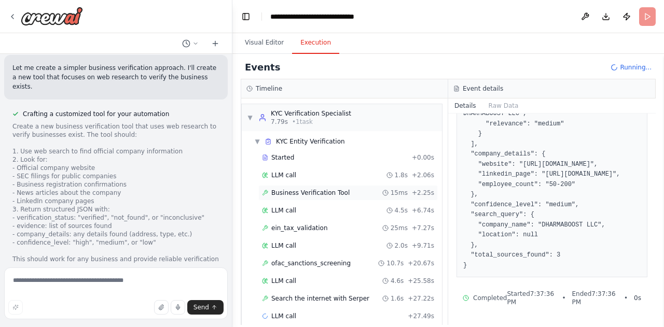
scroll to position [371, 0]
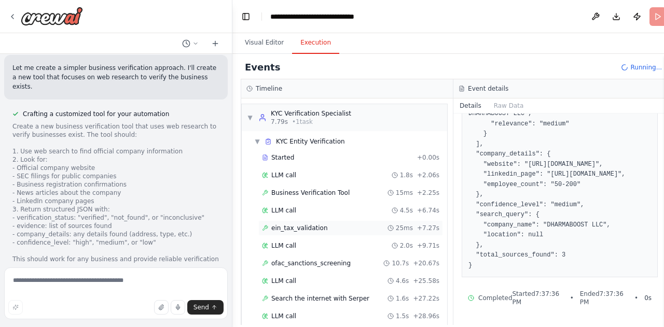
click at [306, 227] on span "ein_tax_validation" at bounding box center [299, 228] width 57 height 8
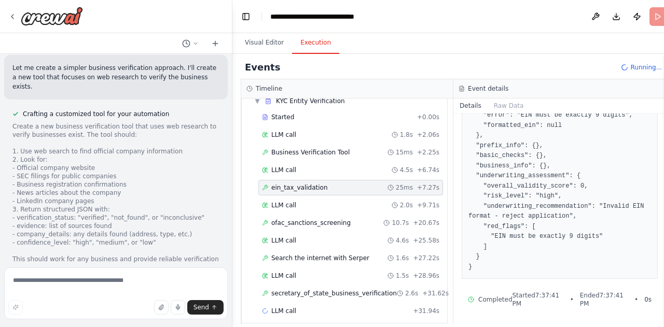
scroll to position [45, 0]
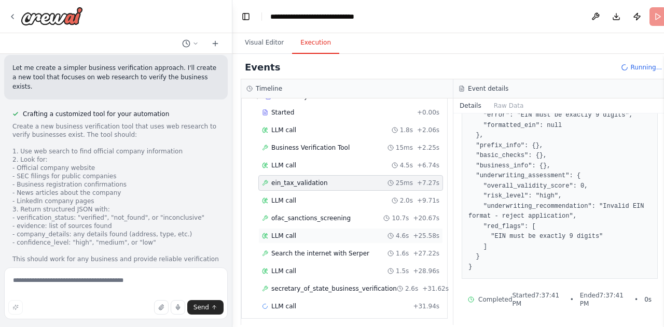
click at [328, 232] on div "LLM call 4.6s + 25.58s" at bounding box center [350, 236] width 177 height 8
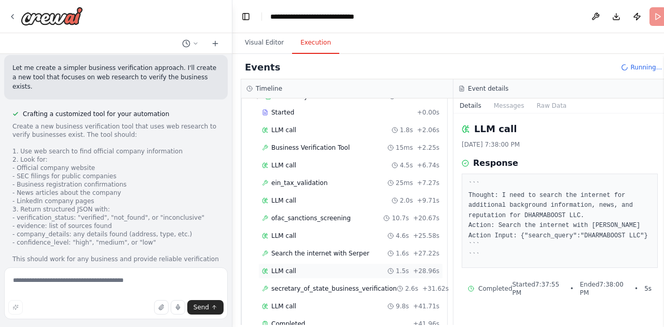
click at [296, 267] on div "LLM call 1.5s + 28.96s" at bounding box center [350, 271] width 177 height 8
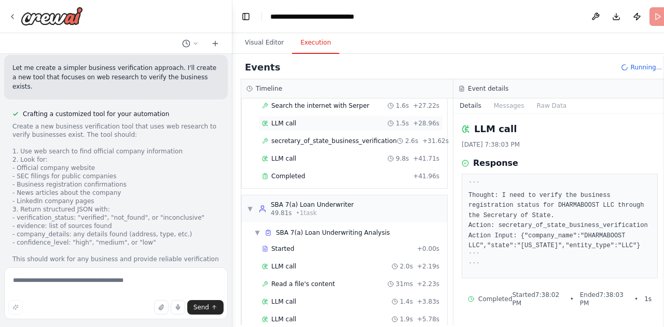
scroll to position [221, 0]
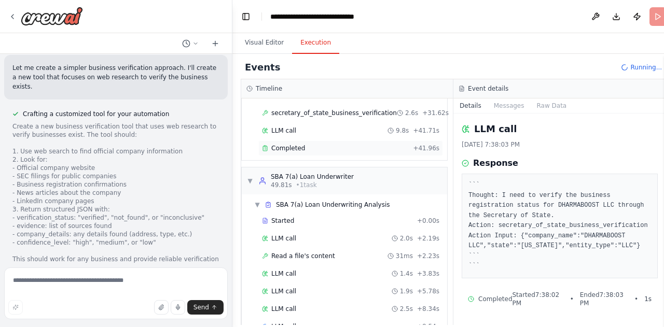
click at [290, 146] on span "Completed" at bounding box center [288, 148] width 34 height 8
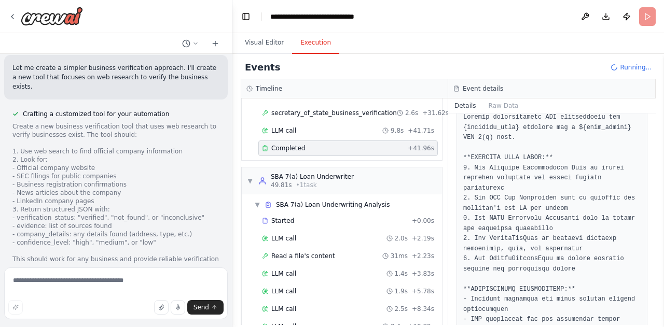
scroll to position [0, 0]
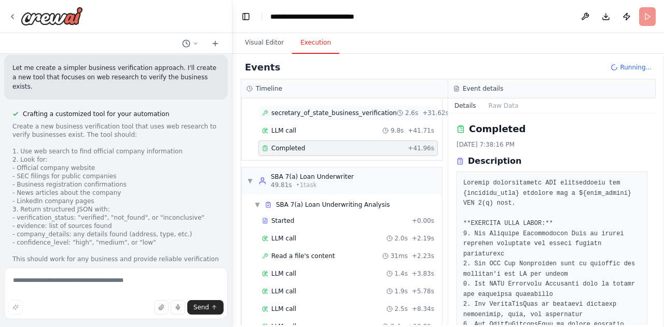
click at [333, 112] on span "secretary_of_state_business_verification" at bounding box center [333, 113] width 125 height 8
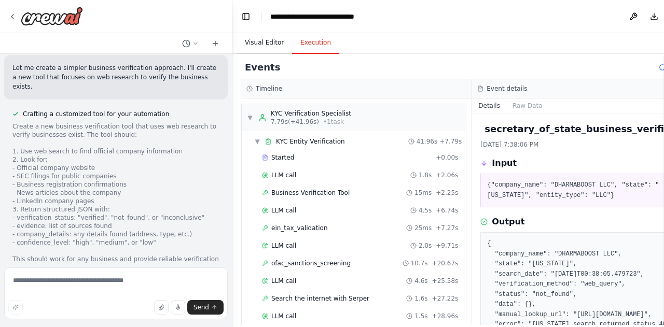
click at [260, 44] on button "Visual Editor" at bounding box center [263, 43] width 55 height 22
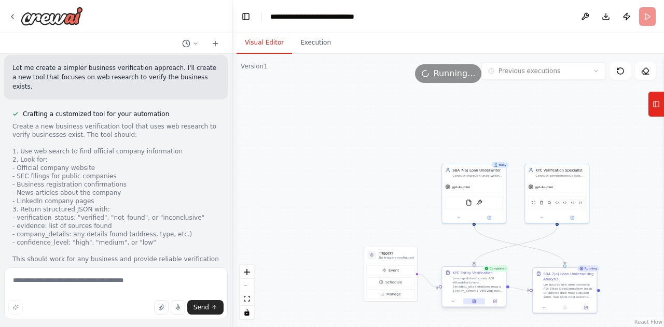
click at [474, 301] on icon at bounding box center [473, 302] width 3 height 4
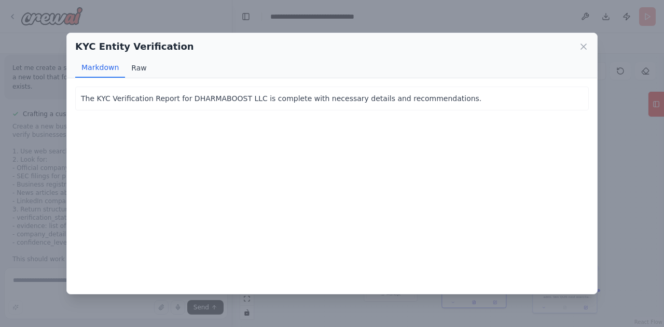
click at [145, 68] on button "Raw" at bounding box center [138, 68] width 27 height 20
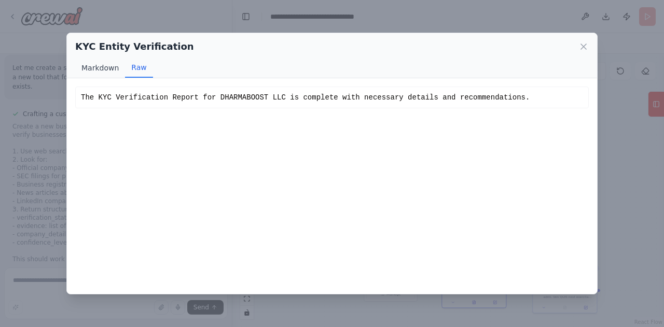
click at [89, 76] on button "Markdown" at bounding box center [100, 68] width 50 height 20
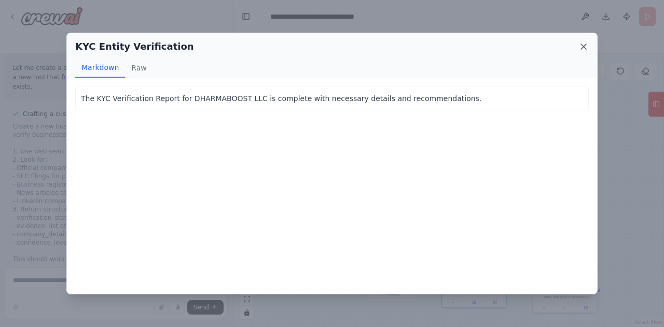
click at [583, 49] on icon at bounding box center [583, 46] width 10 height 10
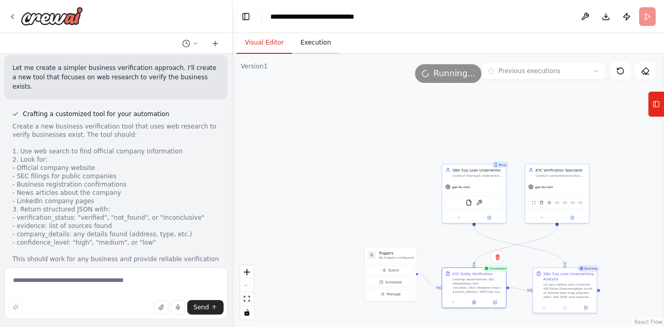
click at [312, 40] on button "Execution" at bounding box center [315, 43] width 47 height 22
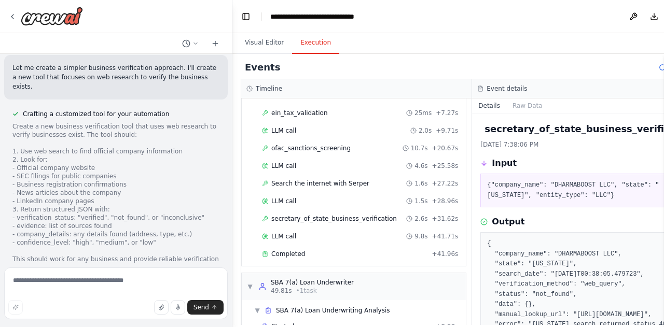
scroll to position [114, 0]
click at [284, 235] on span "LLM call" at bounding box center [283, 237] width 25 height 8
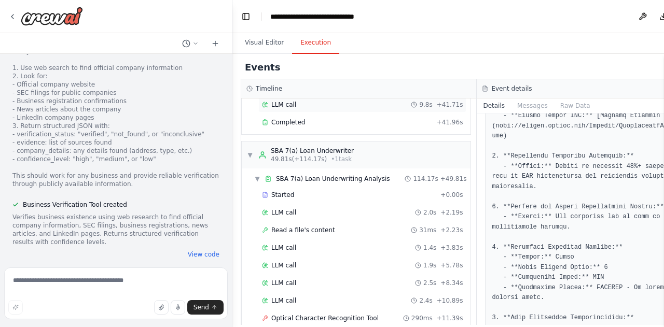
scroll to position [235, 0]
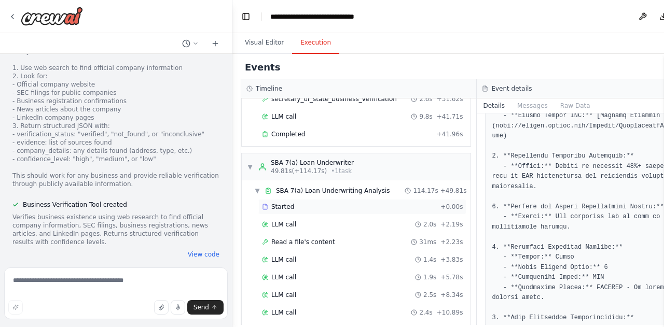
click at [284, 203] on span "Started" at bounding box center [282, 207] width 23 height 8
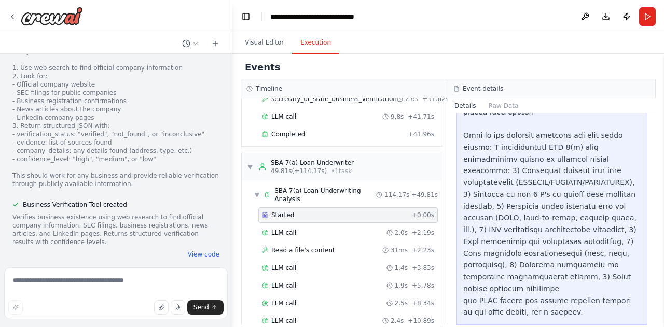
scroll to position [797, 0]
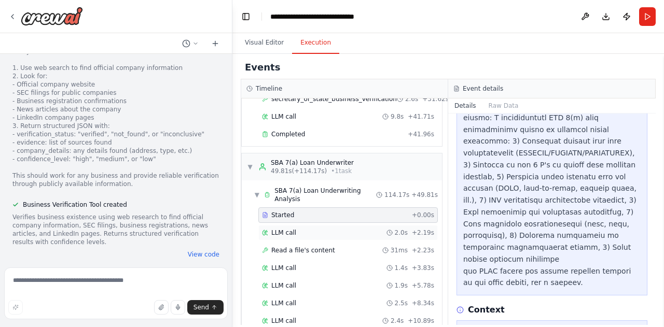
click at [289, 229] on span "LLM call" at bounding box center [283, 233] width 25 height 8
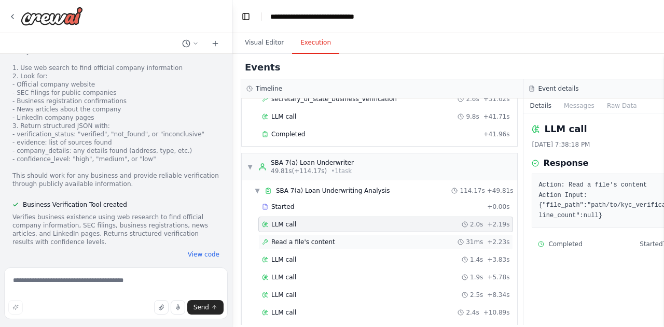
click at [318, 238] on span "Read a file's content" at bounding box center [303, 242] width 64 height 8
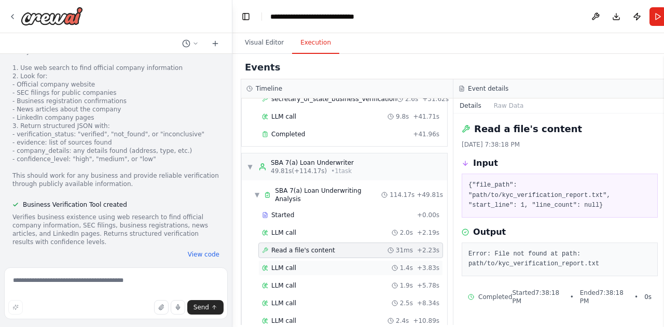
click at [295, 264] on div "LLM call 1.4s + 3.83s" at bounding box center [350, 268] width 177 height 8
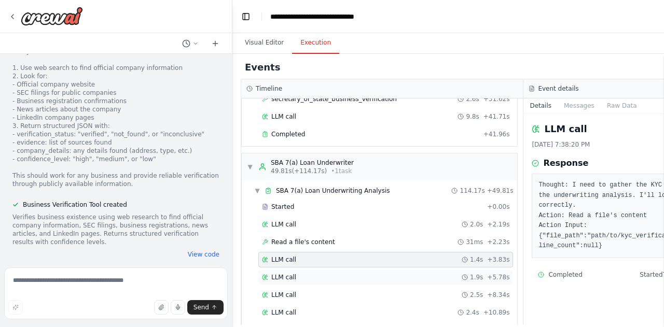
click at [307, 273] on div "LLM call 1.9s + 5.78s" at bounding box center [385, 277] width 247 height 8
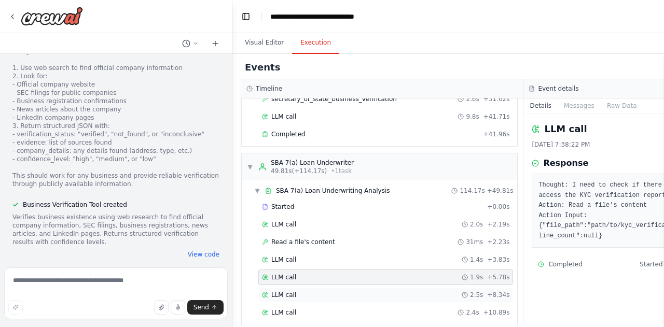
click at [312, 291] on div "LLM call 2.5s + 8.34s" at bounding box center [385, 295] width 247 height 8
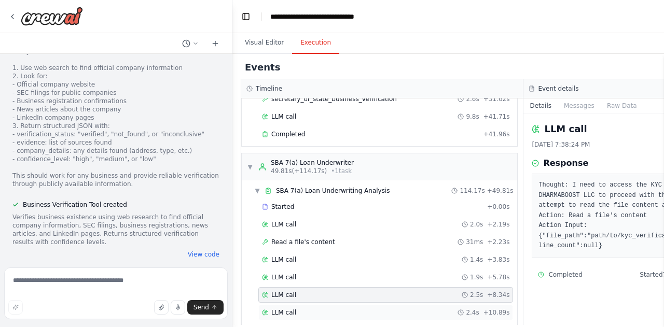
click at [312, 308] on div "LLM call 2.4s + 10.89s" at bounding box center [385, 312] width 247 height 8
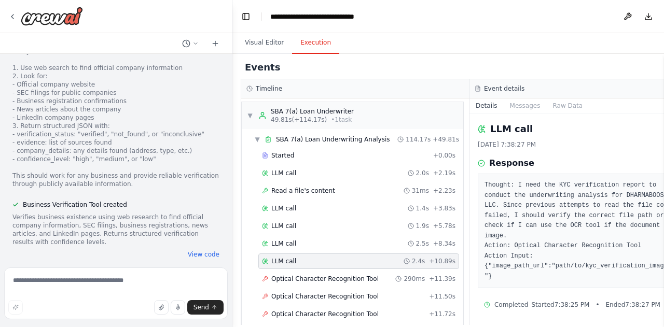
scroll to position [287, 0]
click at [350, 274] on span "Optical Character Recognition Tool" at bounding box center [324, 278] width 107 height 8
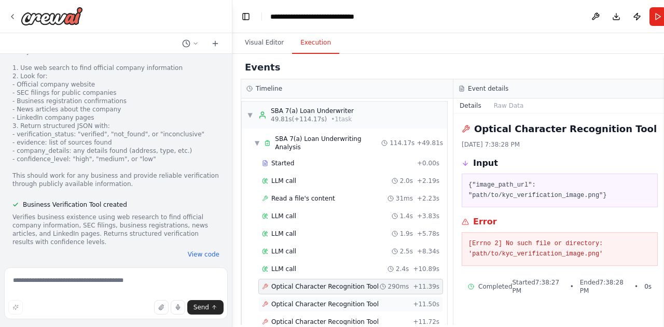
click at [338, 300] on span "Optical Character Recognition Tool" at bounding box center [324, 304] width 107 height 8
click at [336, 318] on span "Optical Character Recognition Tool" at bounding box center [324, 322] width 107 height 8
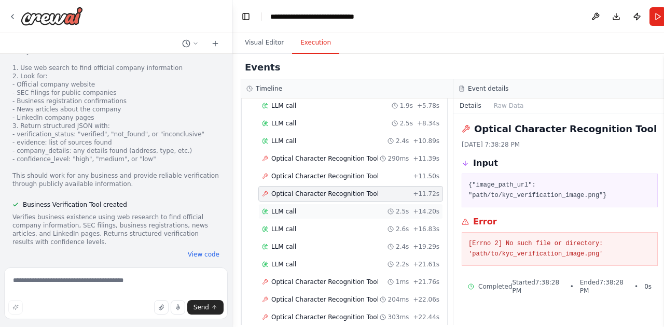
click at [324, 207] on div "LLM call 2.5s + 14.20s" at bounding box center [350, 211] width 177 height 8
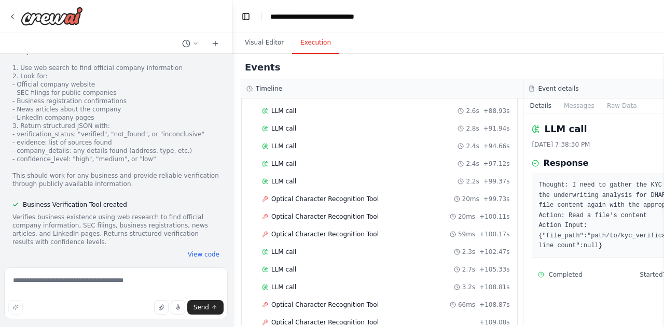
scroll to position [929, 0]
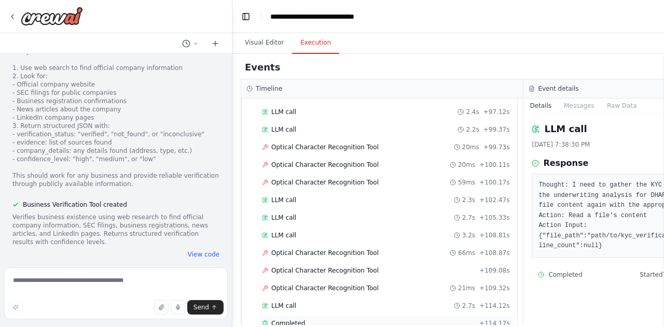
click at [290, 319] on span "Completed" at bounding box center [288, 323] width 34 height 8
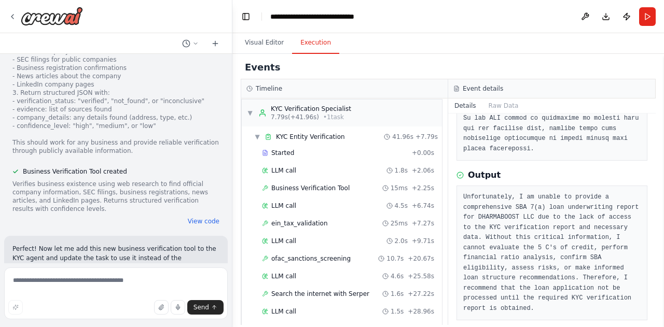
scroll to position [0, 0]
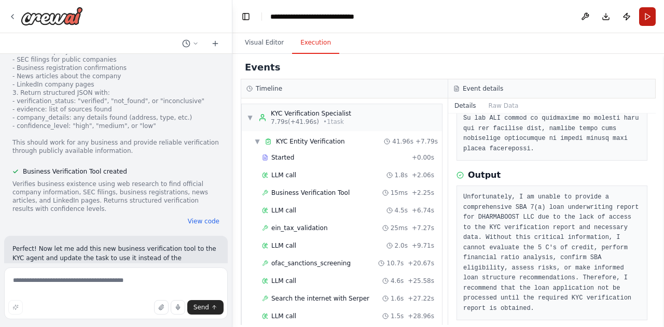
click at [649, 22] on button "Run" at bounding box center [647, 16] width 17 height 19
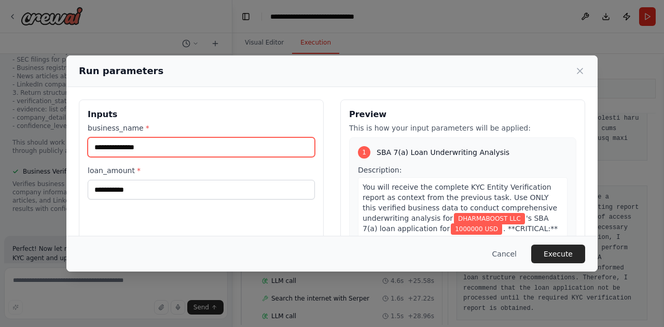
click at [230, 149] on input "**********" at bounding box center [201, 147] width 227 height 20
type input "**********"
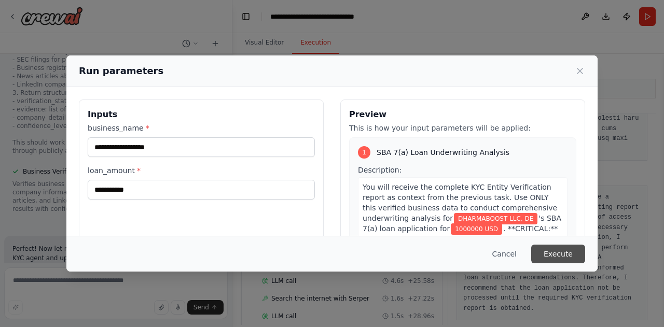
click at [567, 261] on button "Execute" at bounding box center [558, 254] width 54 height 19
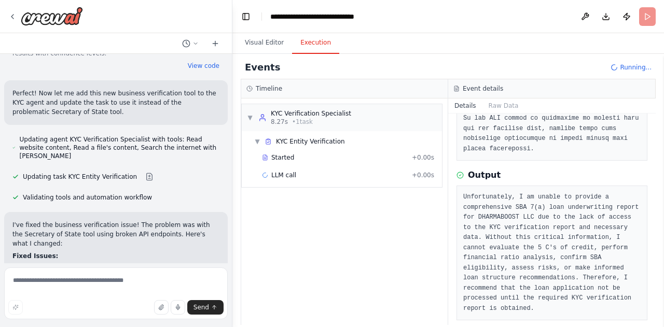
scroll to position [12506, 0]
